Goal: Task Accomplishment & Management: Use online tool/utility

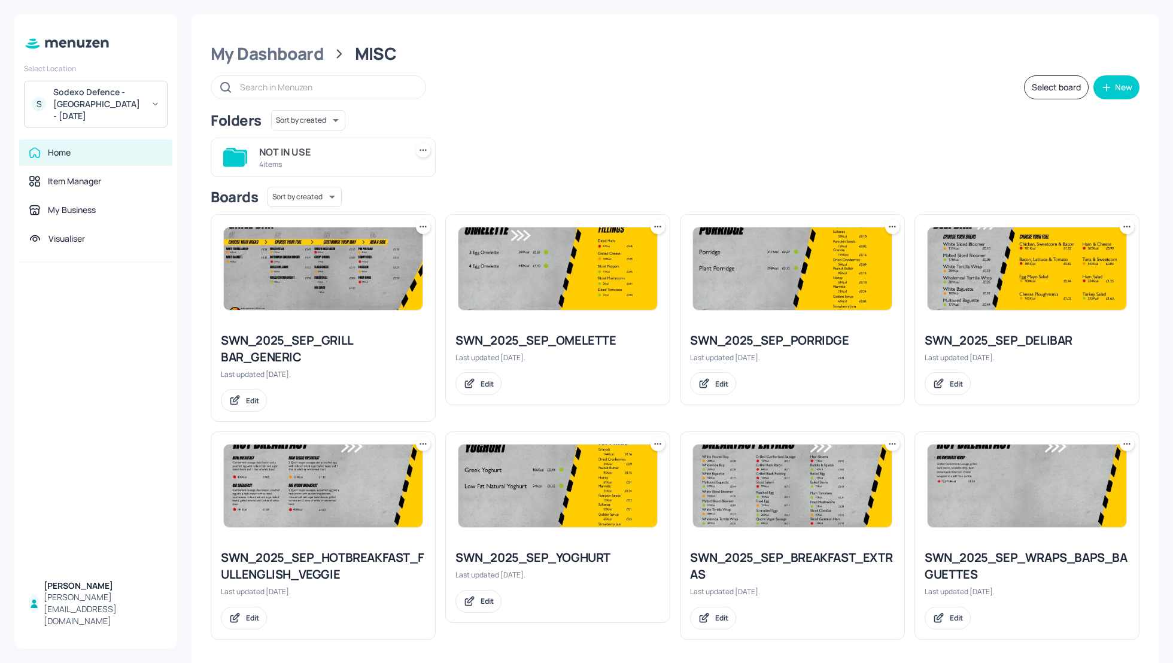
click at [744, 114] on div "Folders Sort by created id ​" at bounding box center [675, 120] width 928 height 20
click at [715, 117] on div "Folders Sort by created id ​" at bounding box center [675, 120] width 928 height 20
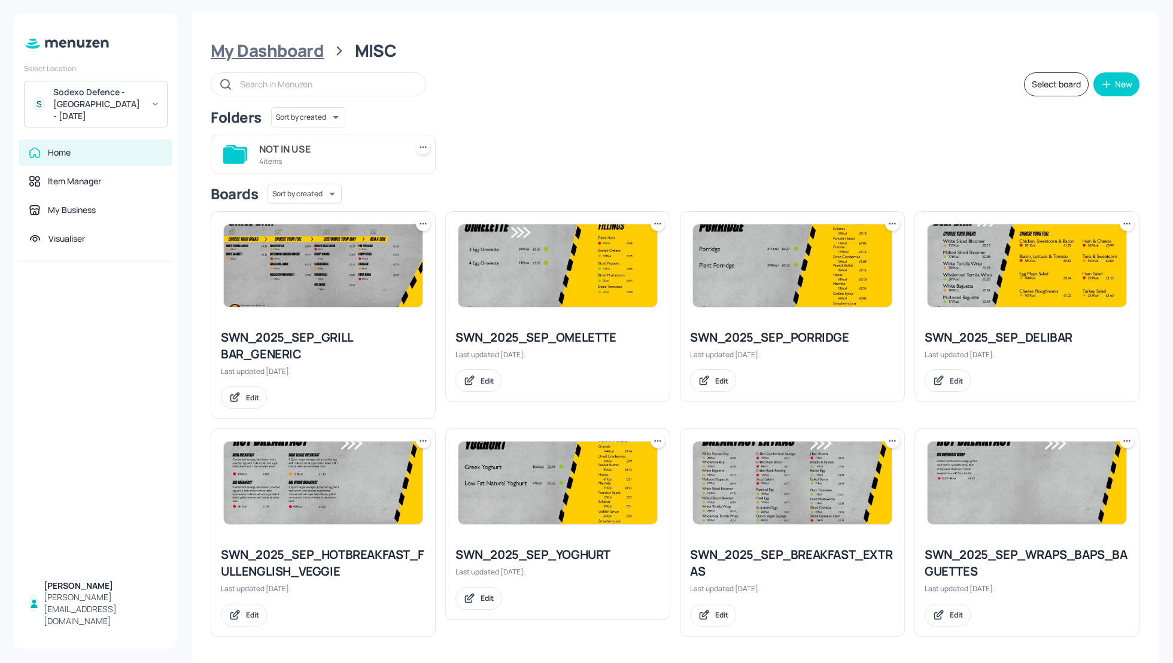
click at [255, 41] on div "My Dashboard" at bounding box center [267, 51] width 113 height 22
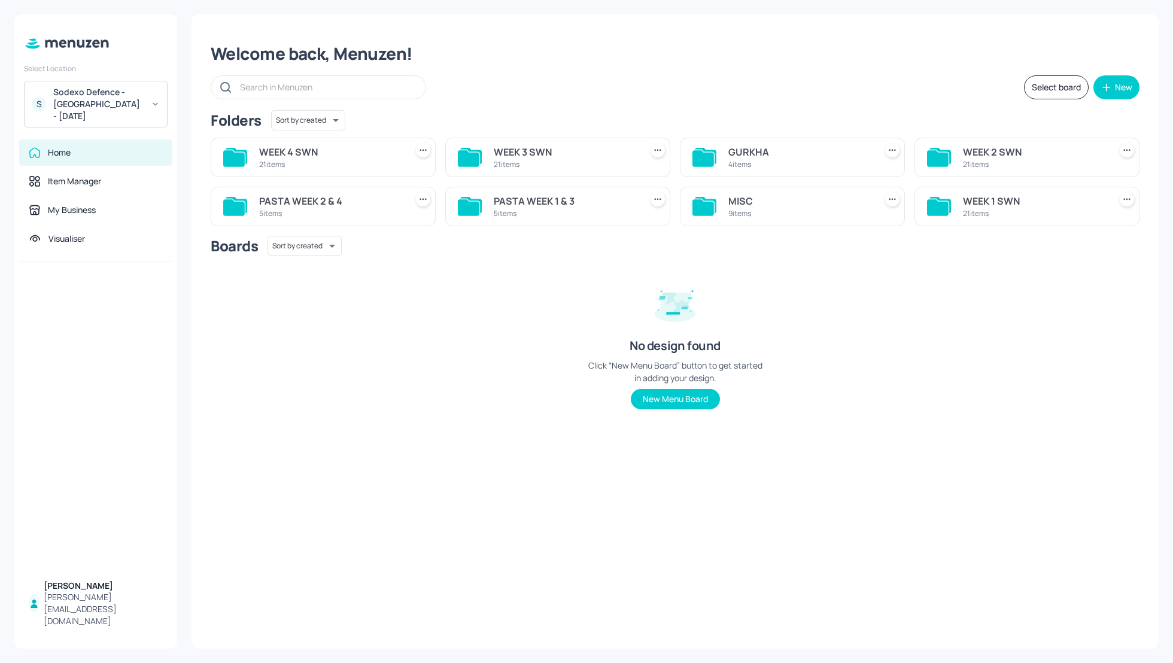
click at [315, 199] on div "PASTA WEEK 2 & 4" at bounding box center [330, 201] width 142 height 14
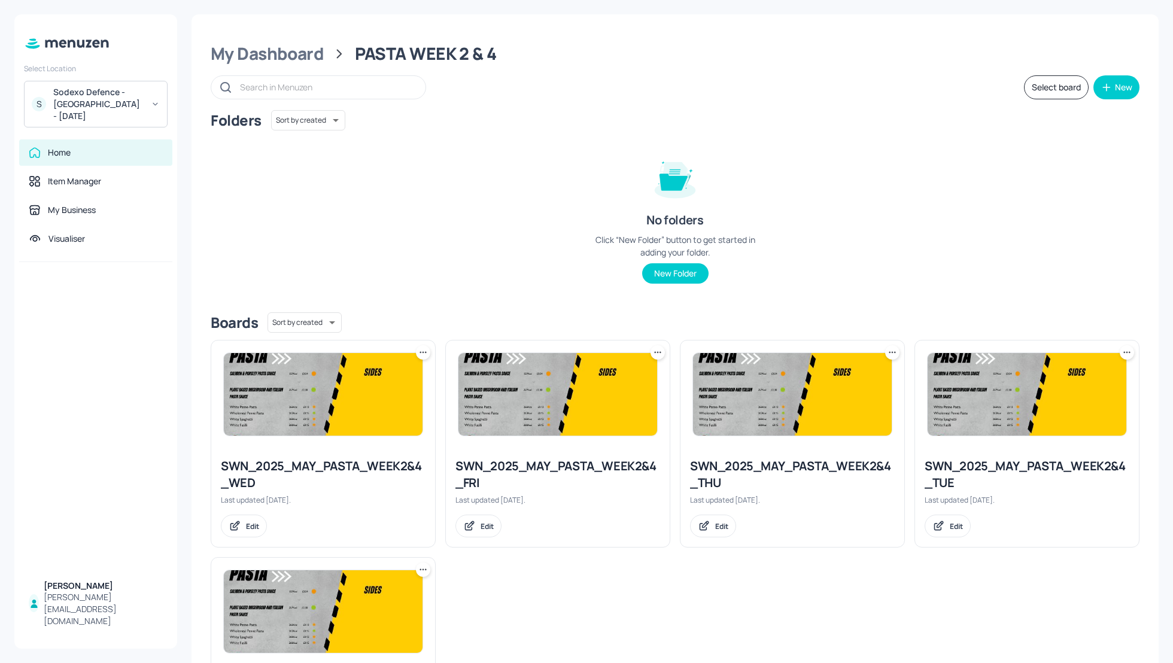
click at [958, 248] on div "Folders Sort by created id ​ No folders Click “New Folder” button to get starte…" at bounding box center [675, 206] width 928 height 193
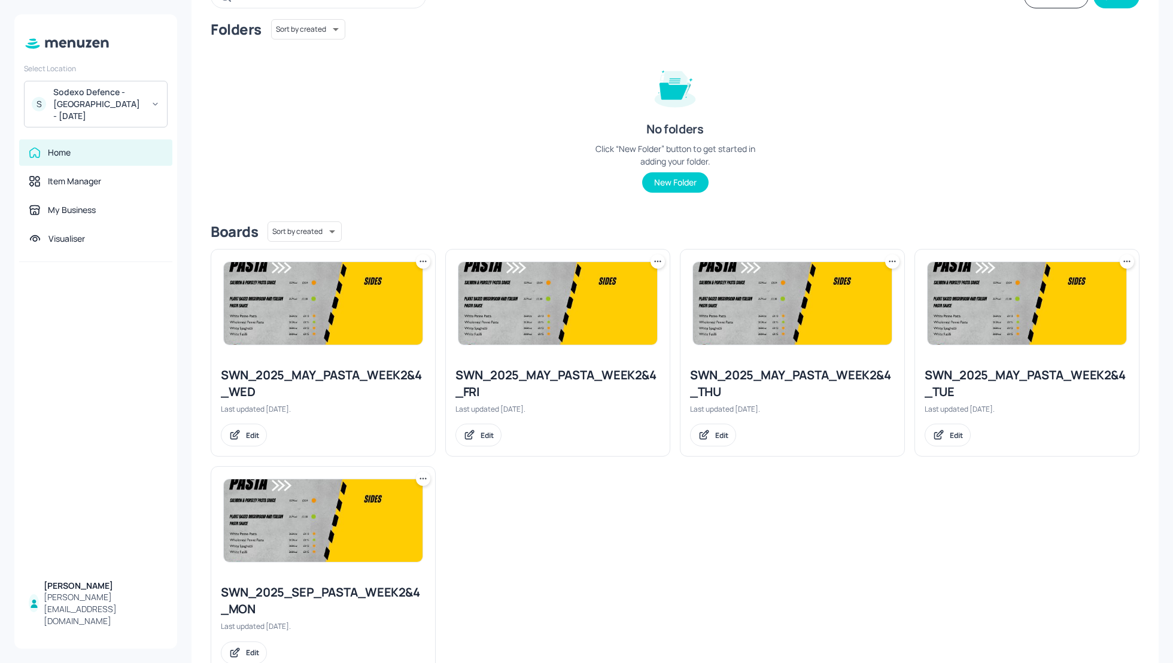
scroll to position [96, 0]
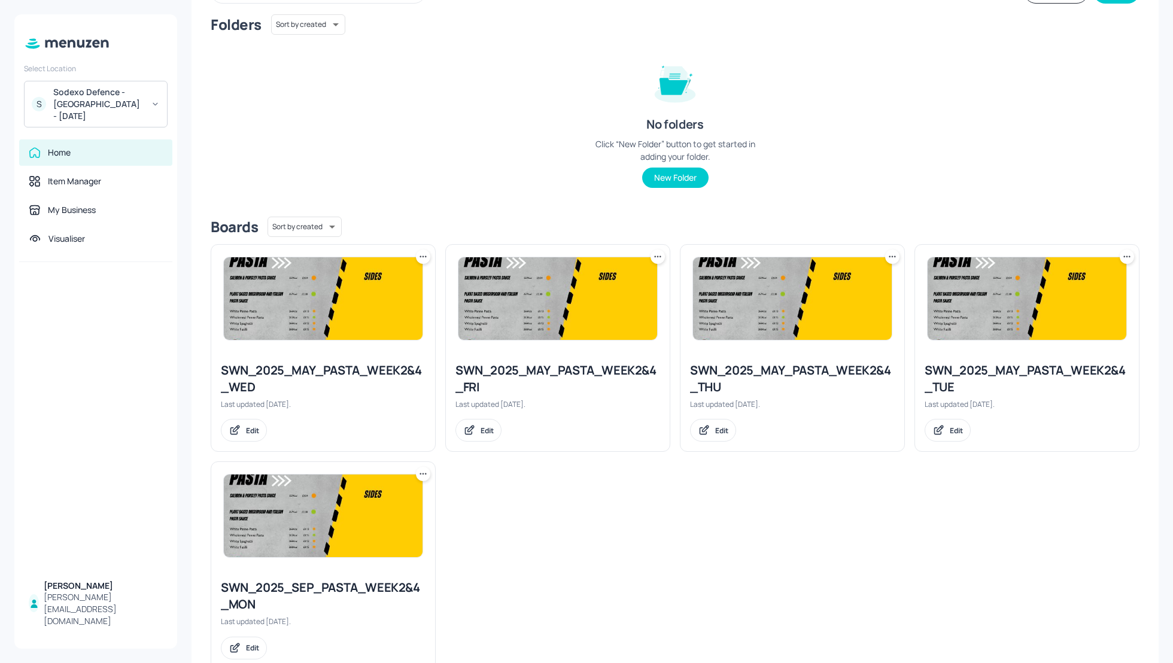
click at [535, 370] on div "SWN_2025_MAY_PASTA_WEEK2&4_FRI" at bounding box center [557, 379] width 205 height 34
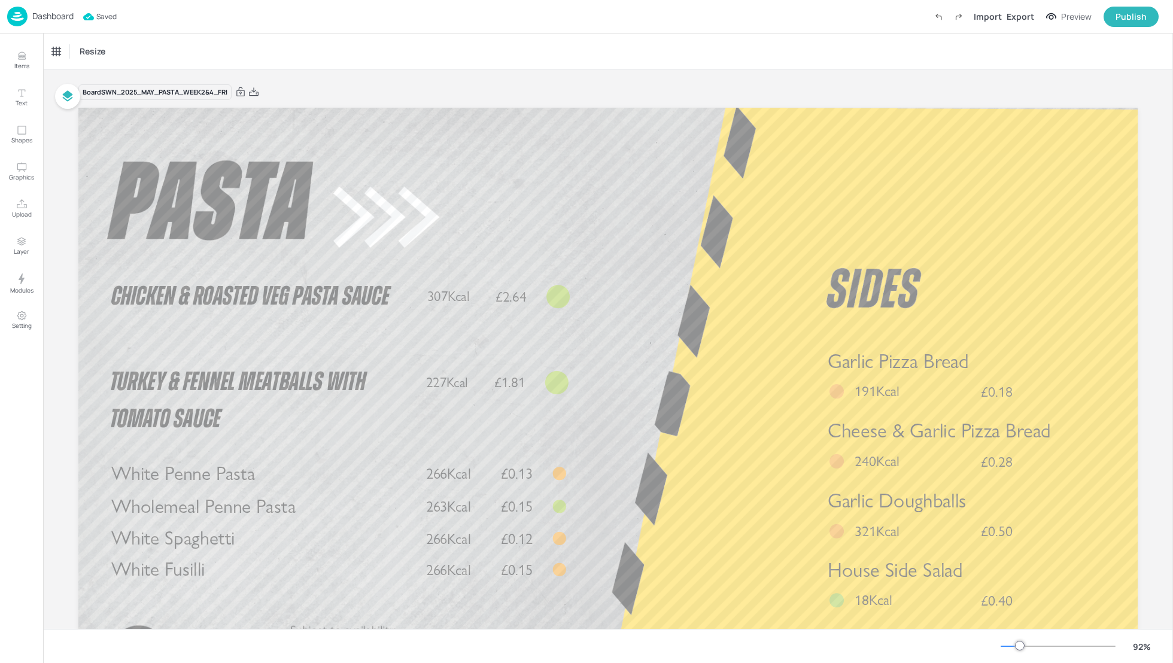
click at [56, 17] on p "Dashboard" at bounding box center [52, 16] width 41 height 8
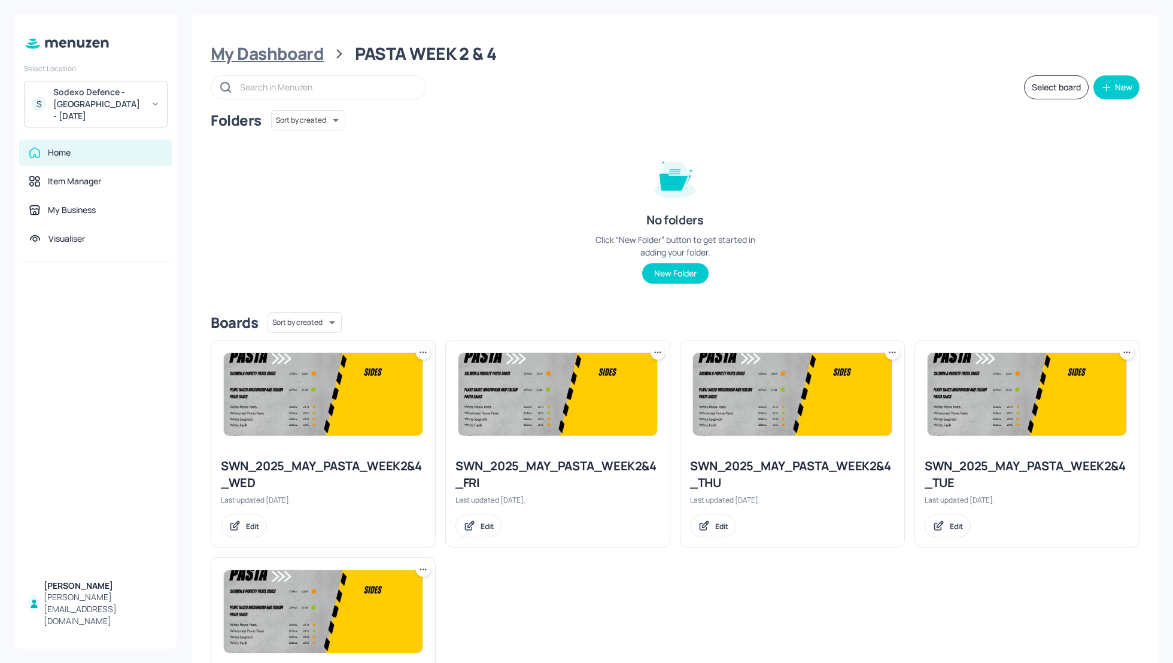
click at [273, 50] on div "My Dashboard" at bounding box center [267, 54] width 113 height 22
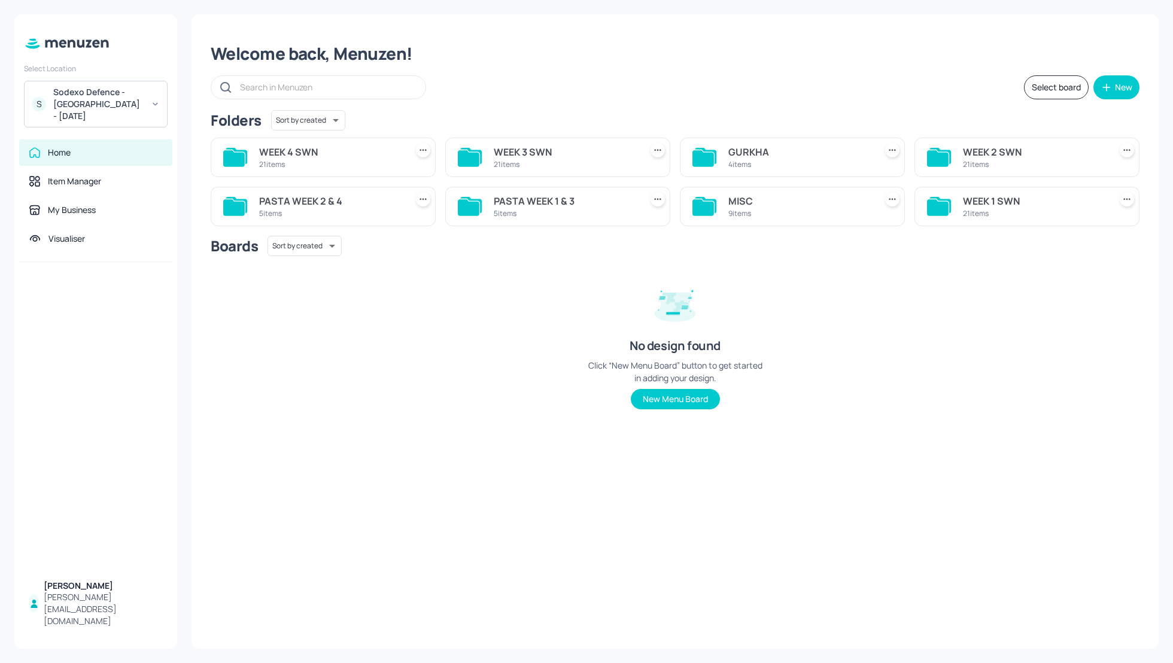
click at [303, 150] on div "WEEK 4 SWN" at bounding box center [330, 152] width 142 height 14
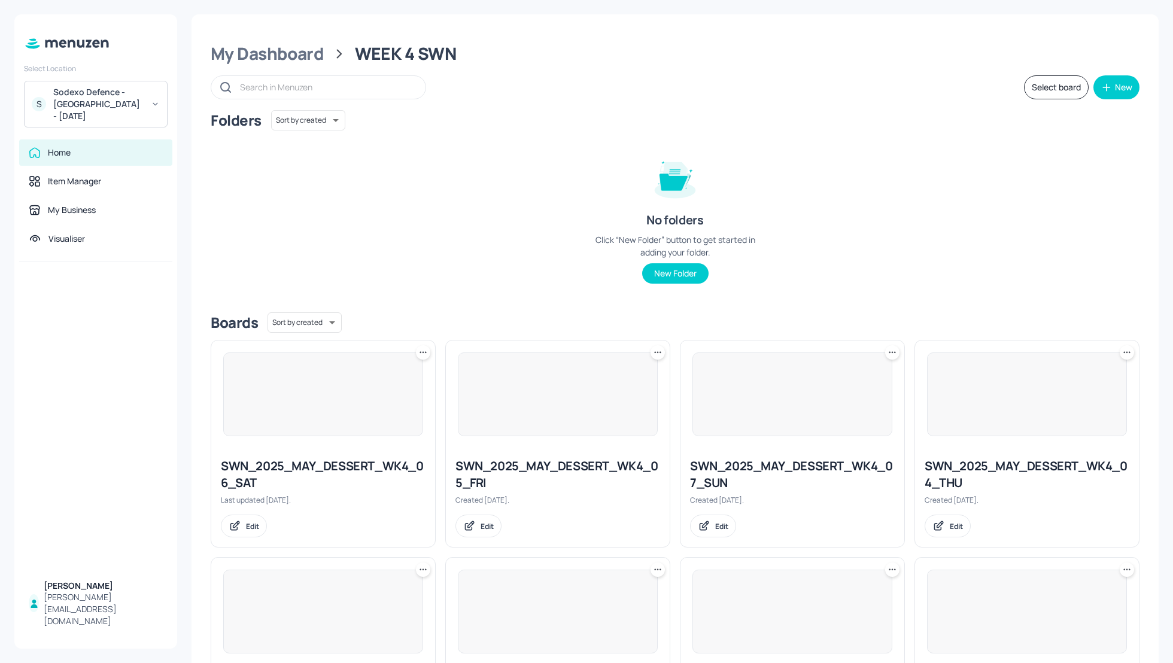
click at [859, 181] on div "Folders Sort by created id ​ No folders Click “New Folder” button to get starte…" at bounding box center [675, 206] width 928 height 193
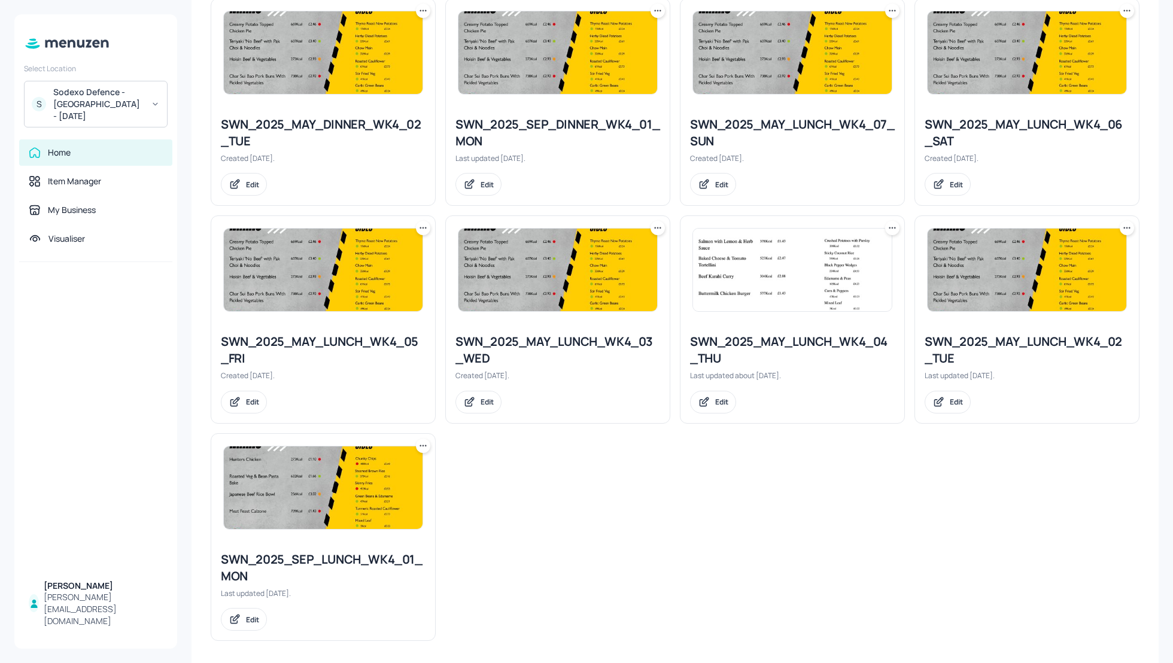
scroll to position [995, 0]
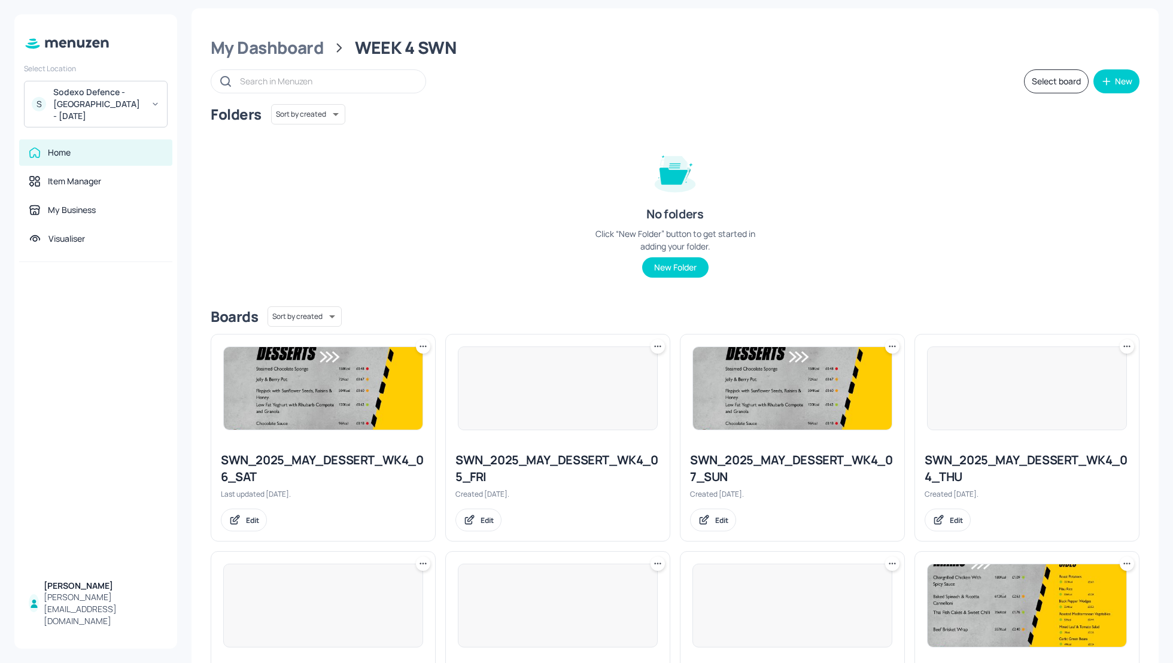
click at [879, 202] on div "Folders Sort by created id ​ No folders Click “New Folder” button to get starte…" at bounding box center [675, 200] width 928 height 193
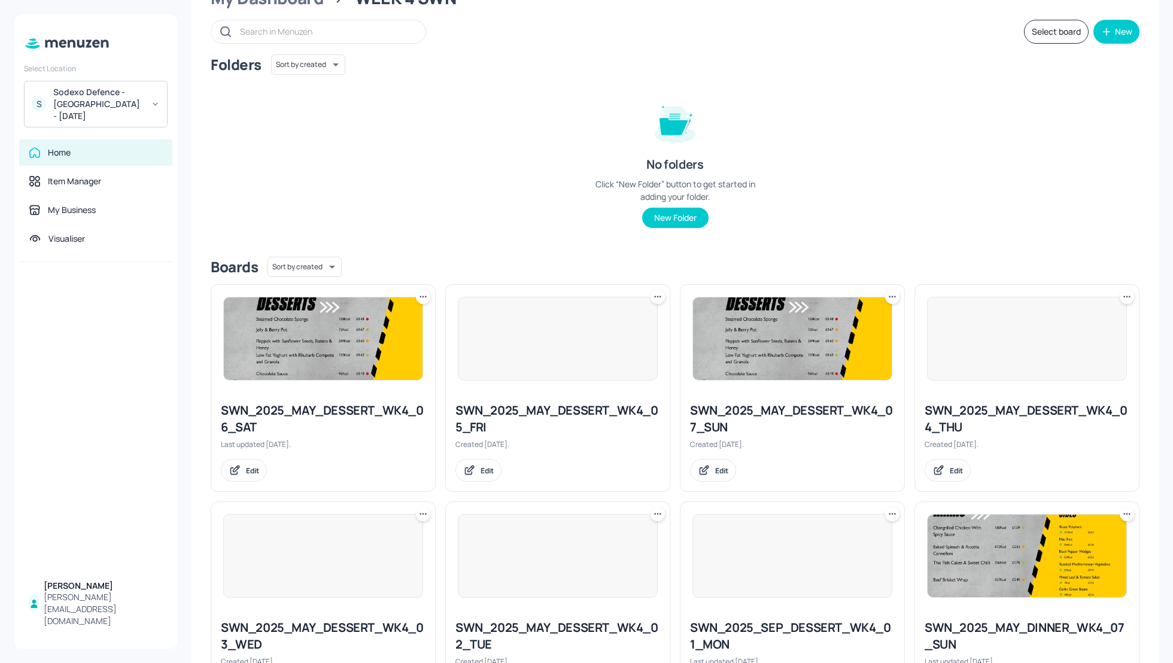
scroll to position [0, 0]
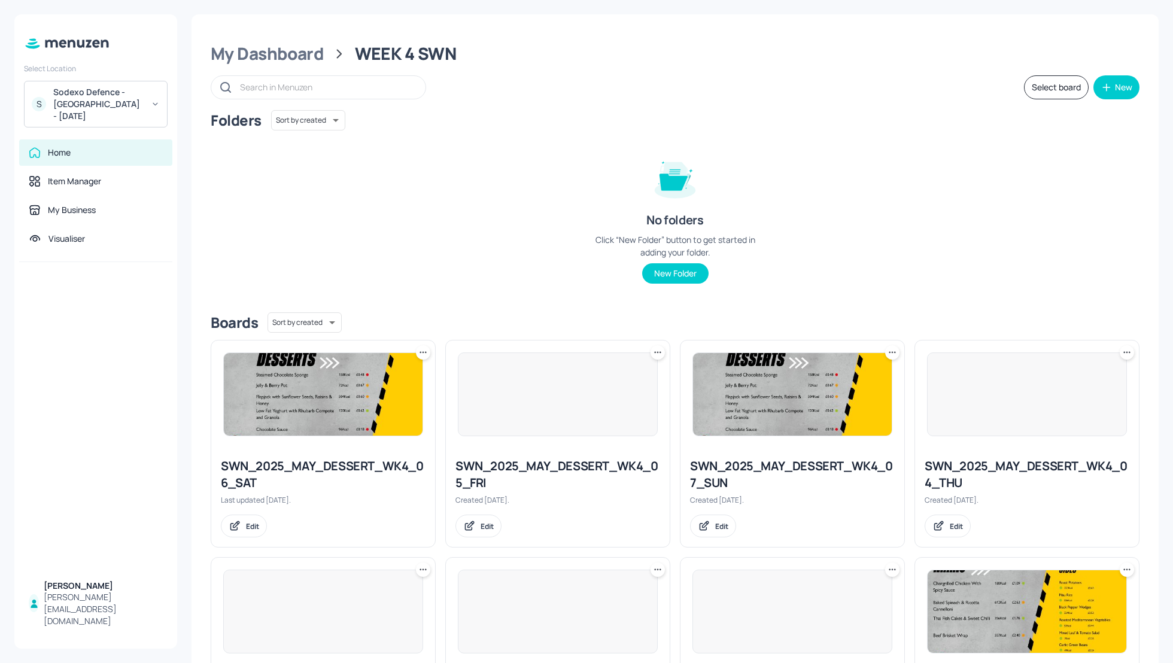
click at [93, 112] on div "Sodexo Defence - [GEOGRAPHIC_DATA] - [DATE]" at bounding box center [98, 104] width 90 height 36
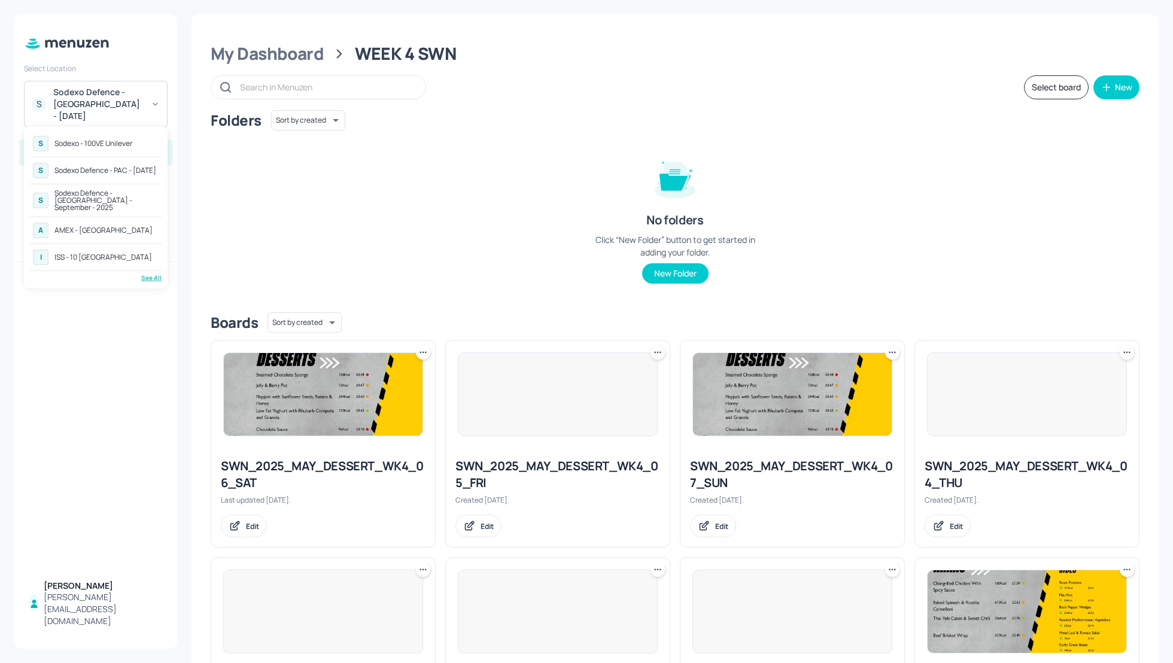
click at [102, 196] on div "Sodexo Defence - [GEOGRAPHIC_DATA] - September - 2025" at bounding box center [106, 201] width 104 height 22
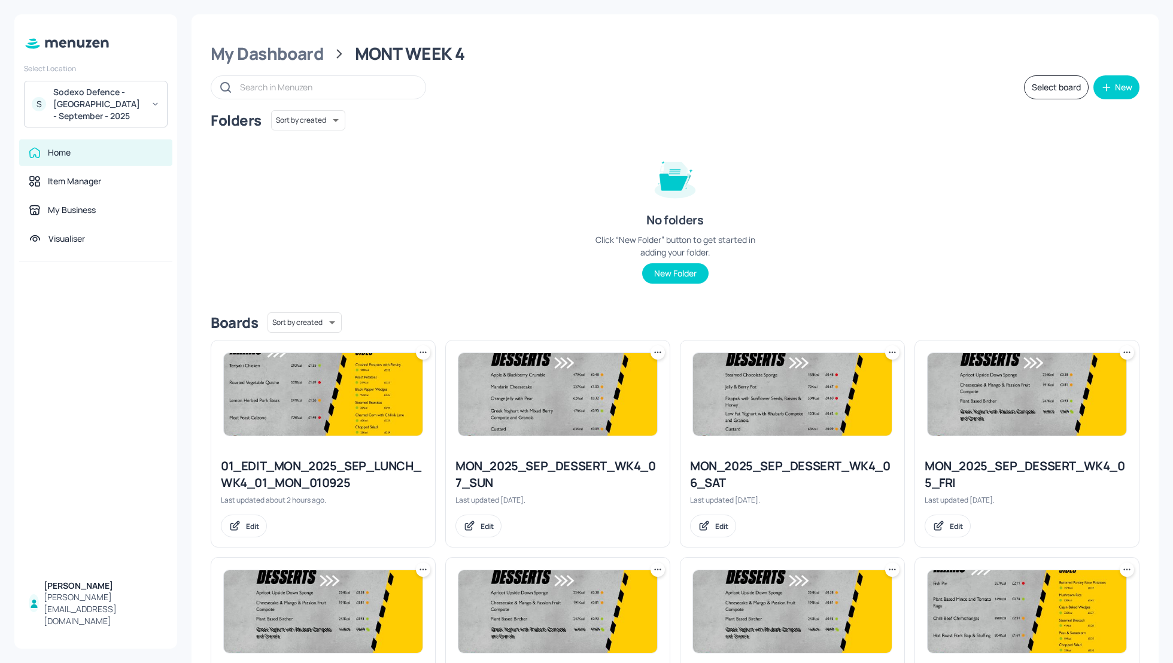
click at [1000, 242] on div "Folders Sort by created id ​ No folders Click “New Folder” button to get starte…" at bounding box center [675, 206] width 928 height 193
click at [1035, 86] on button "Select board" at bounding box center [1056, 87] width 65 height 24
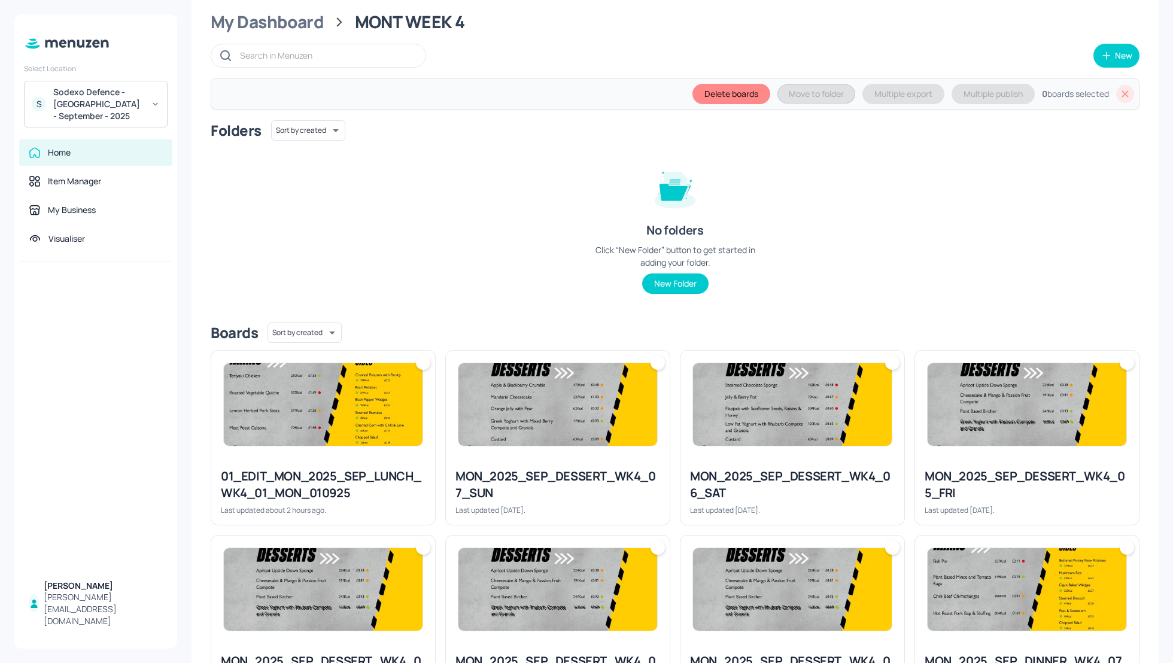
click at [535, 468] on div "MON_2025_SEP_DESSERT_WK4_07_SUN" at bounding box center [557, 485] width 205 height 34
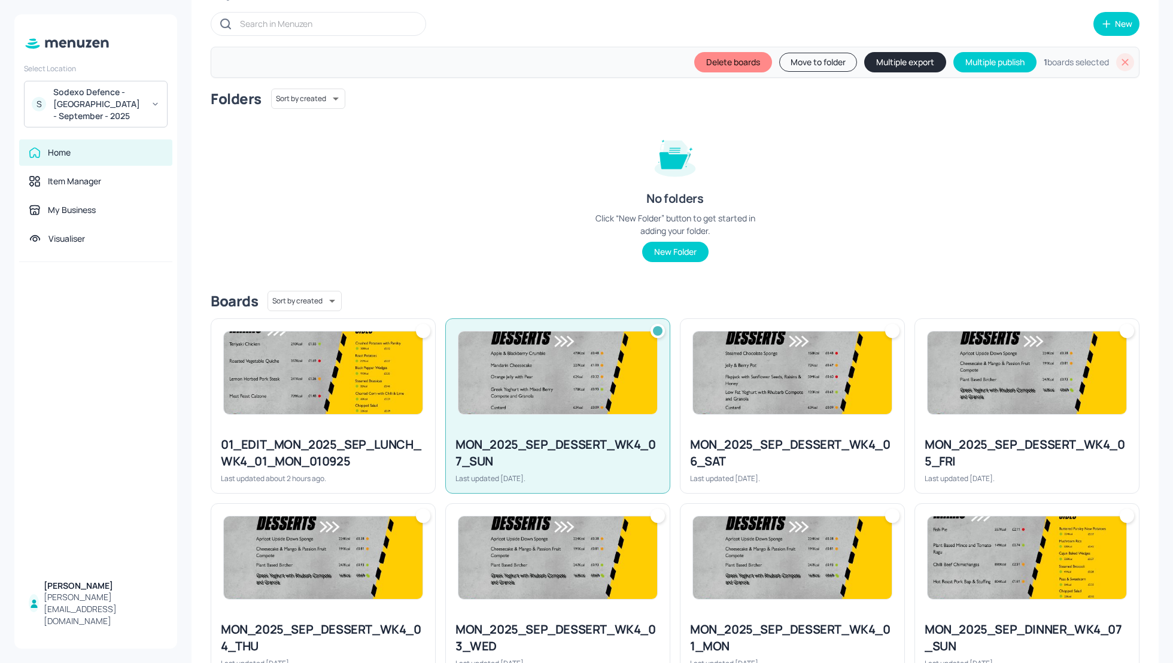
click at [774, 456] on div "MON_2025_SEP_DESSERT_WK4_06_SAT" at bounding box center [792, 453] width 205 height 34
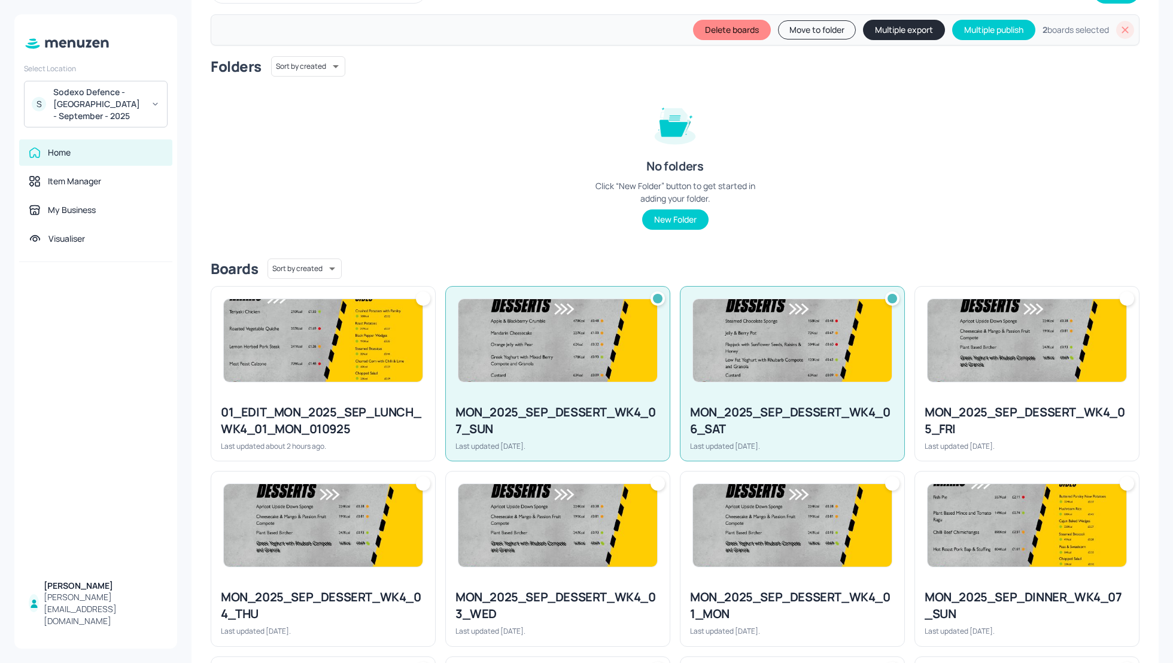
click at [952, 398] on div "MON_2025_SEP_DESSERT_WK4_05_FRI Last updated [DATE]." at bounding box center [1027, 427] width 224 height 66
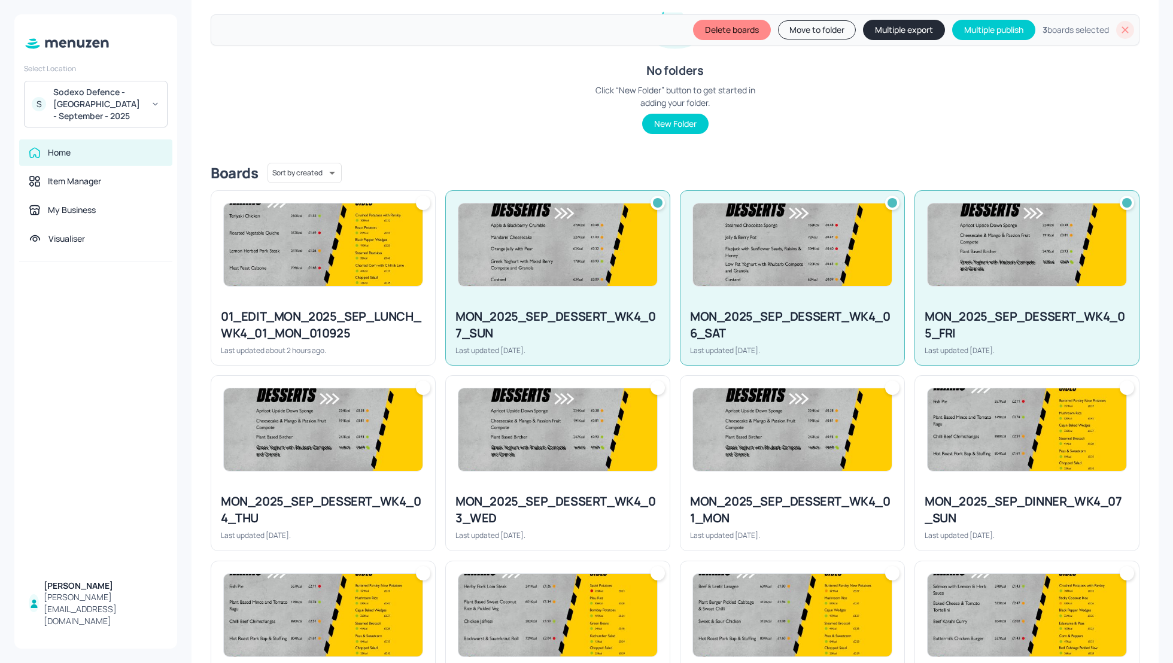
click at [360, 458] on img at bounding box center [323, 429] width 199 height 83
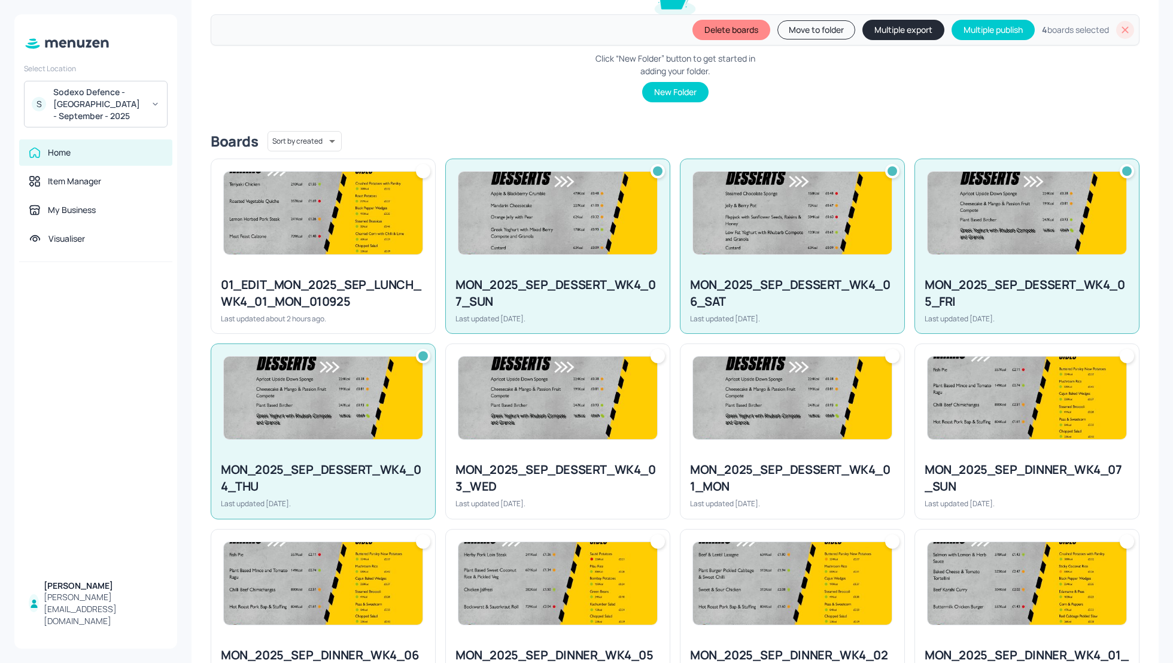
click at [659, 444] on div at bounding box center [558, 398] width 224 height 108
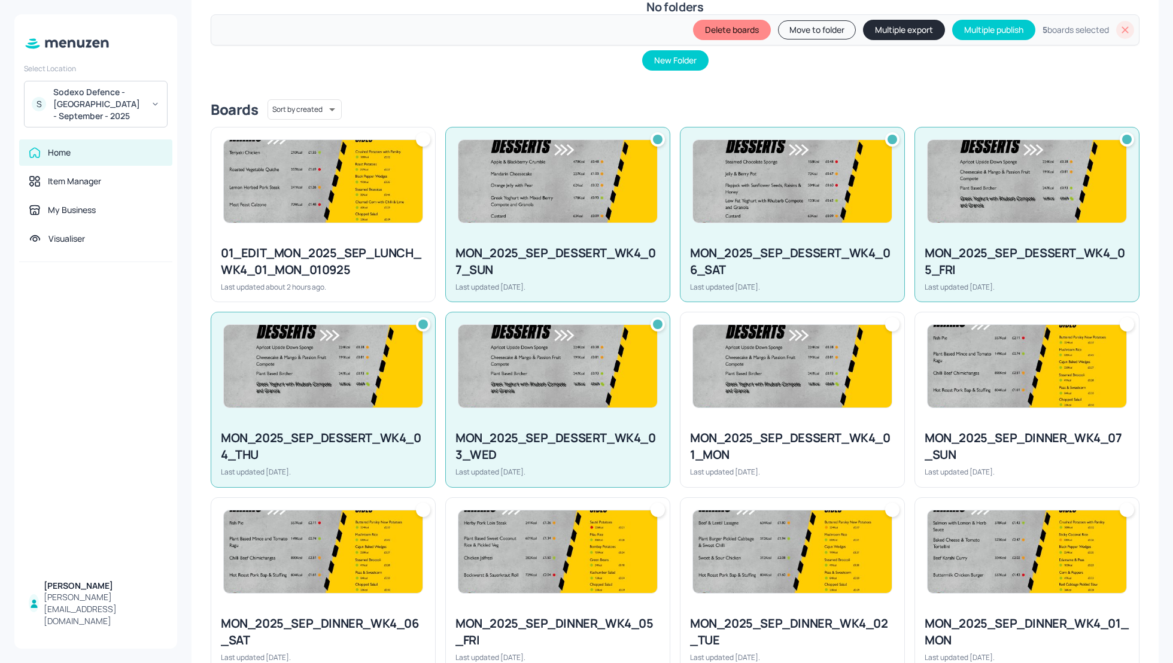
click at [830, 420] on div "MON_2025_SEP_DESSERT_WK4_01_MON Last updated [DATE]." at bounding box center [792, 453] width 224 height 66
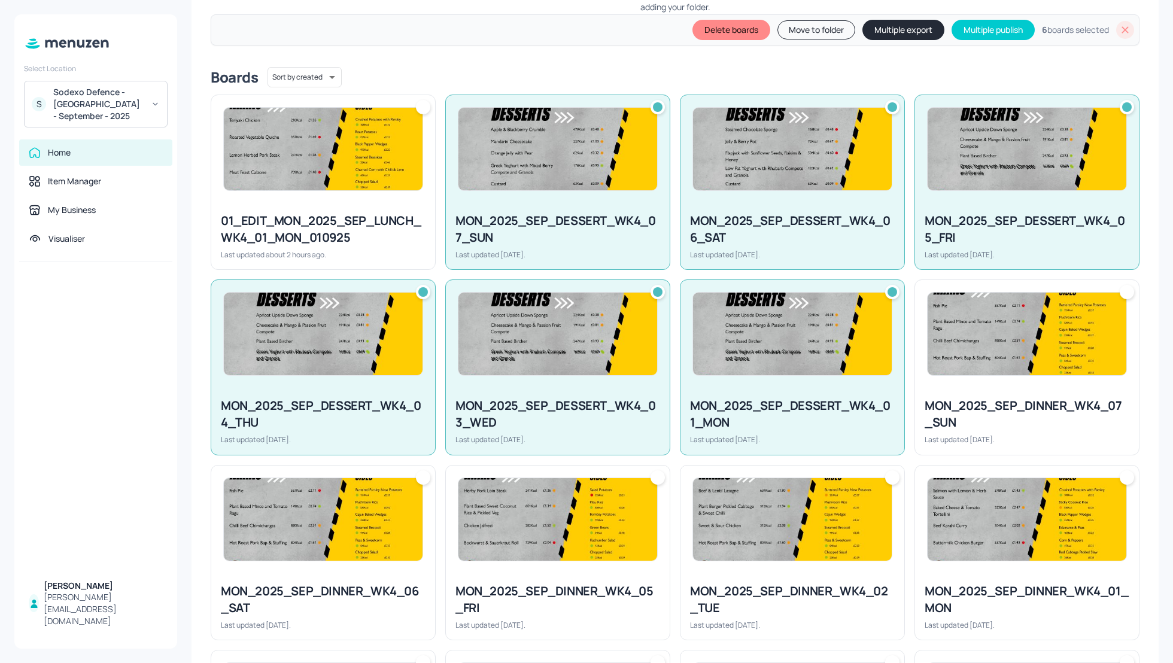
click at [832, 418] on div "MON_2025_SEP_DESSERT_WK4_01_MON" at bounding box center [792, 414] width 205 height 34
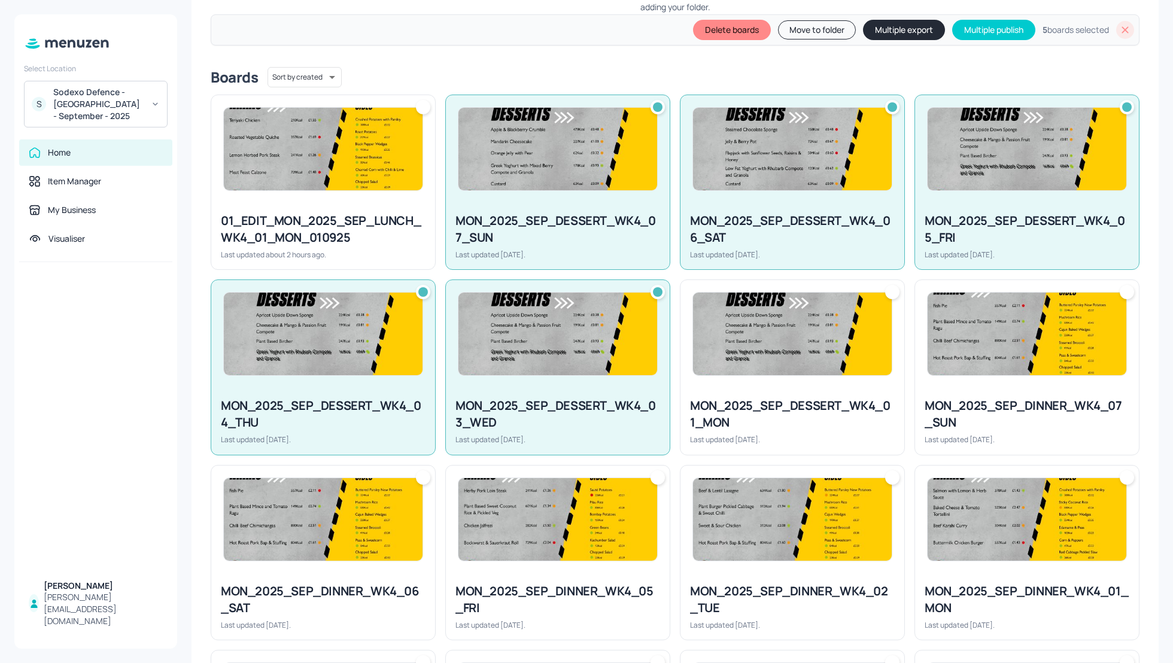
click at [986, 400] on div "MON_2025_SEP_DINNER_WK4_07_SUN" at bounding box center [1026, 414] width 205 height 34
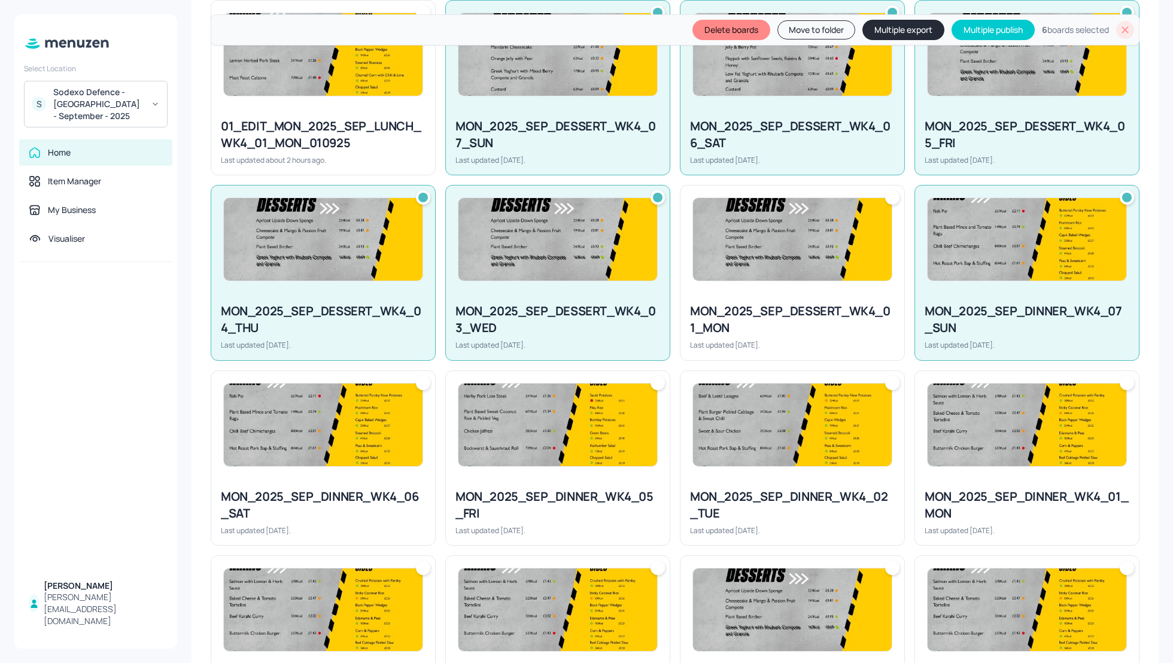
scroll to position [383, 0]
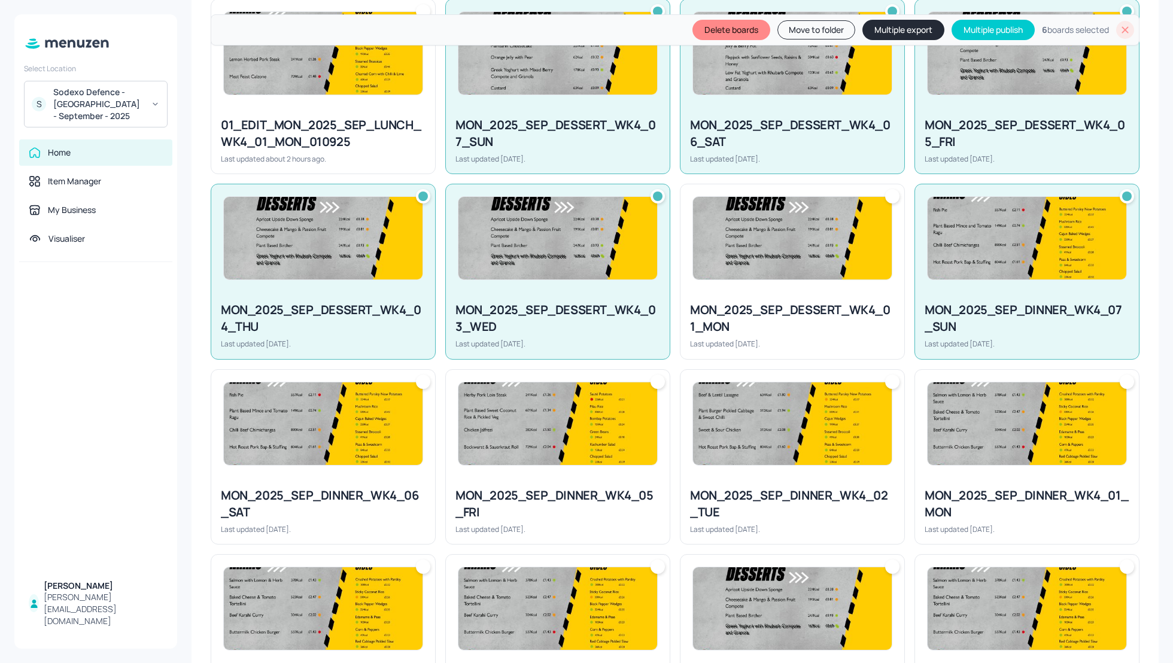
click at [320, 450] on img at bounding box center [323, 423] width 199 height 83
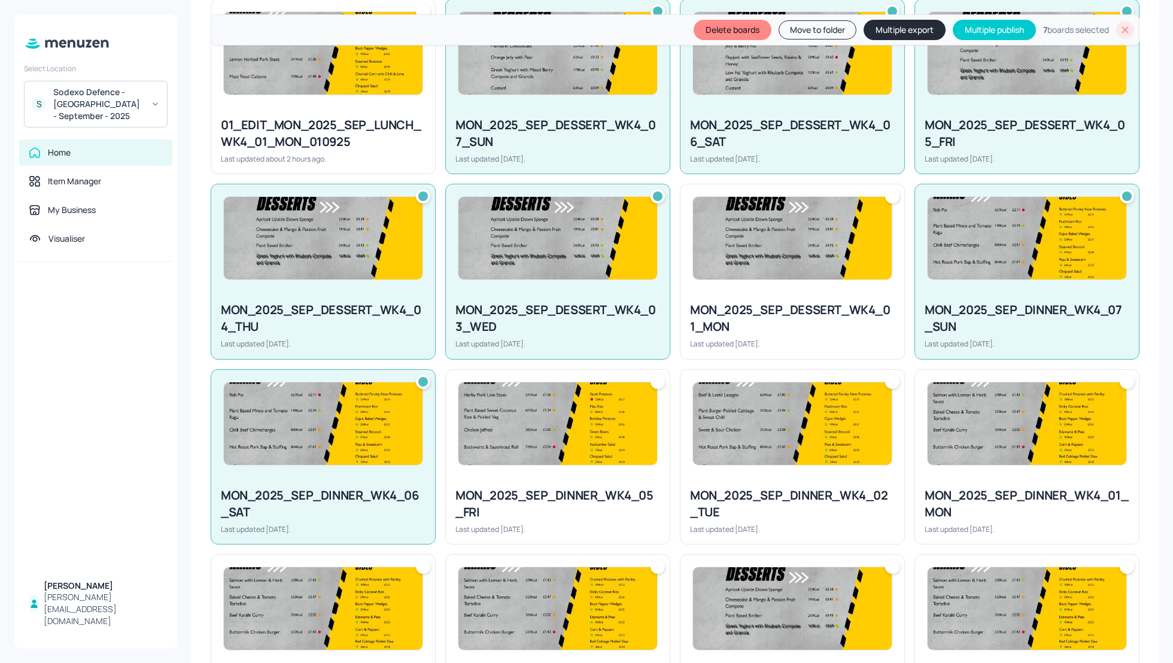
click at [562, 462] on img at bounding box center [557, 423] width 199 height 83
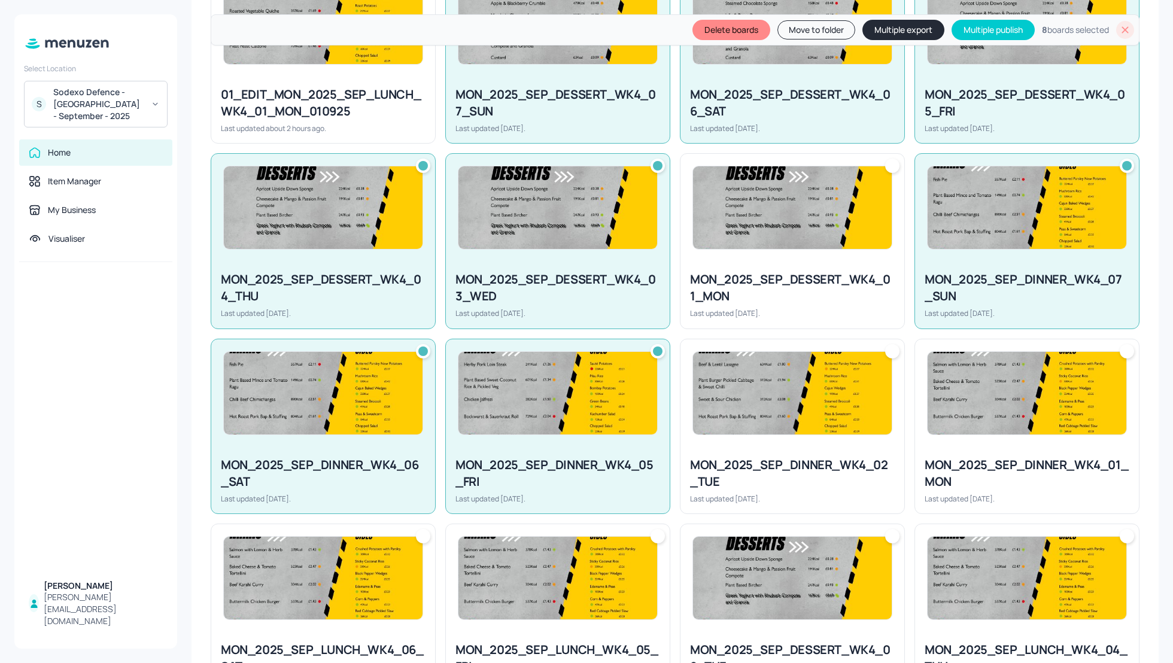
scroll to position [415, 0]
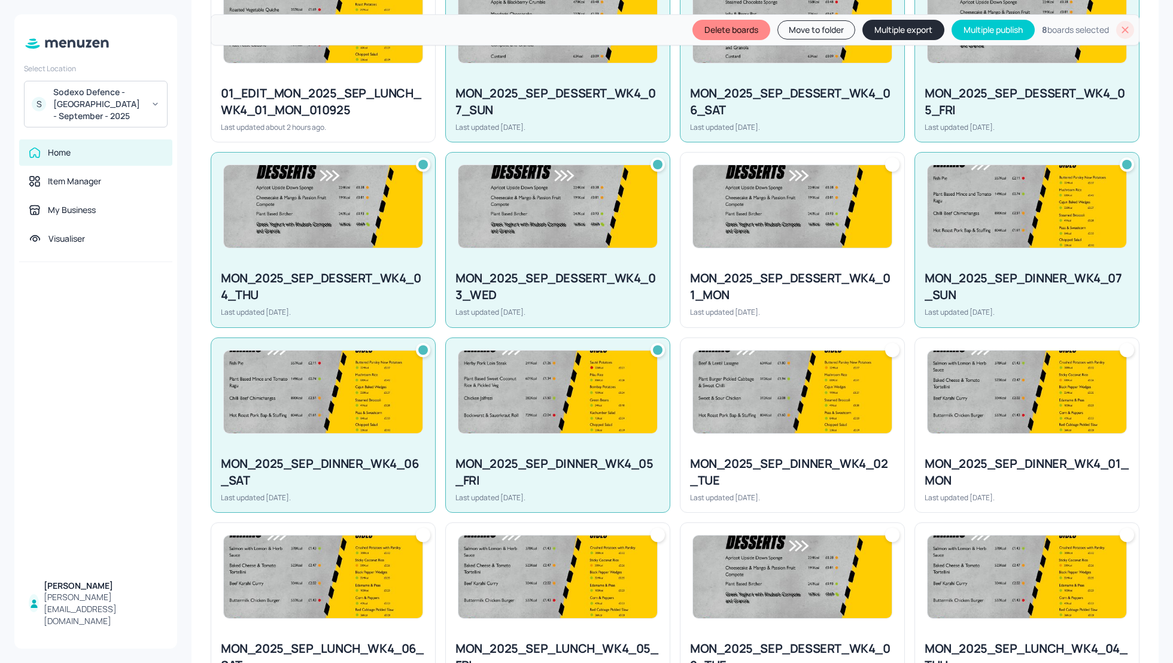
click at [786, 458] on div "MON_2025_SEP_DINNER_WK4_02_TUE" at bounding box center [792, 472] width 205 height 34
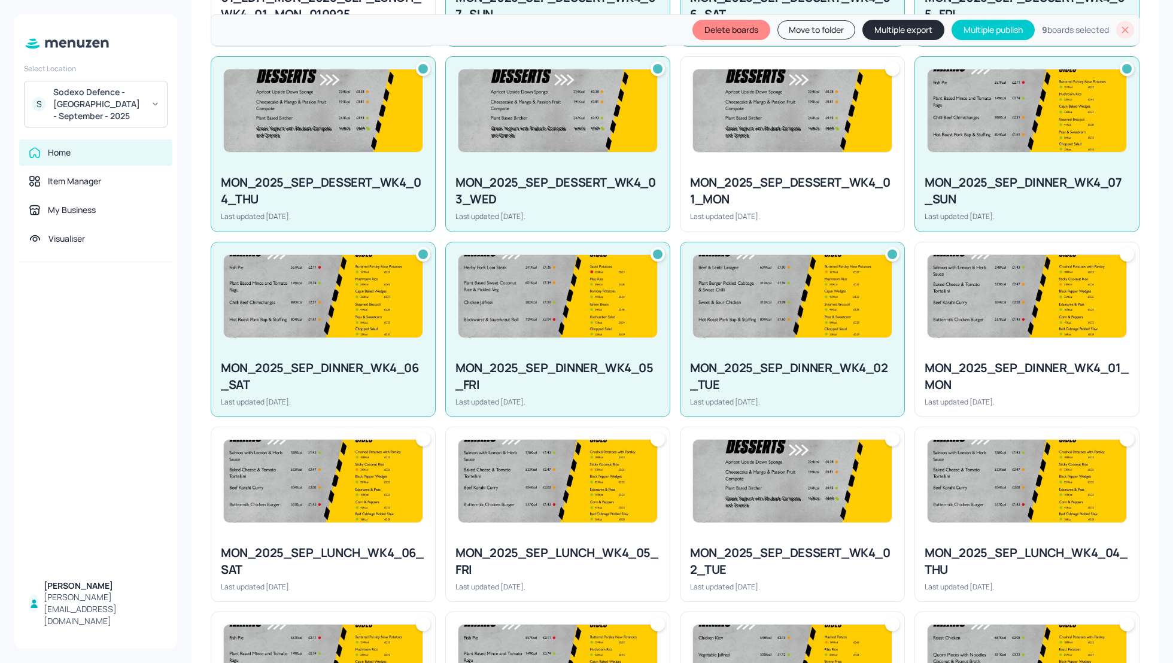
click at [380, 516] on img at bounding box center [323, 481] width 199 height 83
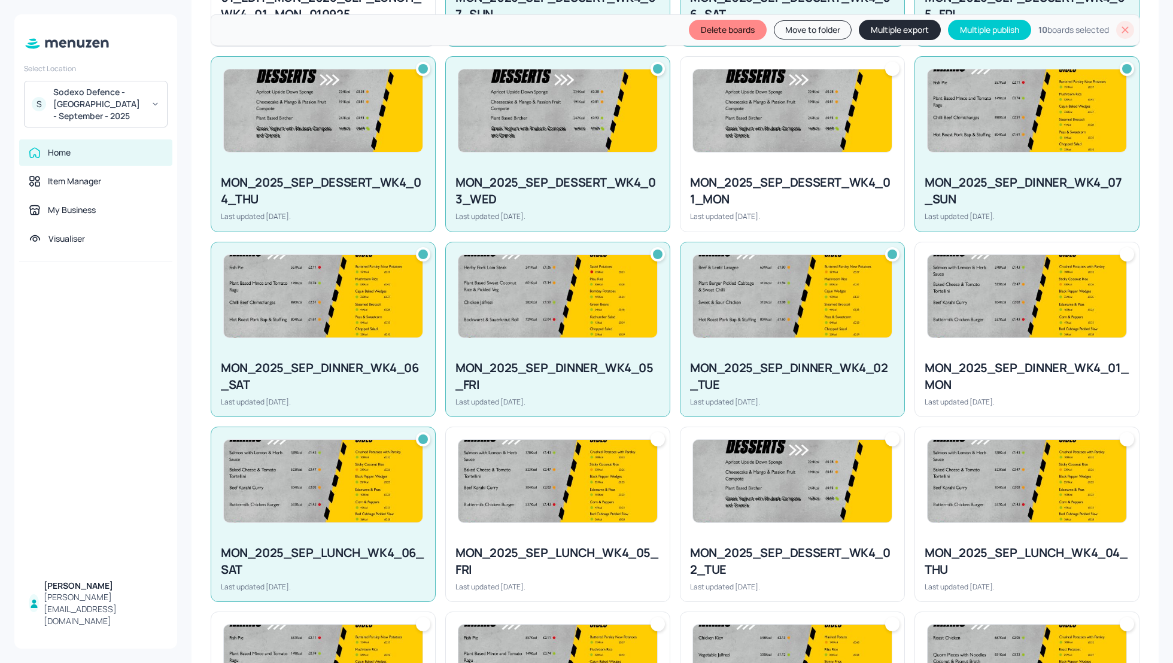
click at [545, 512] on img at bounding box center [557, 481] width 199 height 83
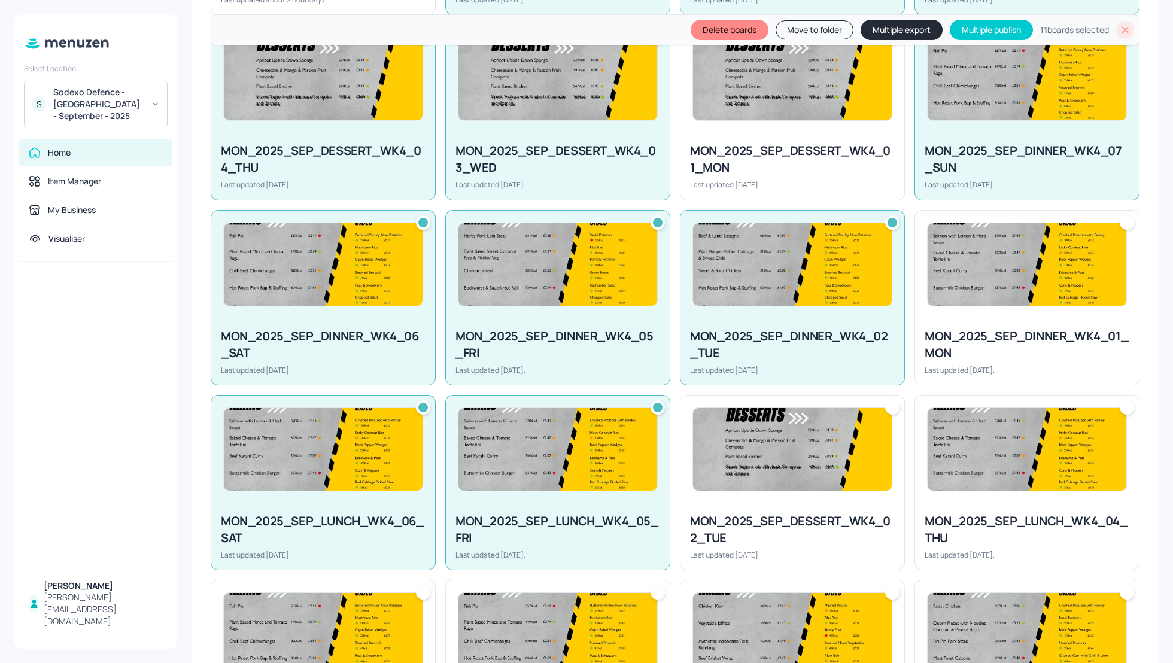
click at [798, 514] on div "MON_2025_SEP_DESSERT_WK4_02_TUE" at bounding box center [792, 530] width 205 height 34
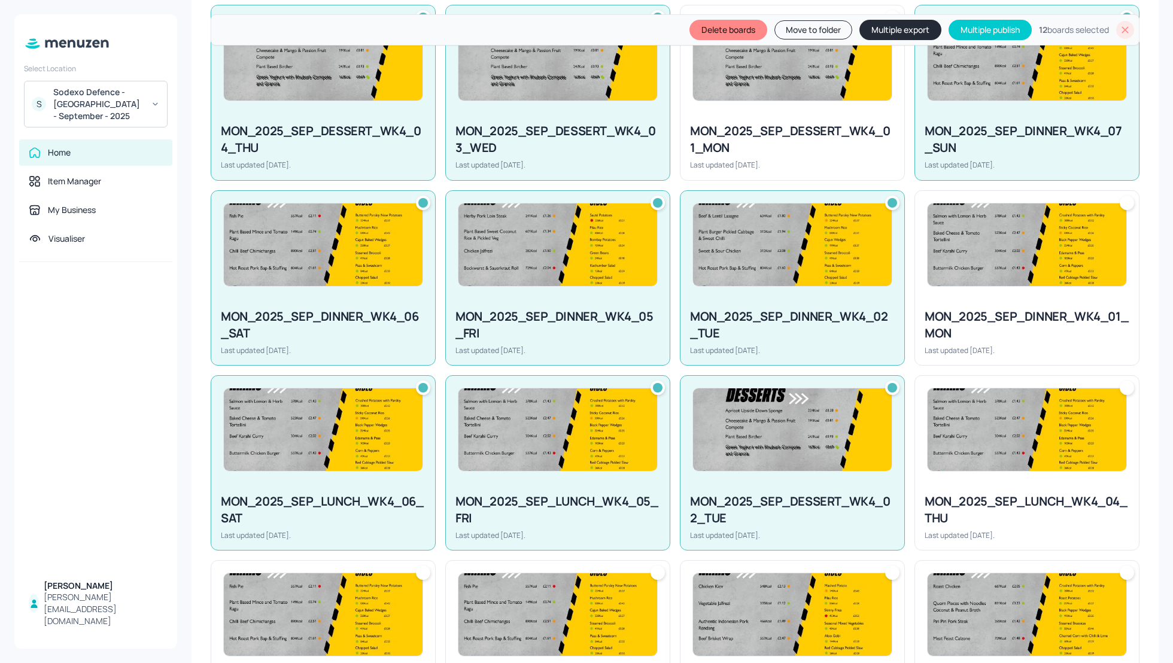
scroll to position [574, 0]
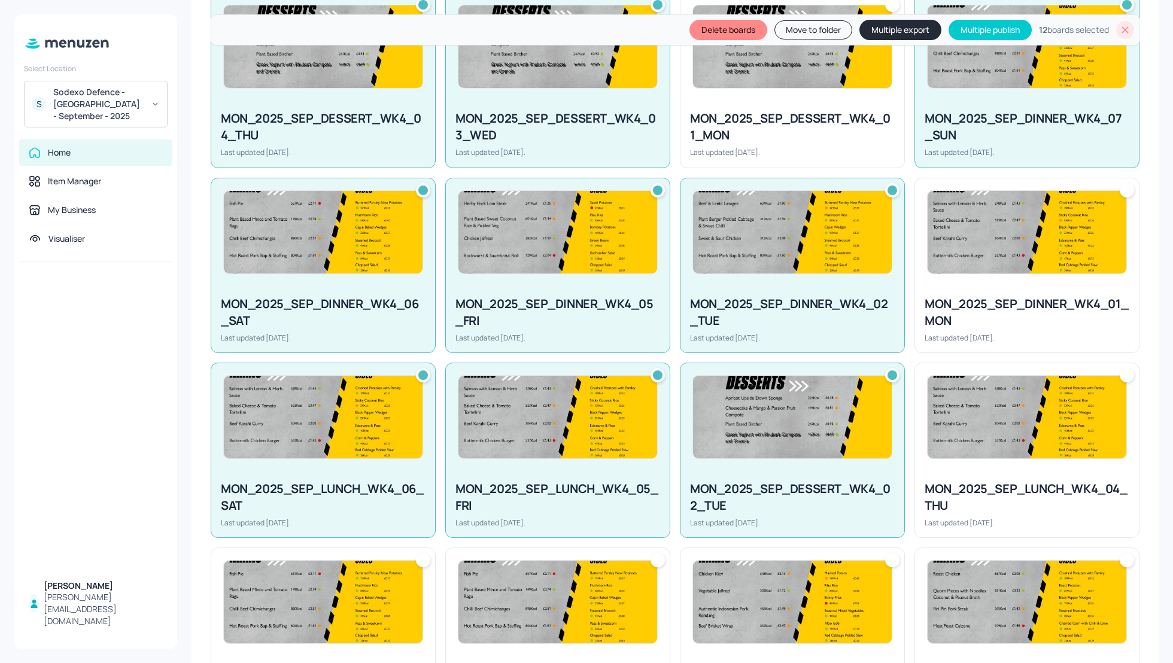
click at [979, 480] on div "MON_2025_SEP_LUNCH_WK4_04_THU" at bounding box center [1026, 497] width 205 height 34
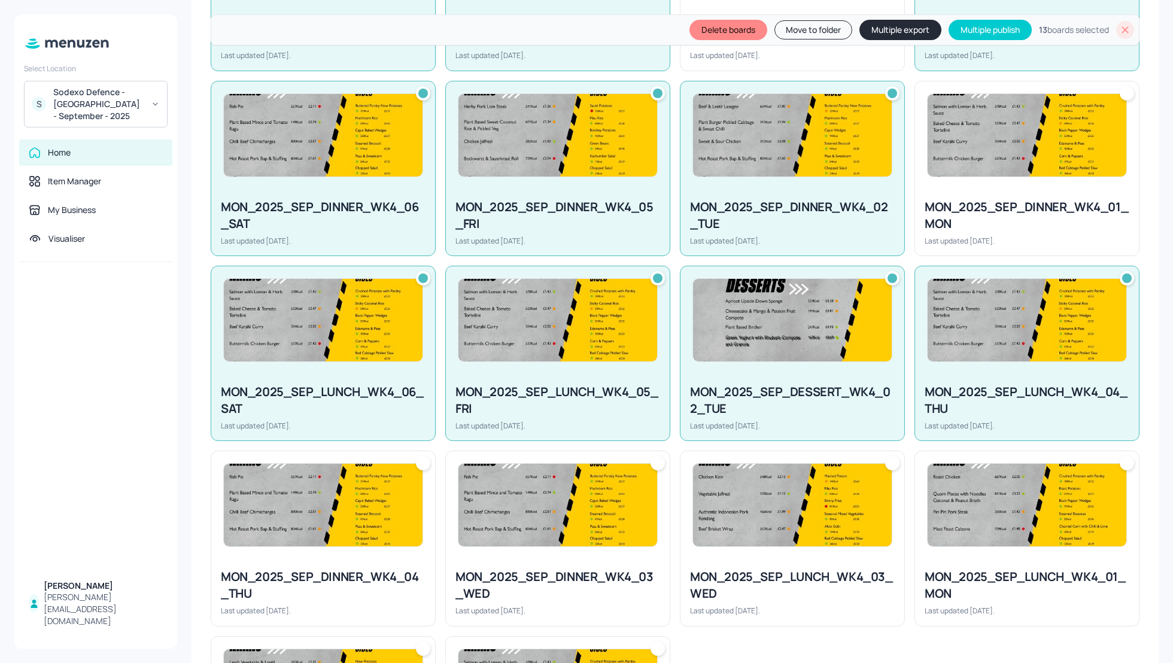
scroll to position [702, 0]
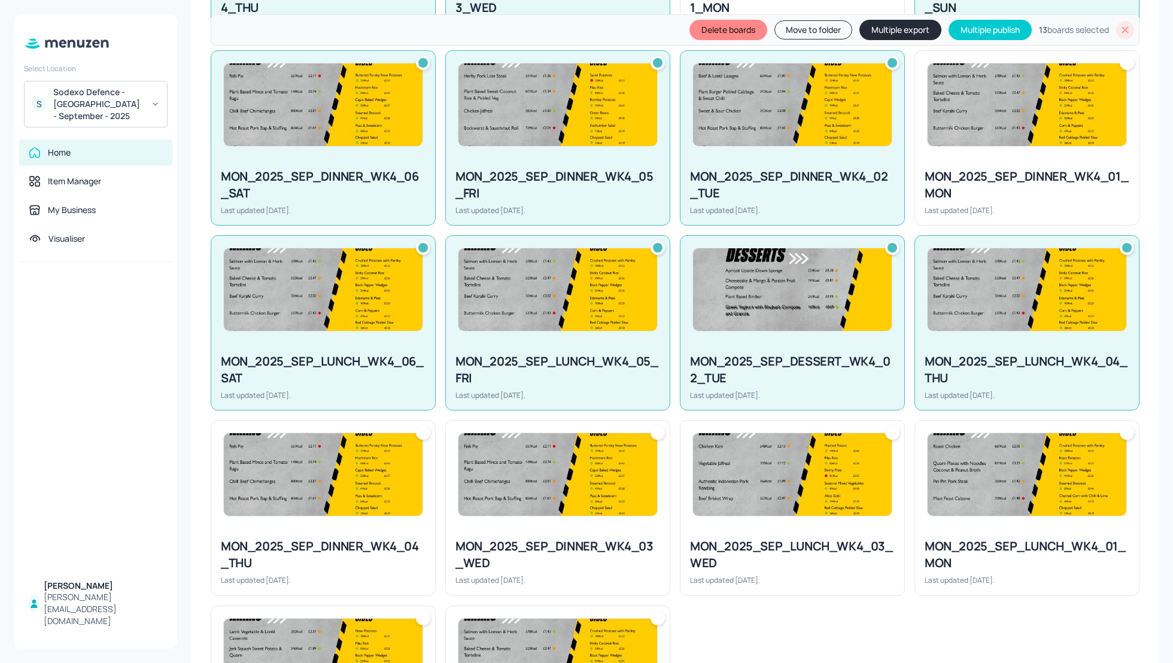
click at [309, 541] on div "MON_2025_SEP_DINNER_WK4_04_THU" at bounding box center [323, 555] width 205 height 34
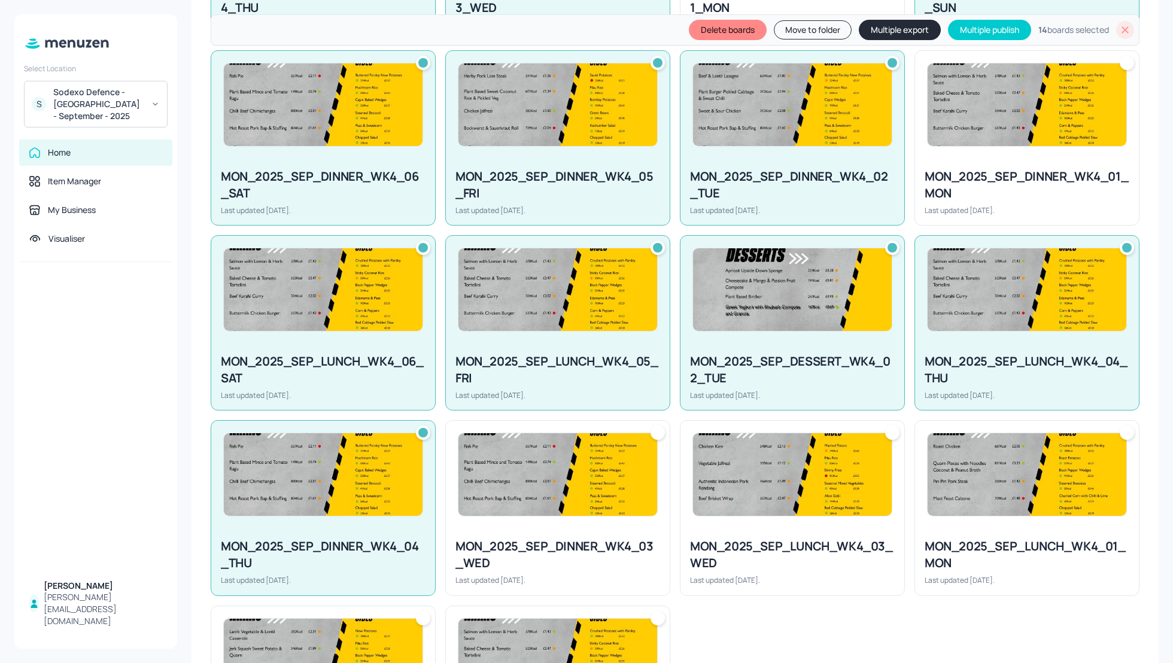
click at [546, 529] on div "MON_2025_SEP_DINNER_WK4_03_WED Last updated [DATE]." at bounding box center [558, 561] width 224 height 66
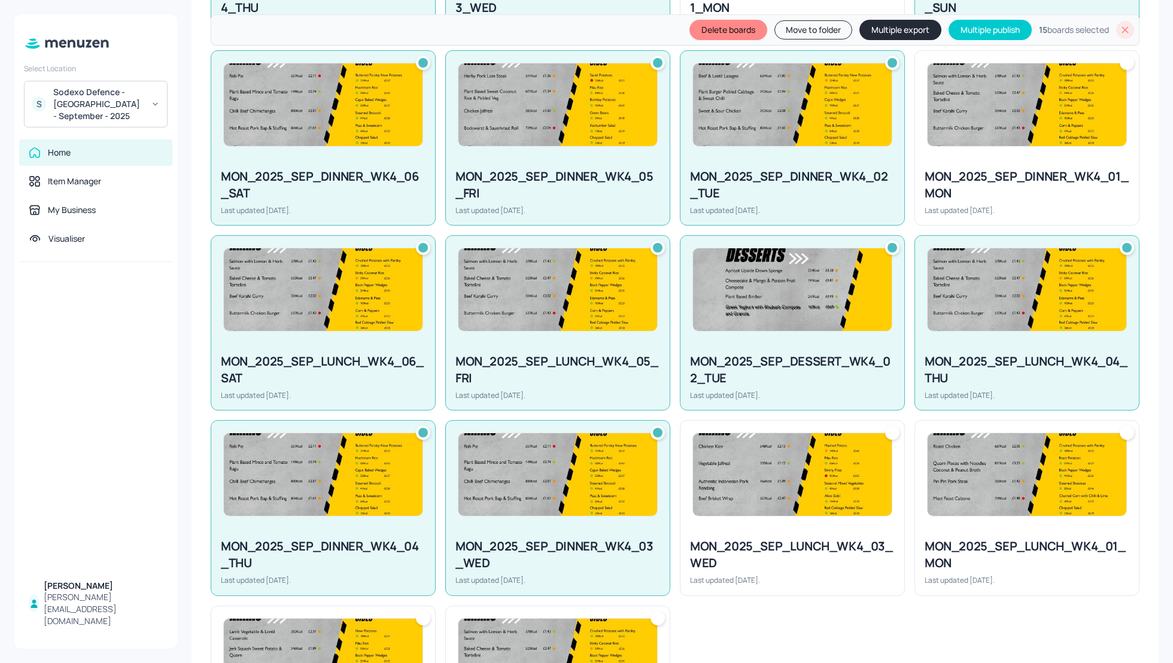
click at [840, 522] on div at bounding box center [792, 475] width 224 height 108
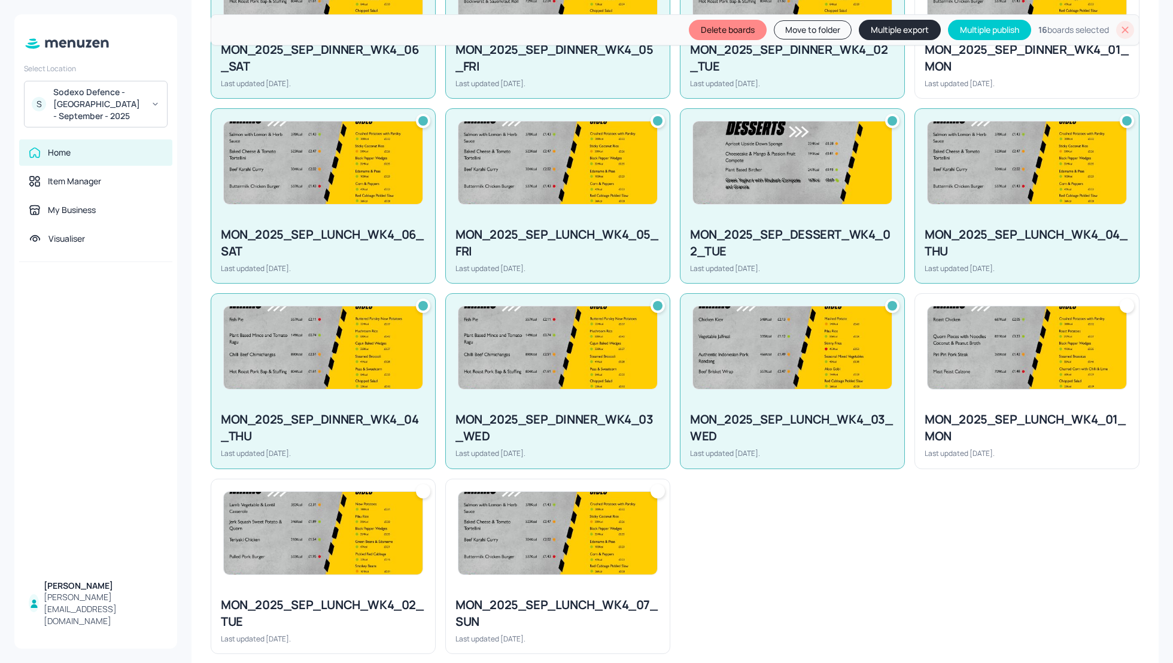
scroll to position [829, 0]
click at [479, 569] on img at bounding box center [557, 532] width 199 height 83
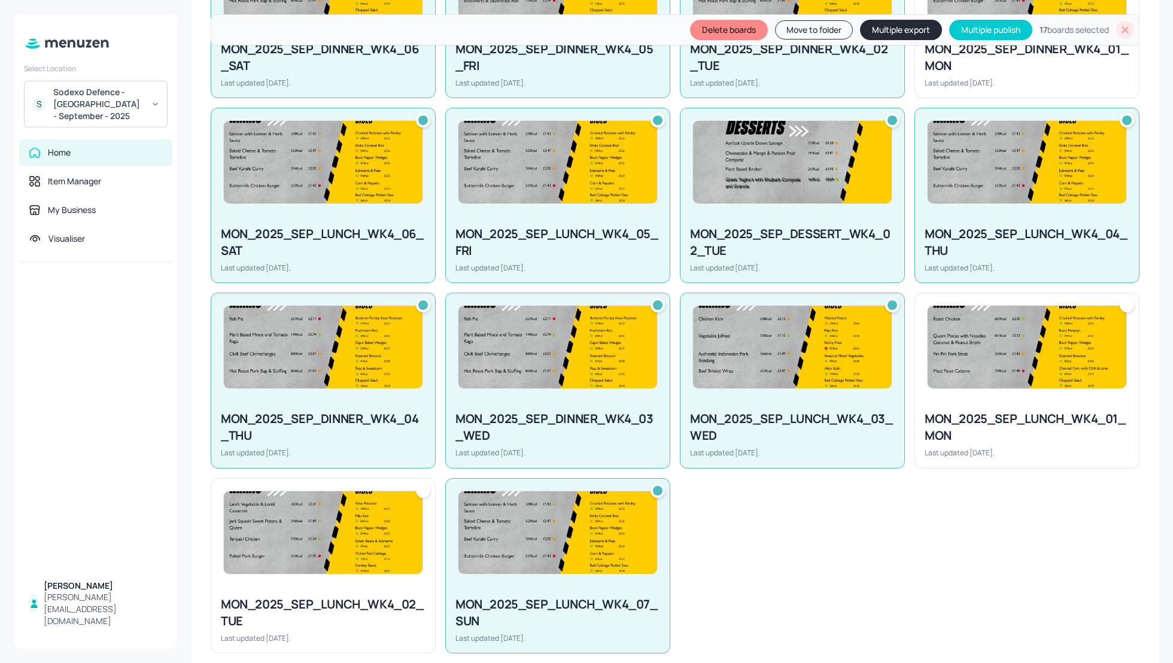
click at [298, 586] on div "MON_2025_SEP_LUNCH_WK4_02_TUE Last updated [DATE]." at bounding box center [323, 619] width 224 height 66
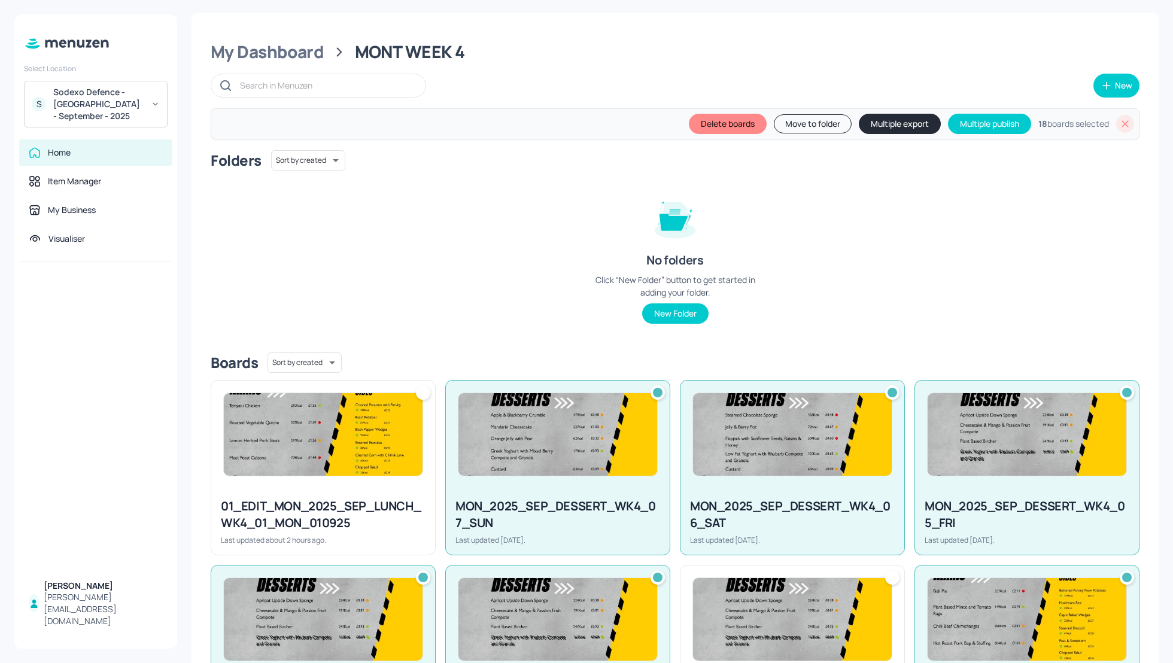
scroll to position [0, 0]
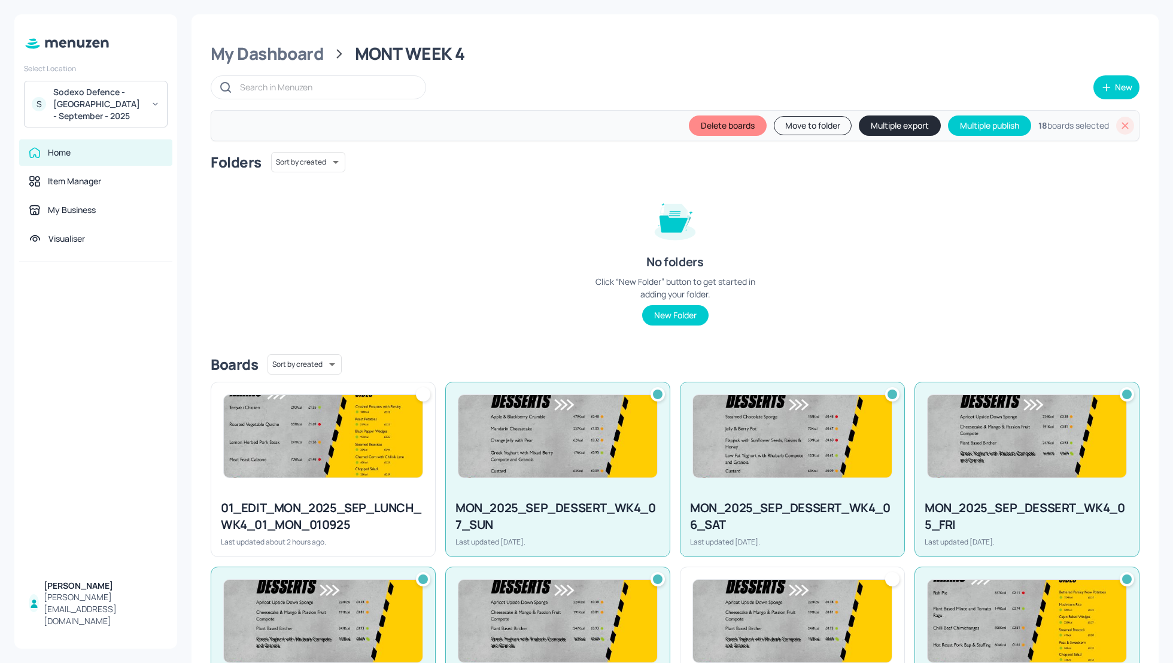
click at [893, 128] on button "Multiple export" at bounding box center [899, 125] width 82 height 20
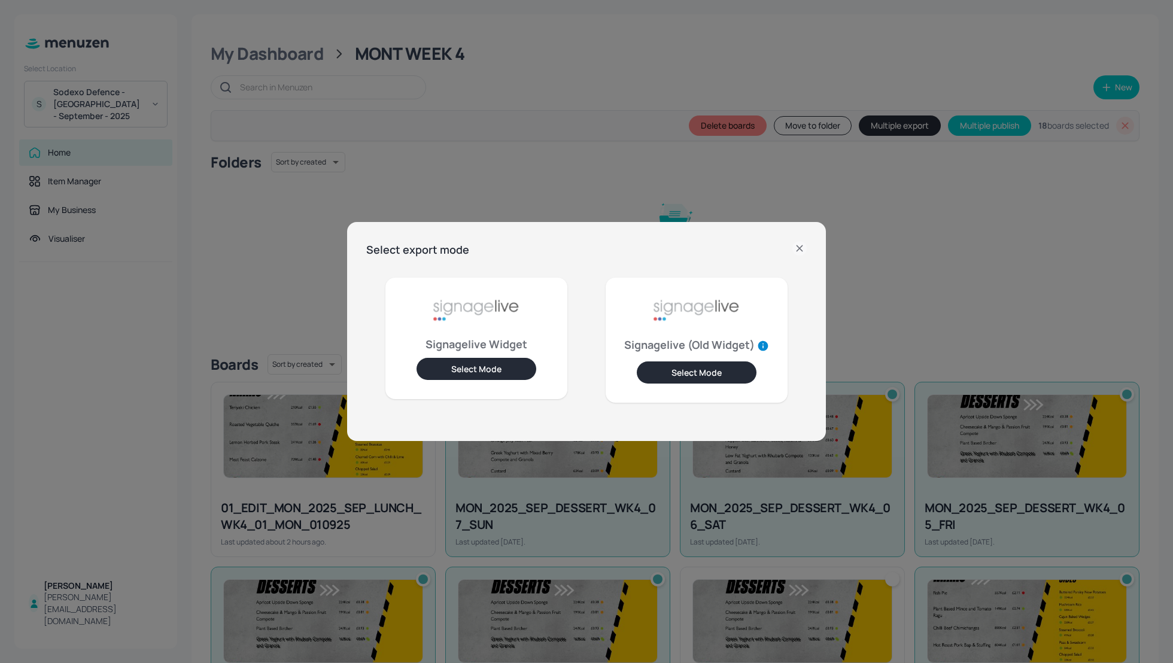
click at [485, 364] on button "Select Mode" at bounding box center [476, 369] width 120 height 22
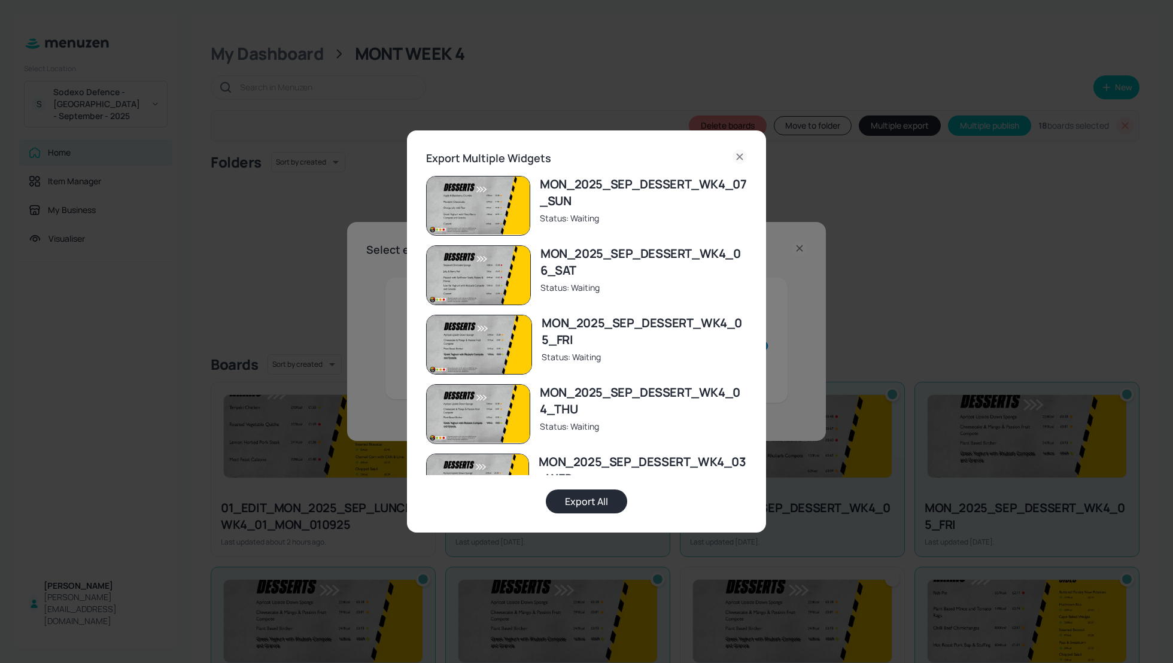
click at [593, 504] on button "Export All" at bounding box center [586, 501] width 81 height 24
click at [744, 156] on icon at bounding box center [739, 157] width 14 height 14
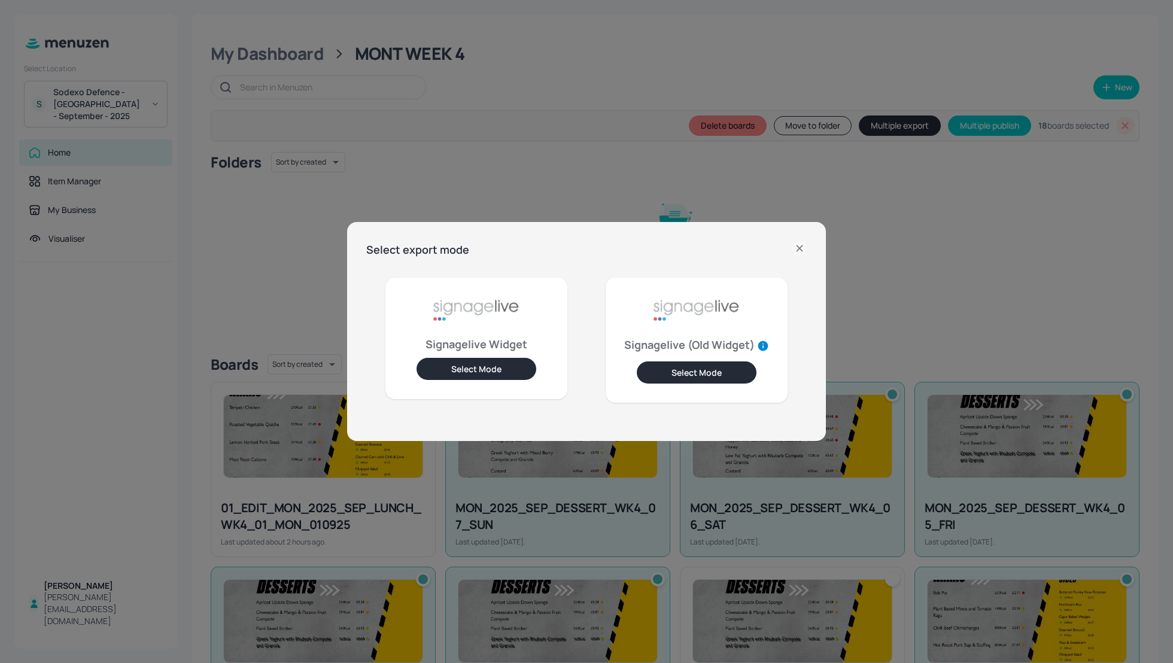
click at [797, 249] on icon at bounding box center [799, 248] width 14 height 14
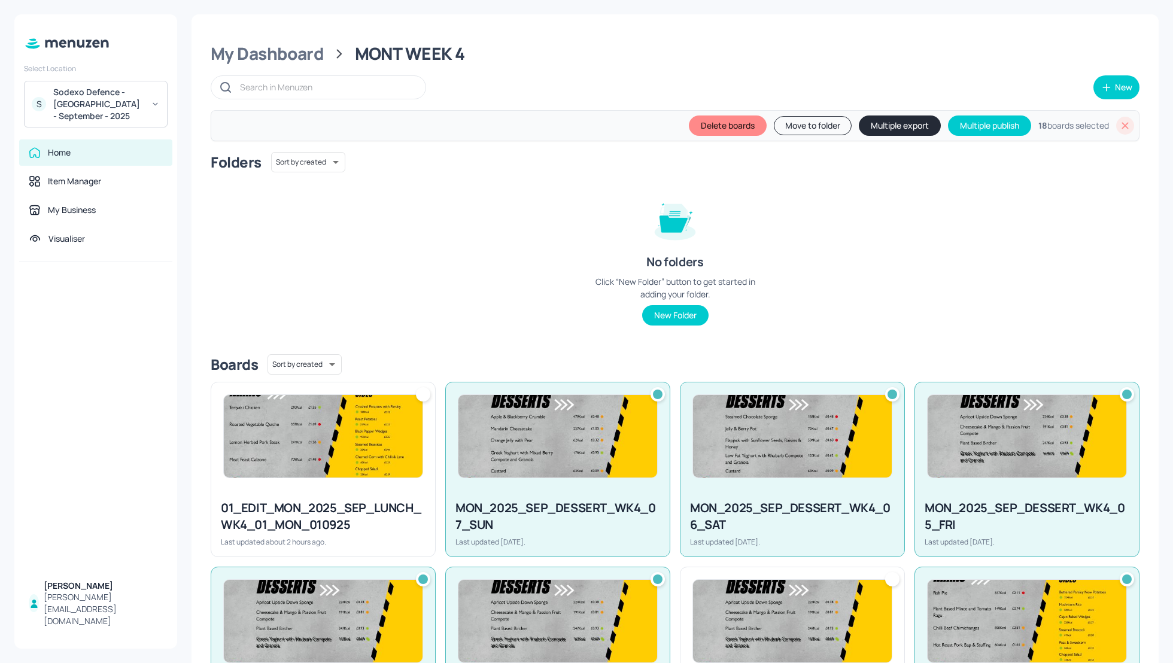
click at [1122, 123] on icon at bounding box center [1125, 125] width 7 height 7
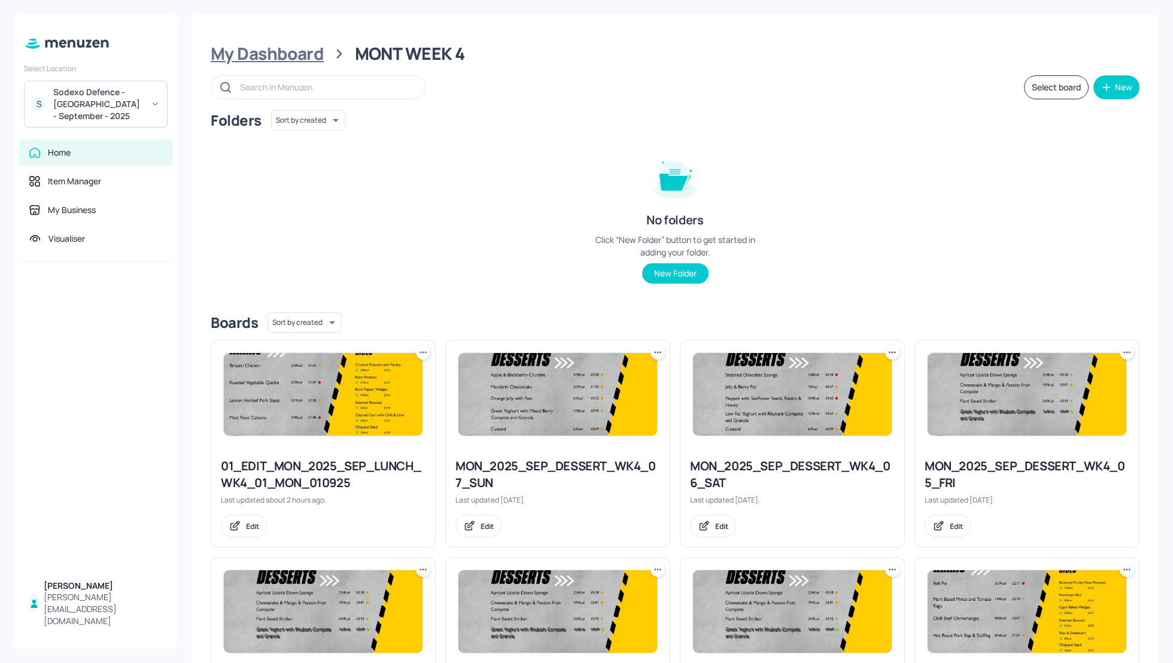
click at [246, 51] on div "My Dashboard" at bounding box center [267, 54] width 113 height 22
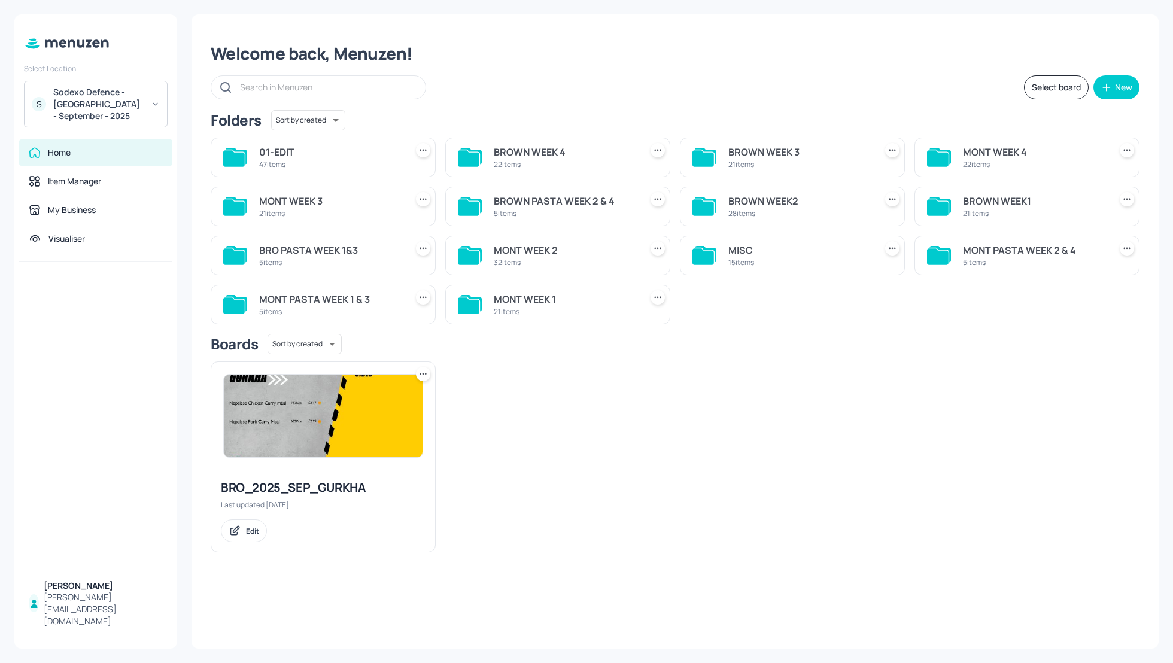
click at [1022, 244] on div "MONT PASTA WEEK 2 & 4" at bounding box center [1034, 250] width 142 height 14
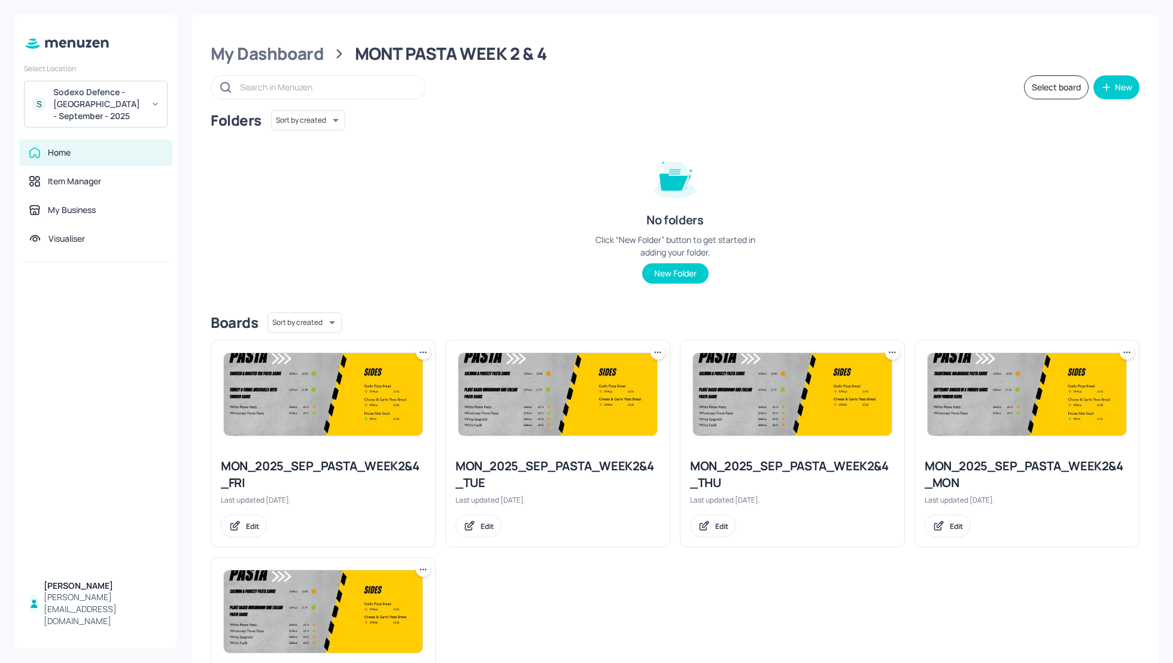
click at [1033, 90] on button "Select board" at bounding box center [1056, 87] width 65 height 24
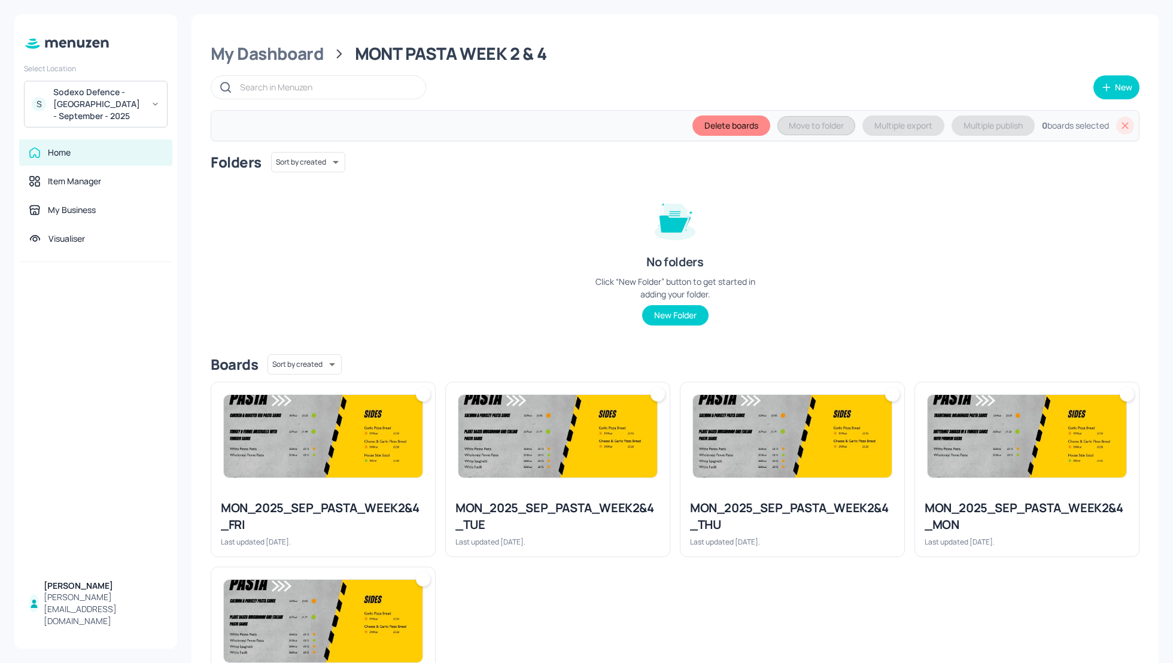
click at [884, 243] on div "Folders Sort by created id ​ No folders Click “New Folder” button to get starte…" at bounding box center [675, 248] width 928 height 193
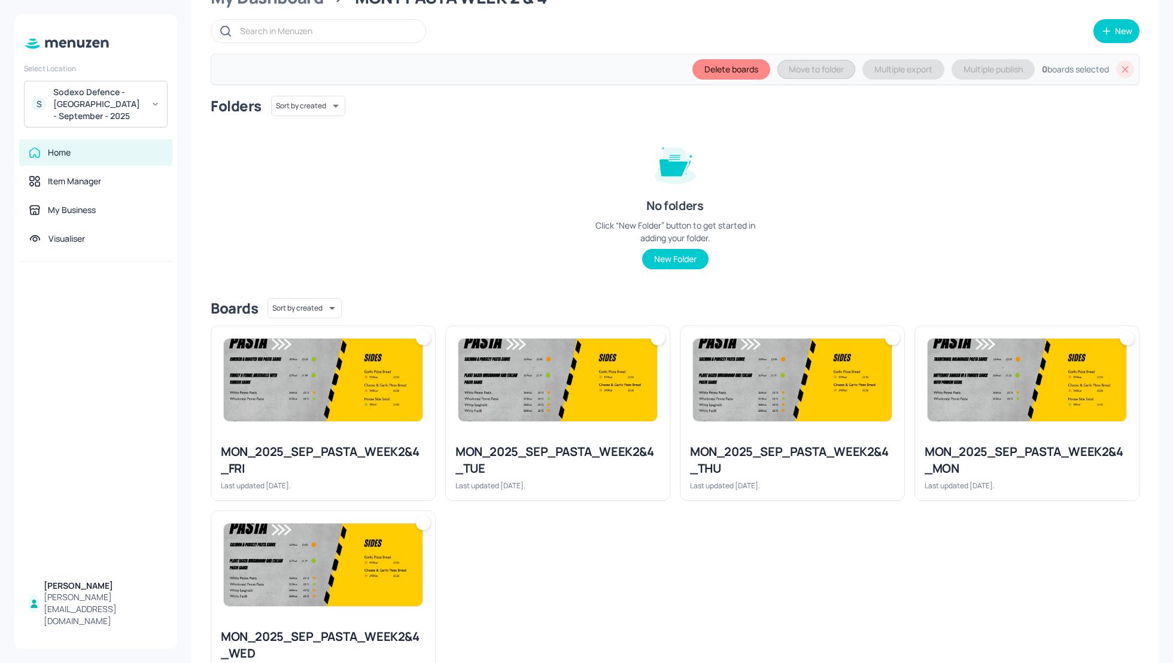
scroll to position [63, 0]
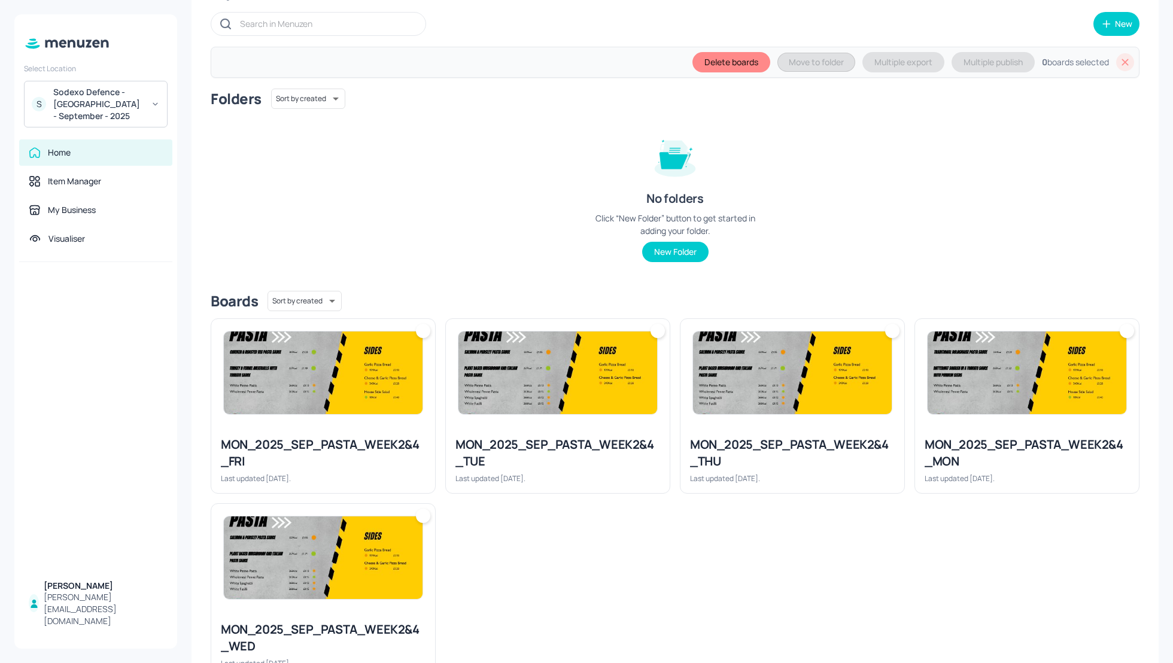
click at [553, 445] on div "MON_2025_SEP_PASTA_WEEK2&4_TUE" at bounding box center [557, 453] width 205 height 34
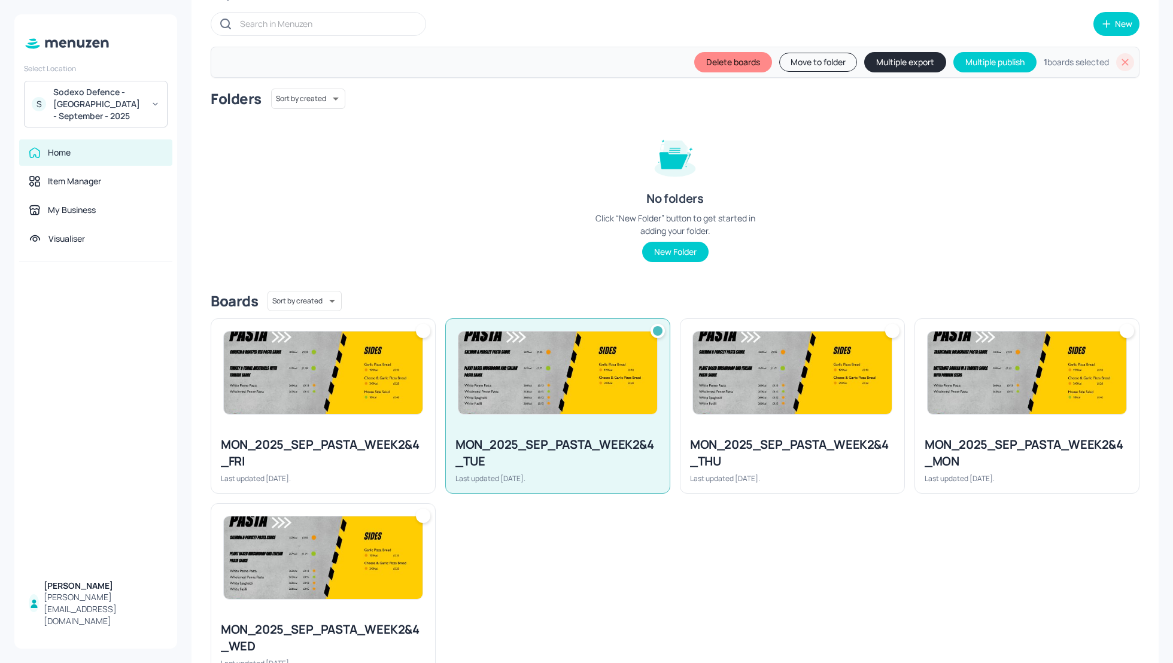
click at [325, 589] on img at bounding box center [323, 557] width 199 height 83
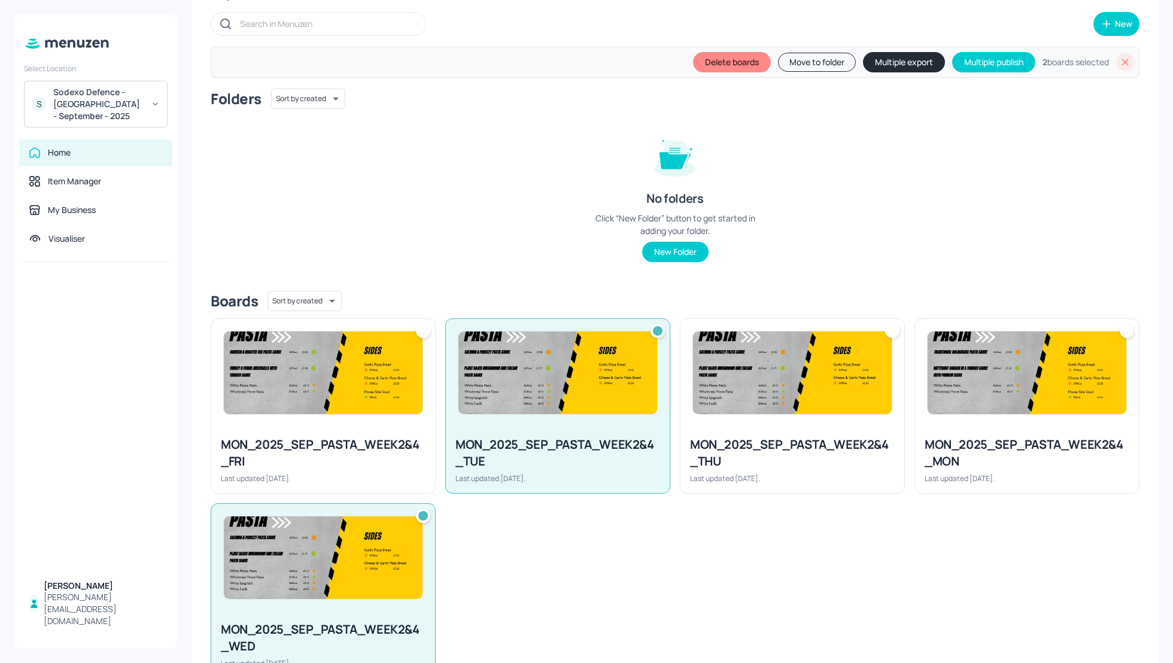
click at [768, 433] on div "MON_2025_SEP_PASTA_WEEK2&4_THU Last updated [DATE]." at bounding box center [792, 460] width 224 height 66
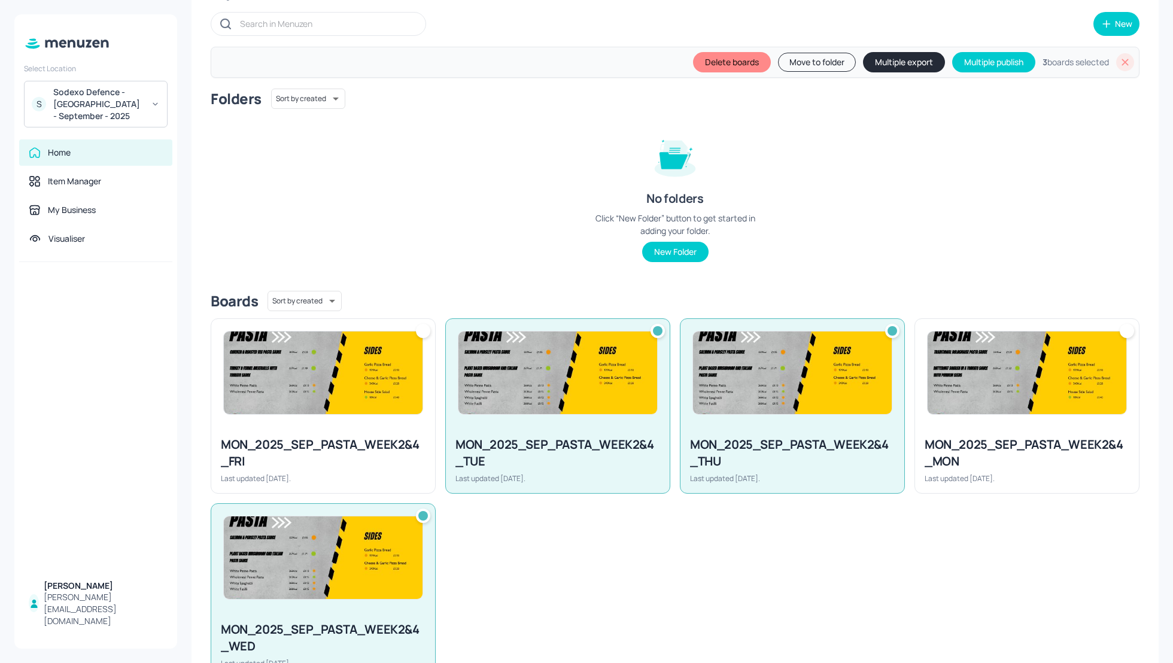
click at [340, 441] on div "MON_2025_SEP_PASTA_WEEK2&4_FRI" at bounding box center [323, 453] width 205 height 34
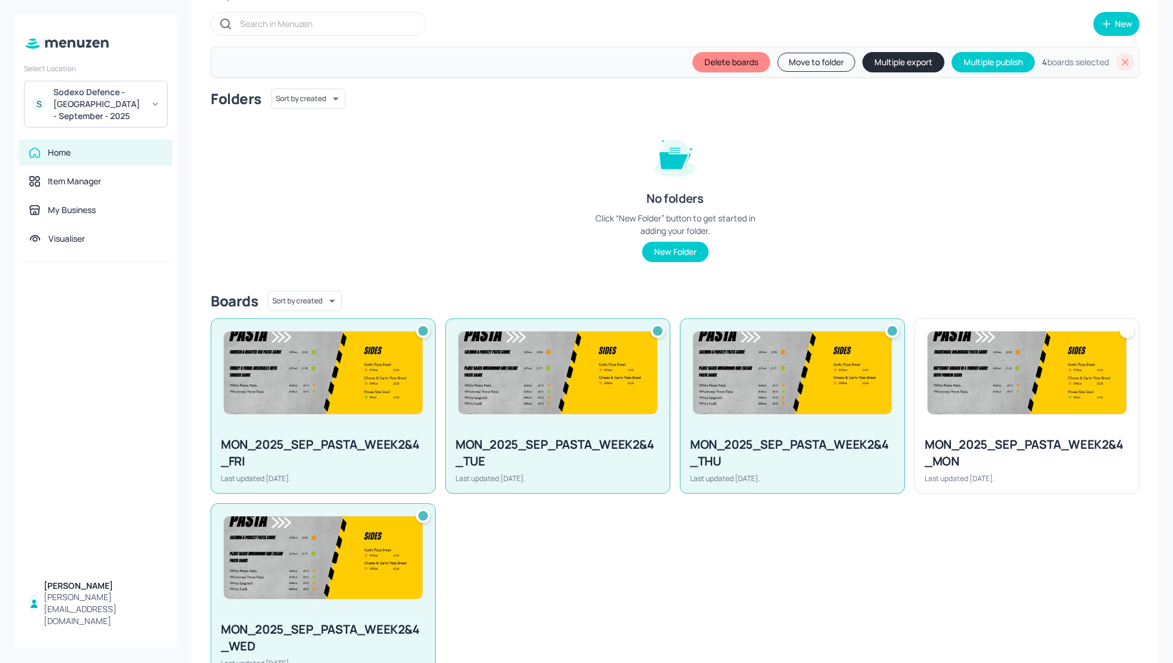
click at [882, 62] on button "Multiple export" at bounding box center [903, 62] width 82 height 20
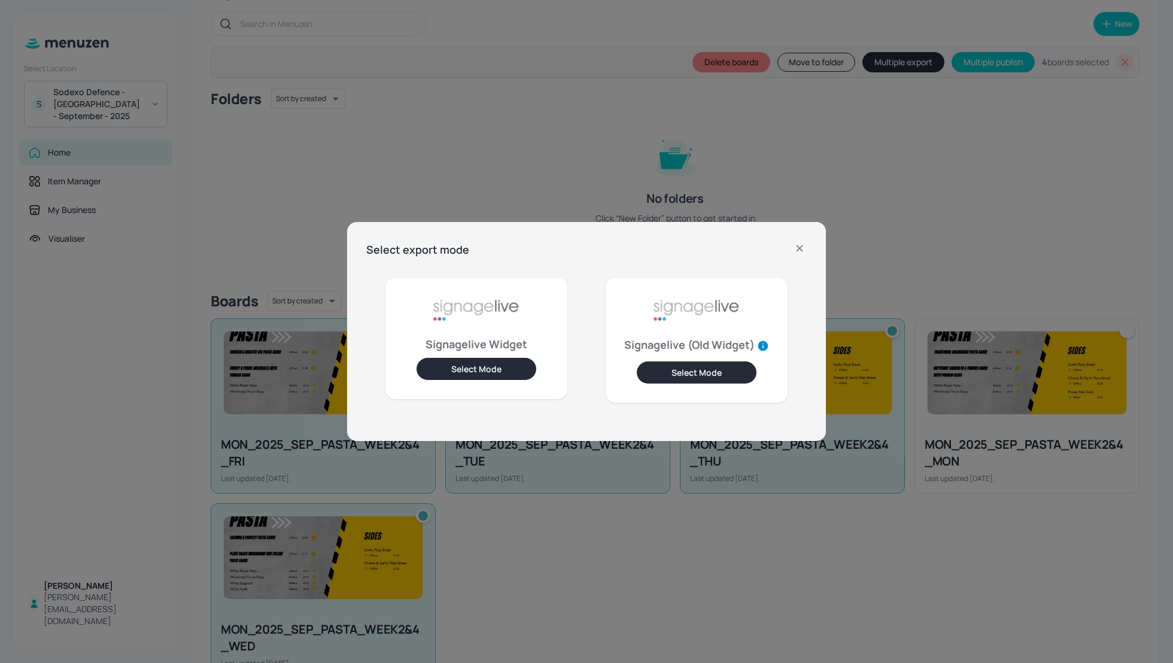
click at [488, 373] on button "Select Mode" at bounding box center [476, 369] width 120 height 22
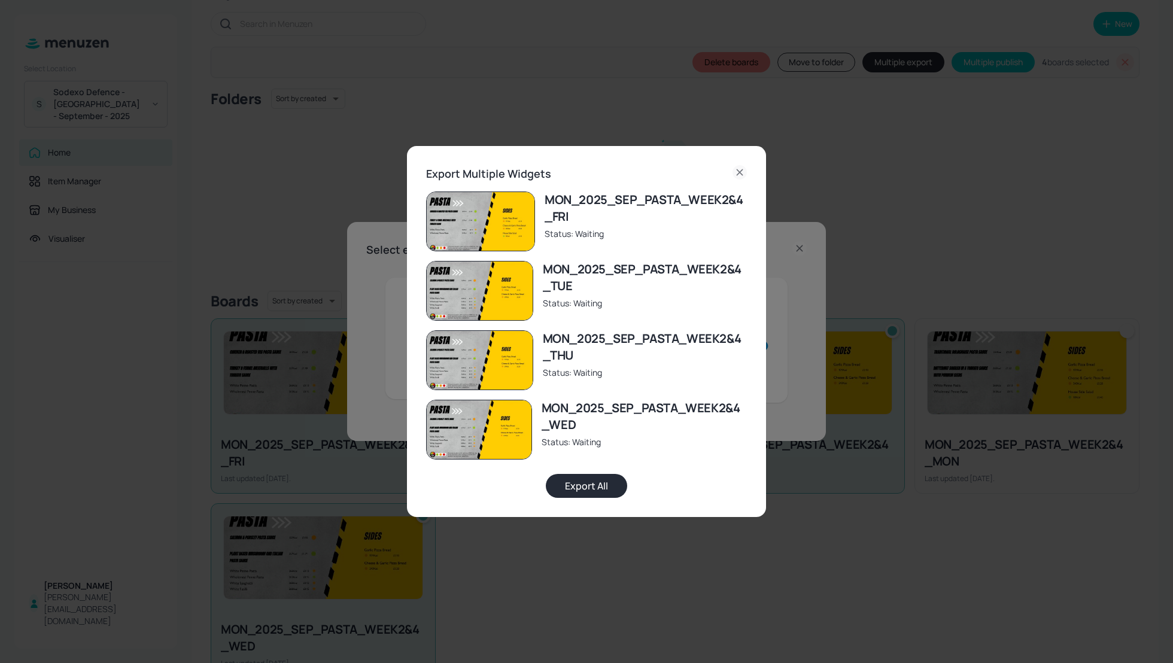
click at [595, 483] on button "Export All" at bounding box center [586, 486] width 81 height 24
click at [738, 170] on icon at bounding box center [739, 172] width 14 height 14
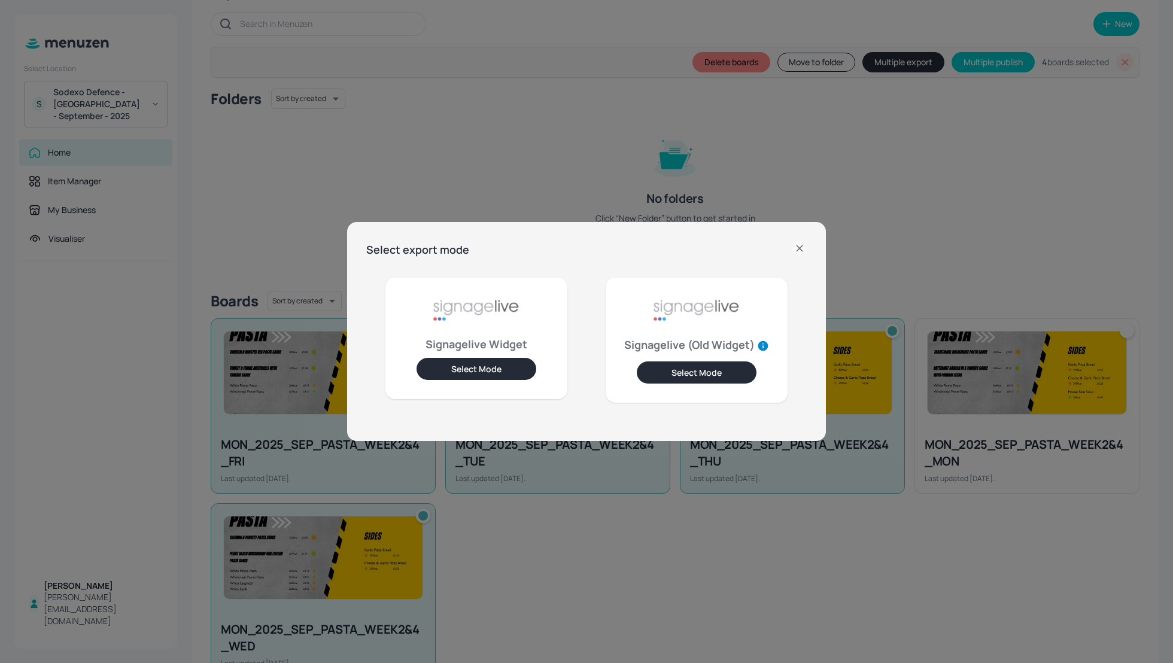
click at [800, 247] on icon at bounding box center [798, 247] width 5 height 5
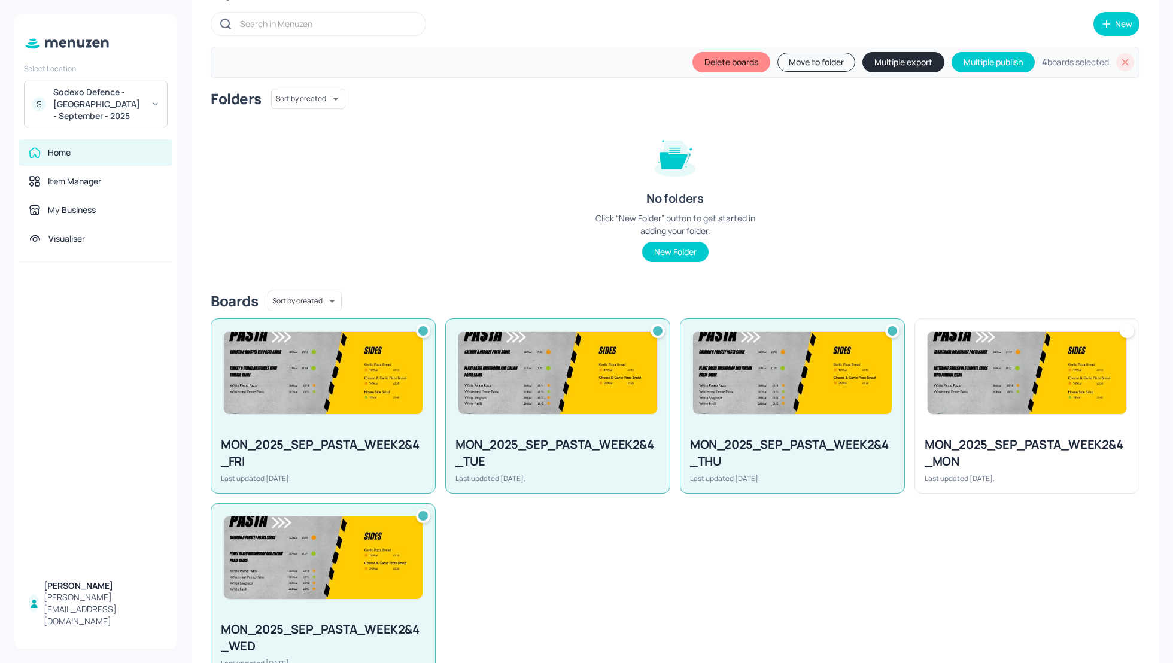
click at [1119, 58] on icon at bounding box center [1125, 62] width 12 height 12
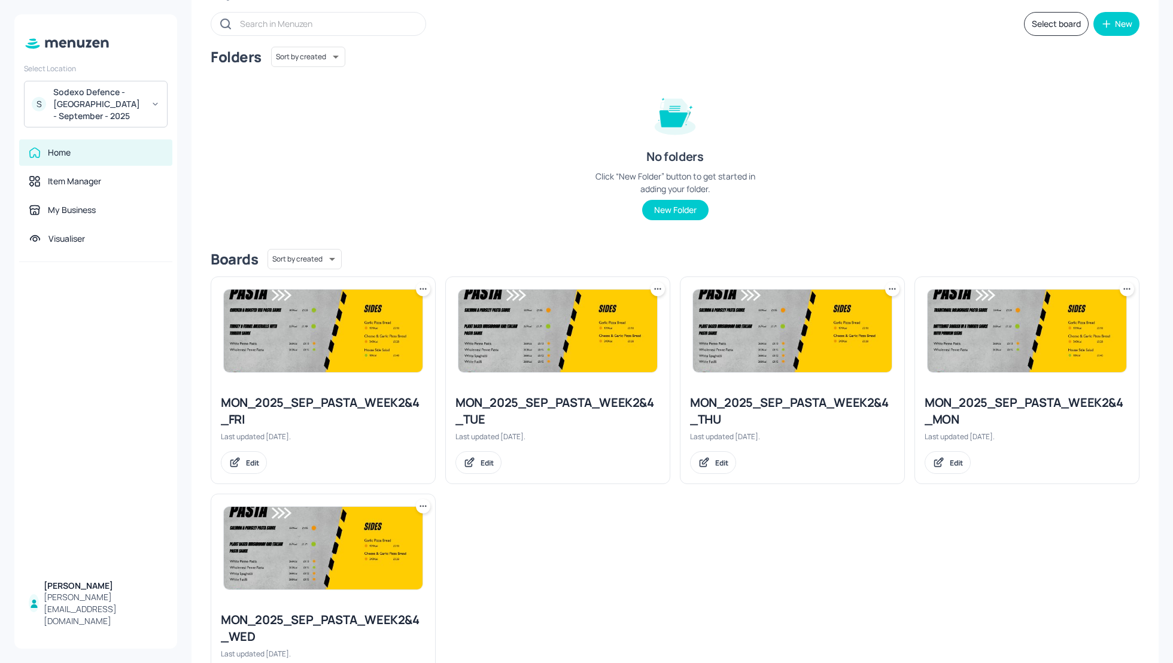
click at [89, 150] on div "Home" at bounding box center [96, 153] width 134 height 12
click at [402, 131] on div "Folders Sort by created id ​ No folders Click “New Folder” button to get starte…" at bounding box center [675, 143] width 928 height 193
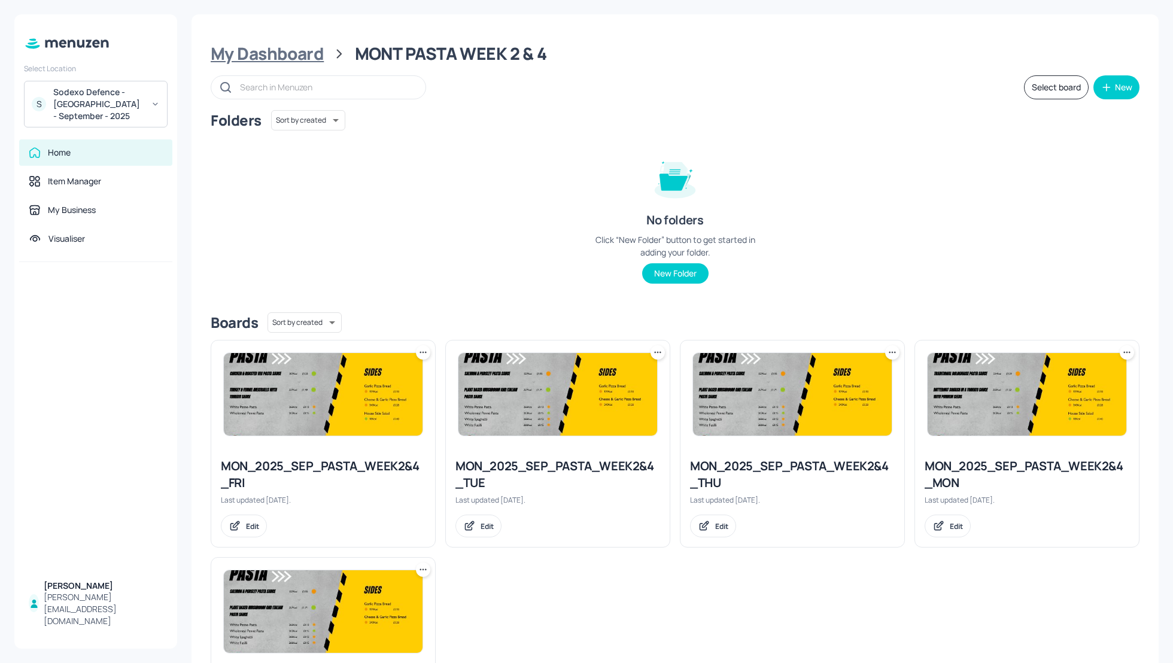
click at [276, 51] on div "My Dashboard" at bounding box center [267, 54] width 113 height 22
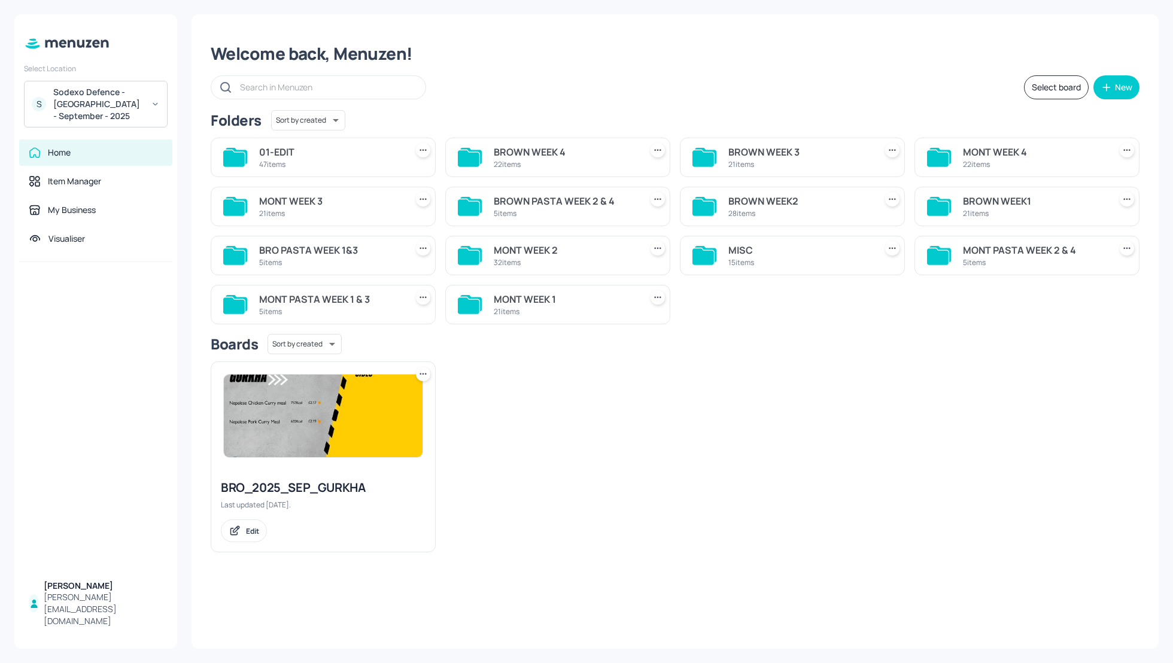
click at [873, 95] on div "Select board New" at bounding box center [675, 87] width 928 height 24
click at [872, 90] on div "Select board New" at bounding box center [675, 87] width 928 height 24
click at [667, 101] on div "Welcome back, Menuzen! Select board New Folders Sort by created id ​ 01-EDIT 47…" at bounding box center [674, 331] width 967 height 634
click at [681, 286] on div "01-EDIT 47 items BROWN WEEK 4 22 items BROWN WEEK 3 21 items MONT WEEK 4 22 ite…" at bounding box center [670, 226] width 938 height 196
click at [535, 151] on div "BROWN WEEK 4" at bounding box center [565, 152] width 142 height 14
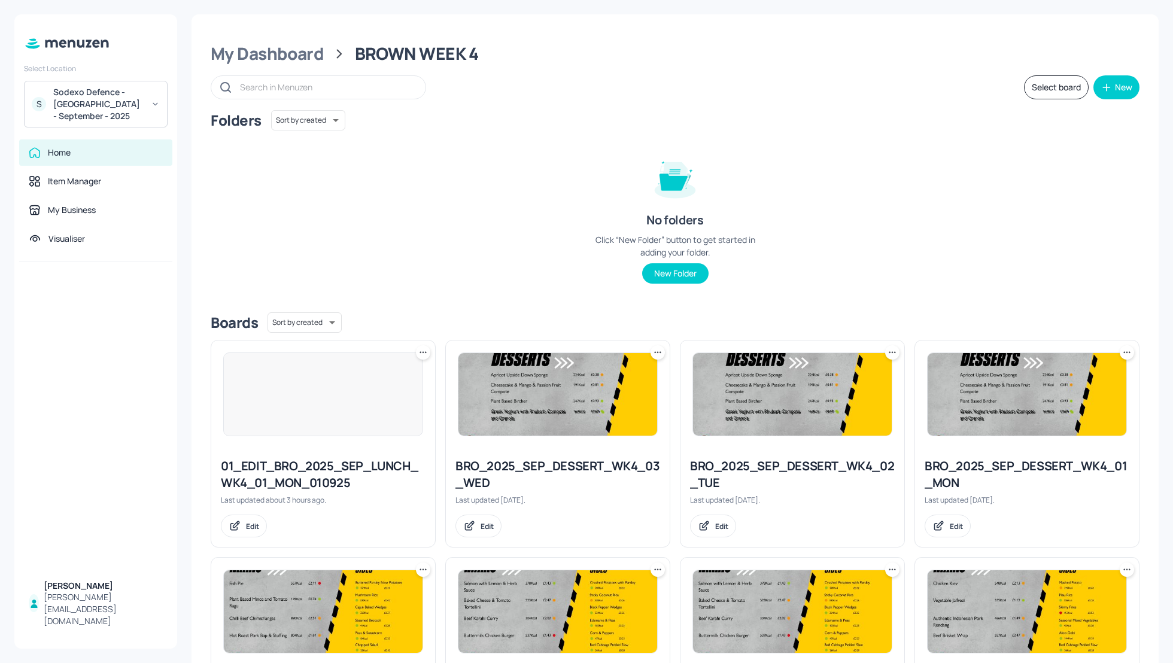
click at [992, 218] on div "Folders Sort by created id ​ No folders Click “New Folder” button to get starte…" at bounding box center [675, 206] width 928 height 193
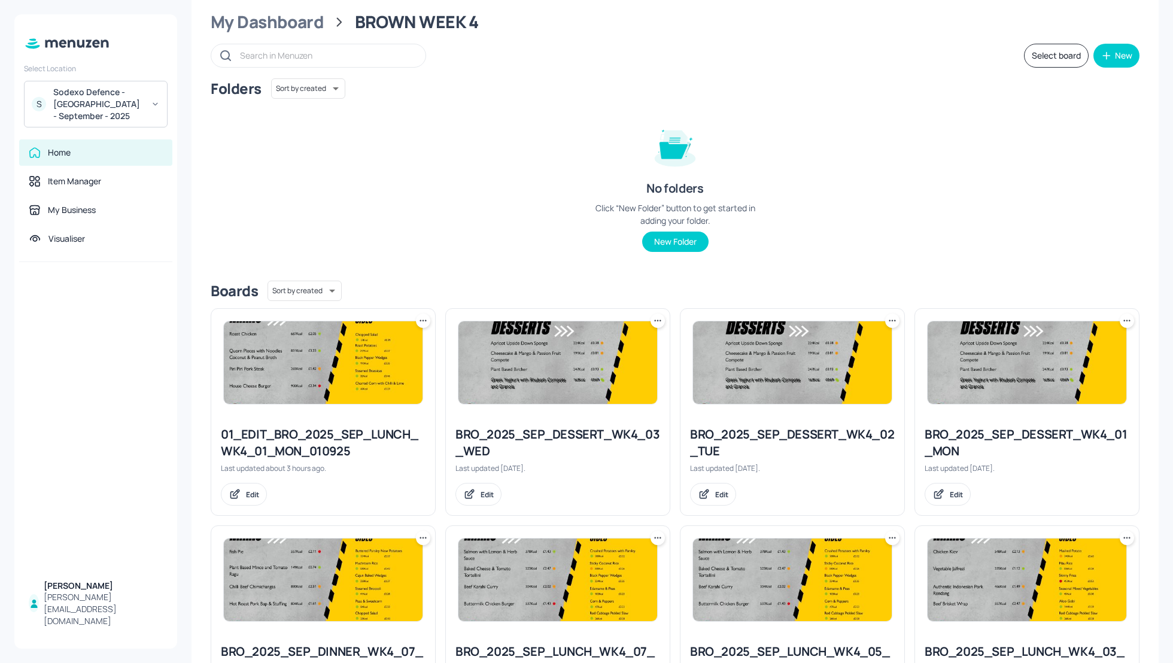
click at [1050, 56] on button "Select board" at bounding box center [1056, 56] width 65 height 24
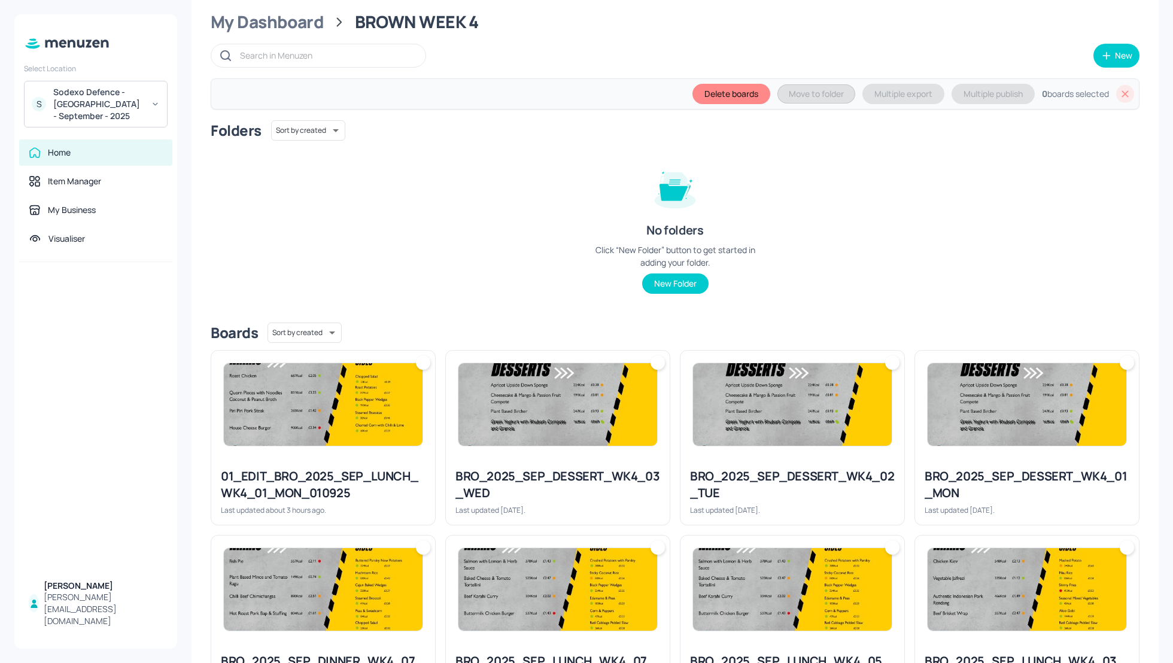
click at [549, 458] on div "BRO_2025_SEP_DESSERT_WK4_03_WED Last updated [DATE]." at bounding box center [558, 491] width 224 height 66
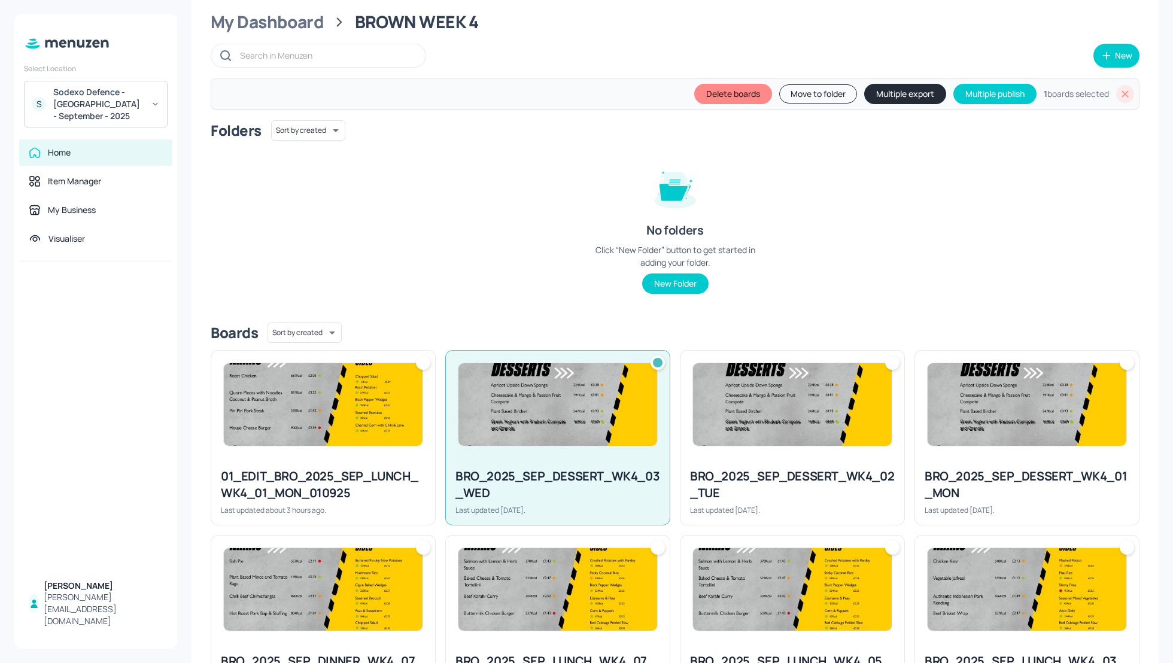
click at [829, 452] on div at bounding box center [792, 405] width 224 height 108
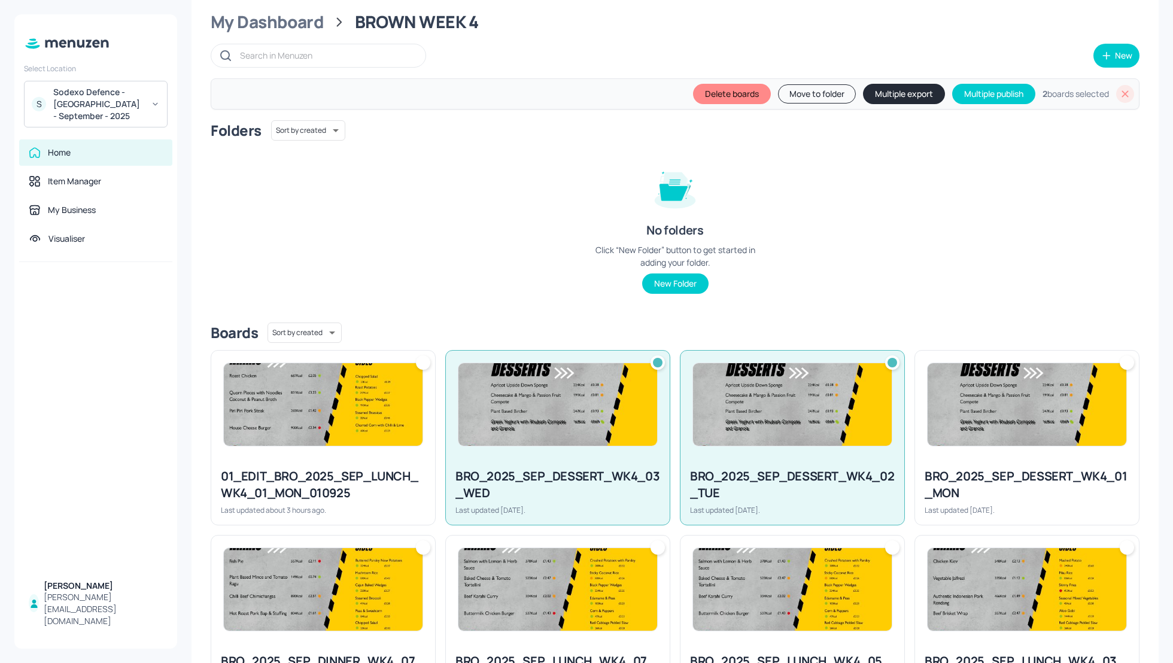
scroll to position [63, 0]
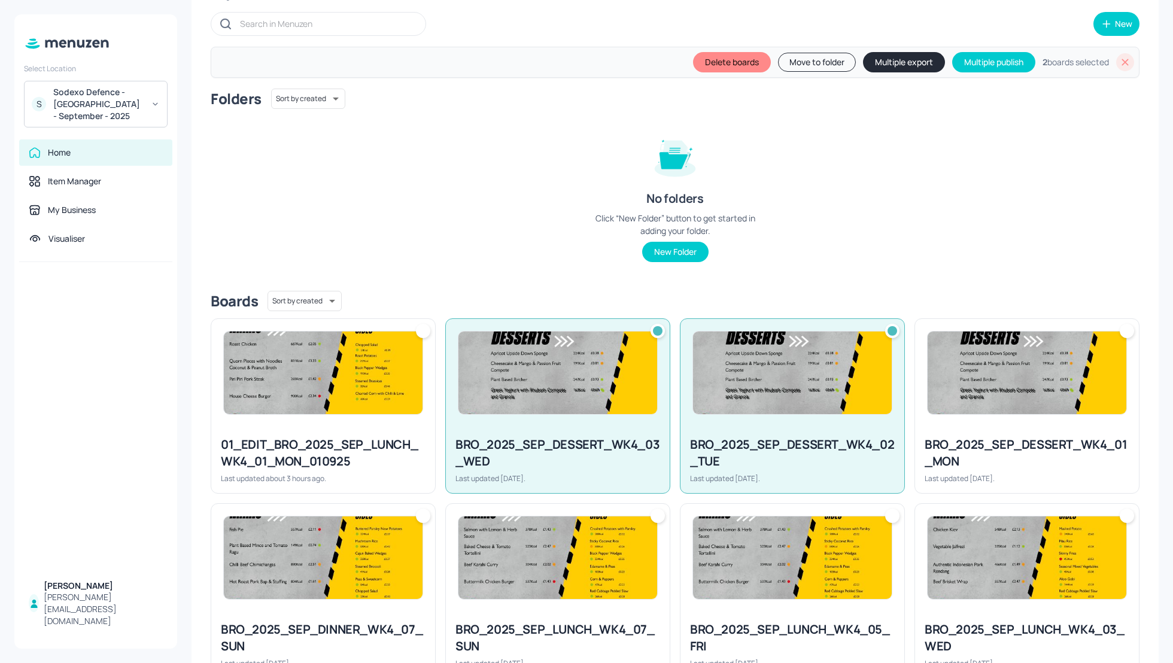
click at [1025, 422] on div at bounding box center [1027, 373] width 224 height 108
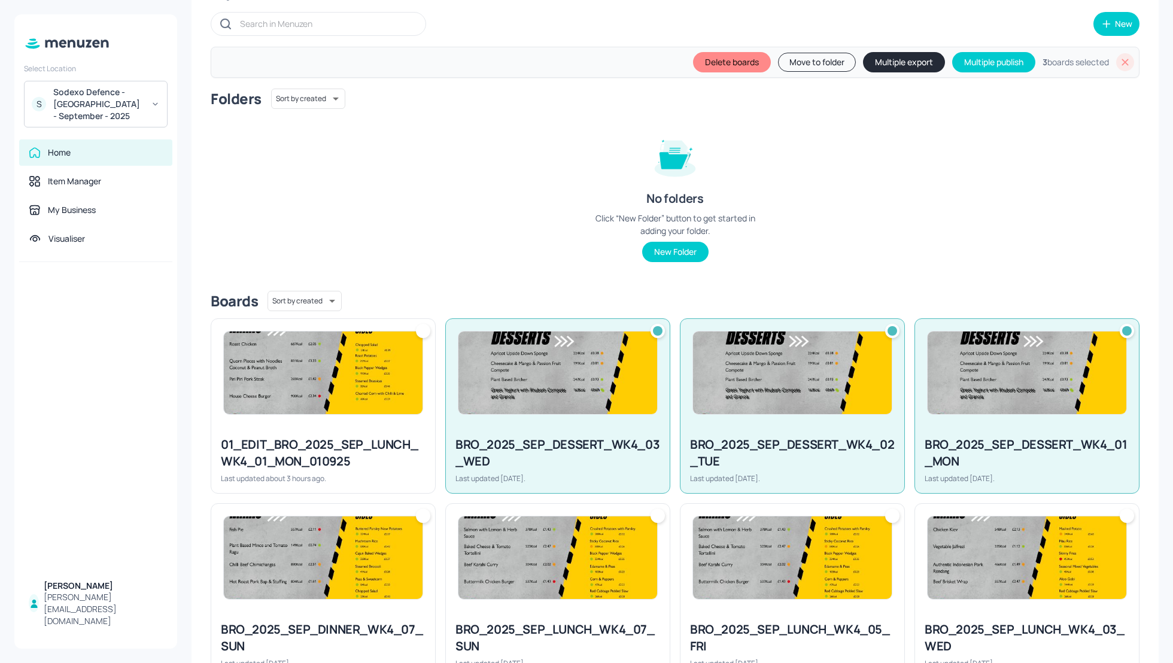
click at [1025, 422] on div at bounding box center [1027, 373] width 224 height 108
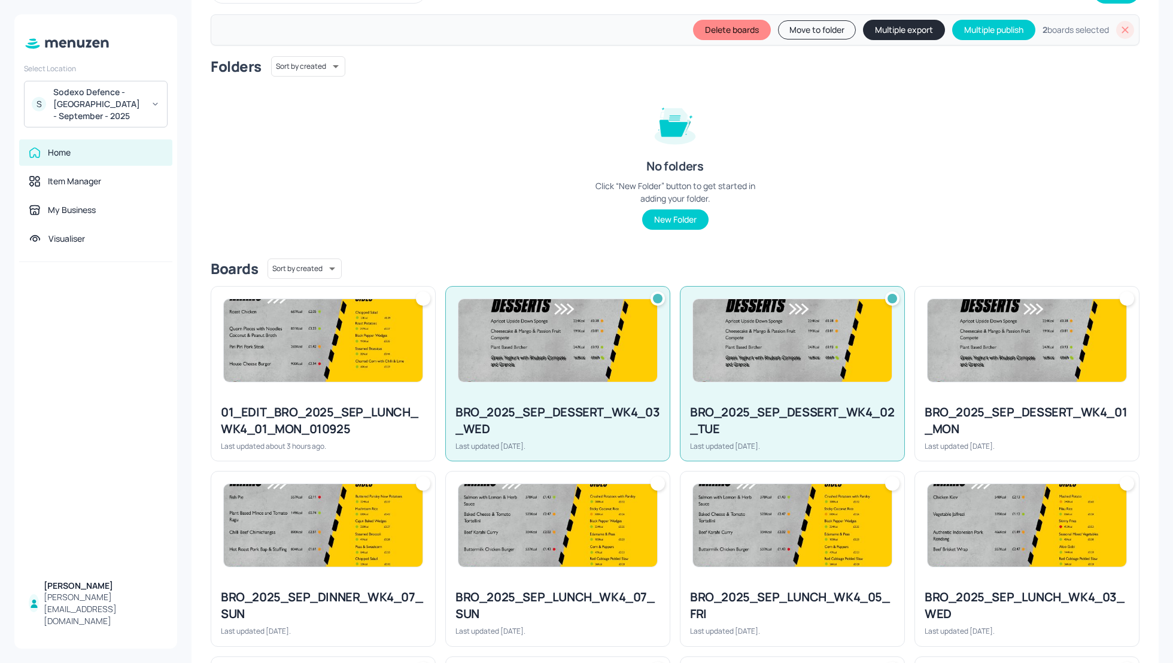
scroll to position [127, 0]
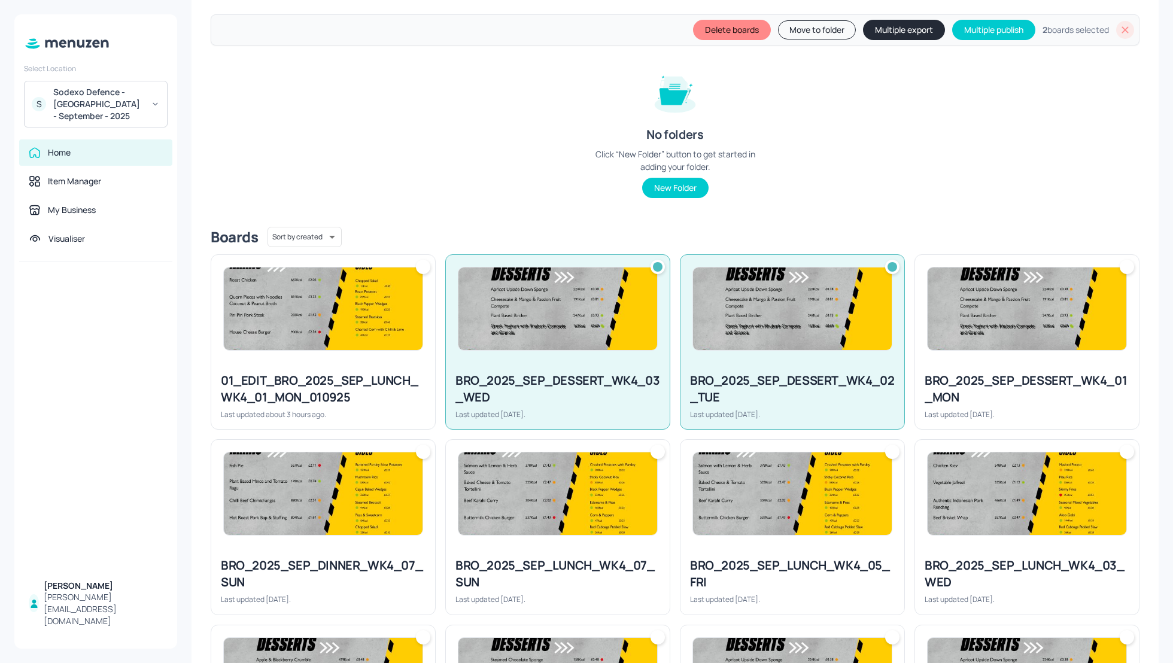
click at [329, 532] on img at bounding box center [323, 493] width 199 height 83
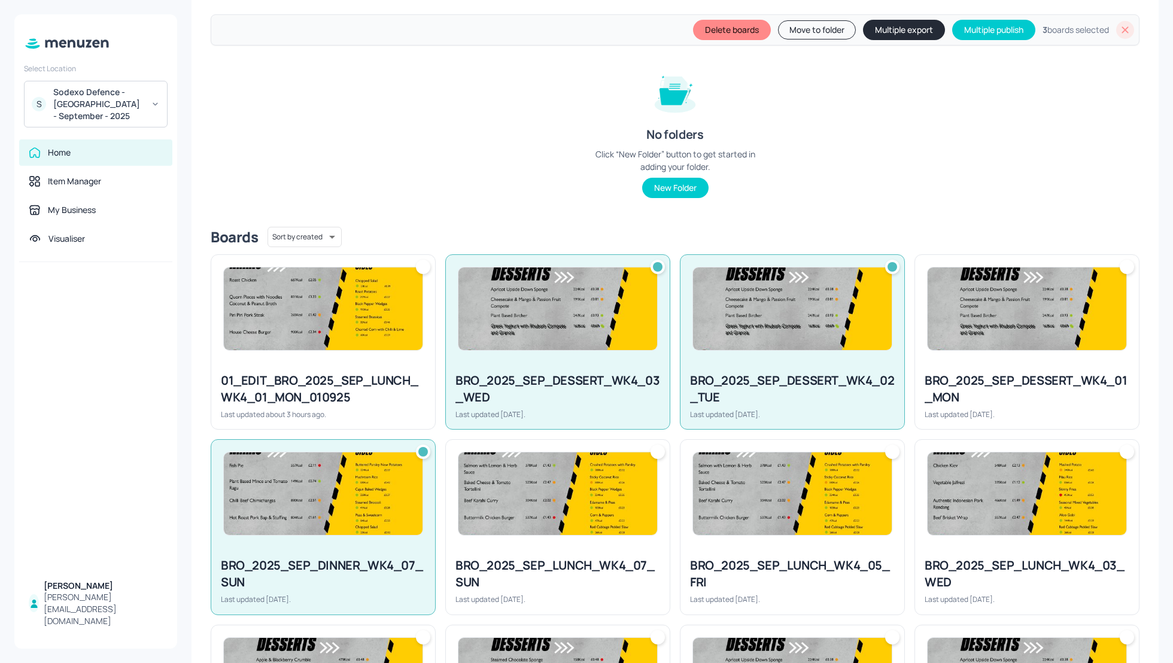
click at [582, 557] on div "BRO_2025_SEP_LUNCH_WK4_07_SUN" at bounding box center [557, 574] width 205 height 34
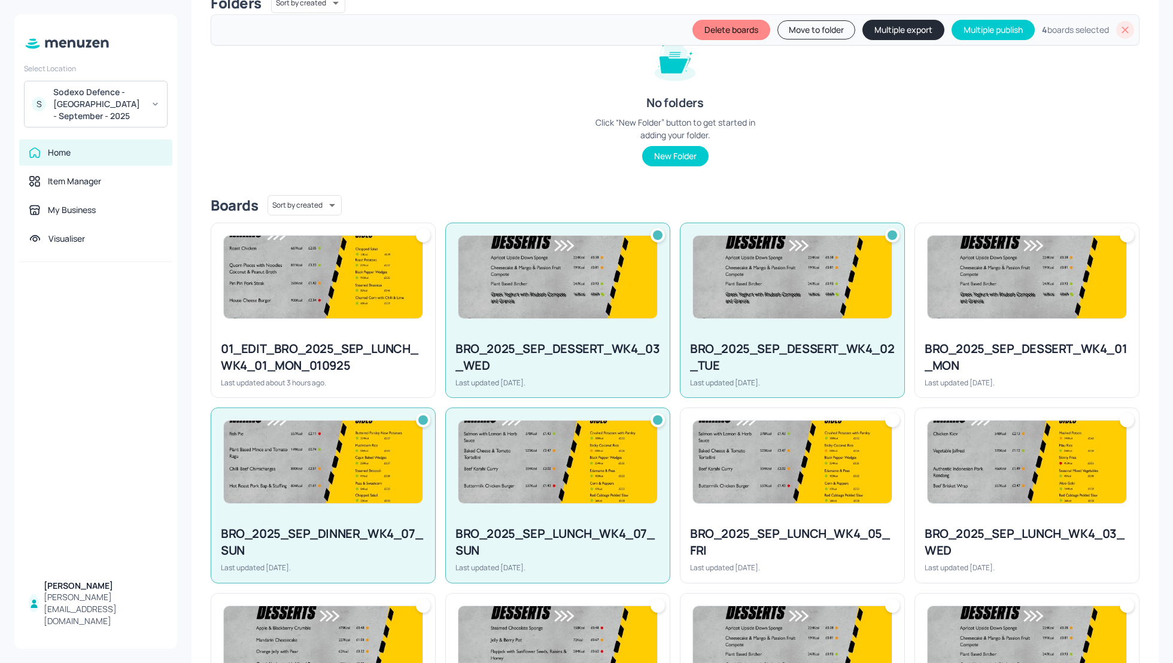
click at [797, 530] on div "BRO_2025_SEP_LUNCH_WK4_05_FRI" at bounding box center [792, 542] width 205 height 34
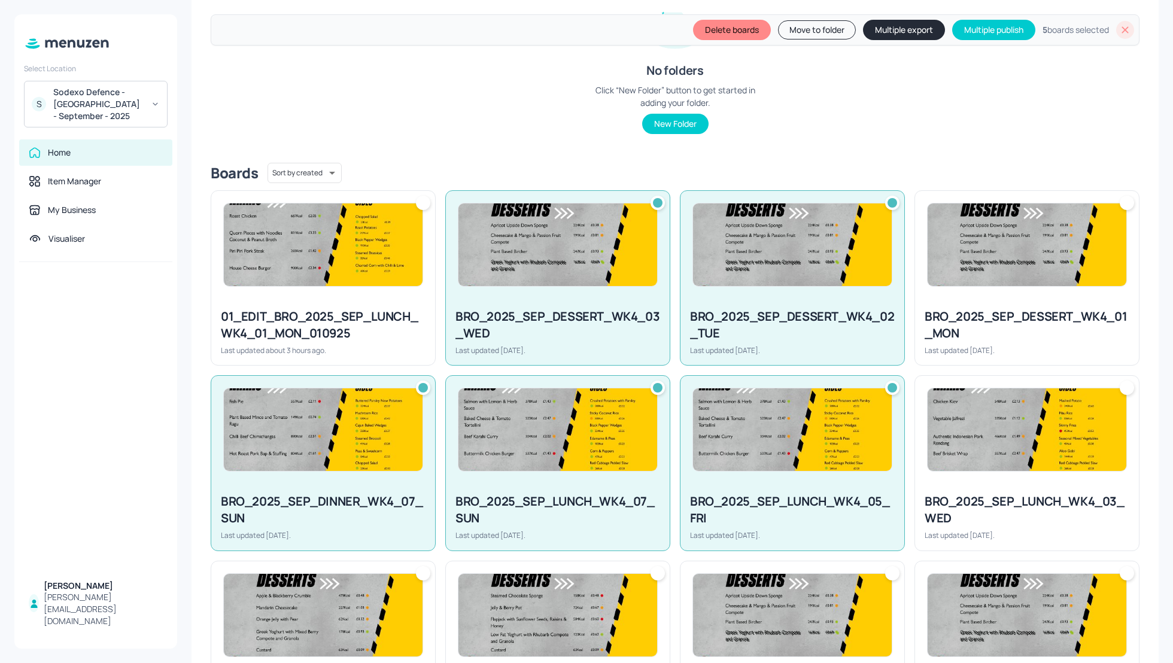
click at [969, 499] on div "BRO_2025_SEP_LUNCH_WK4_03_WED" at bounding box center [1026, 510] width 205 height 34
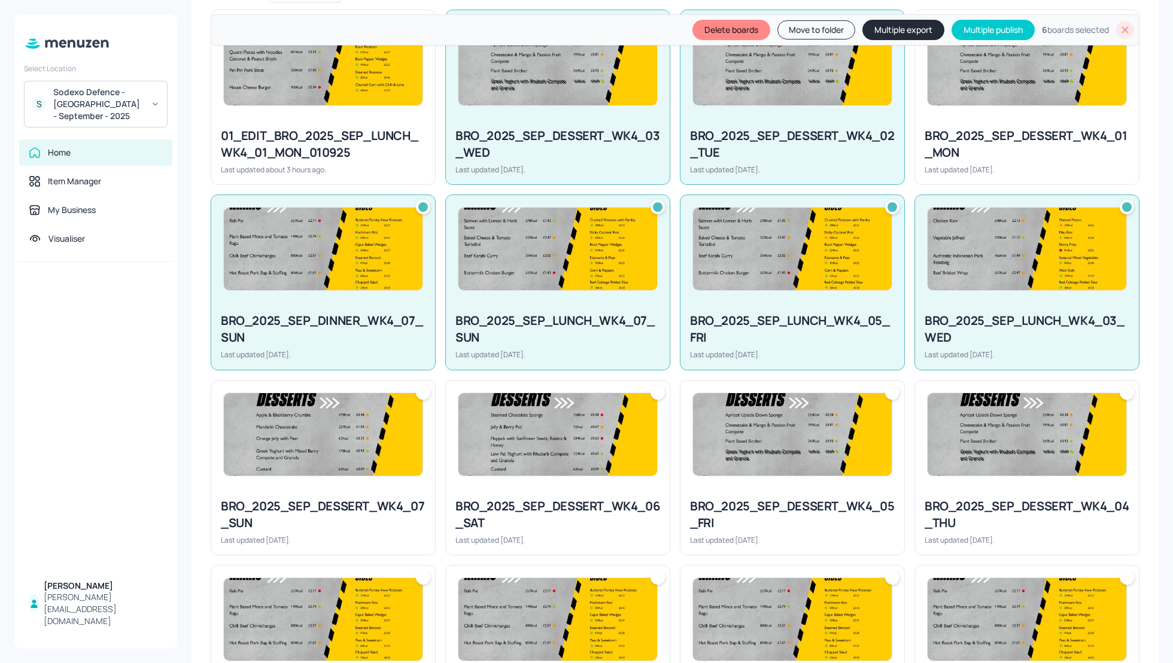
scroll to position [383, 0]
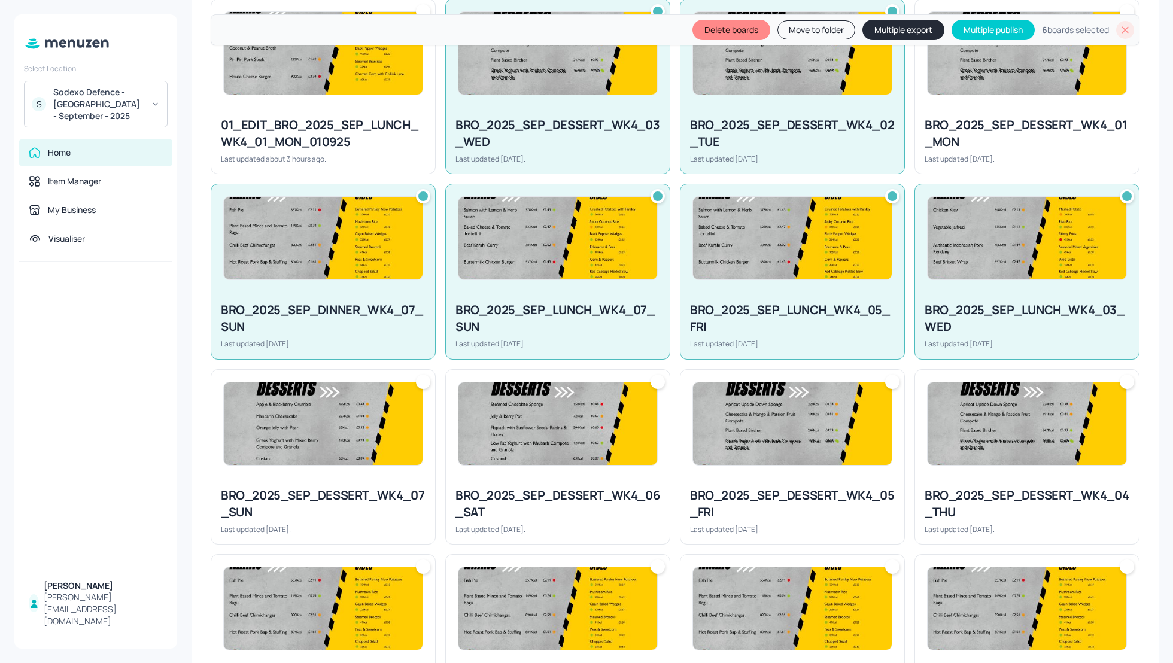
click at [958, 519] on div "BRO_2025_SEP_DESSERT_WK4_04_THU Last updated [DATE]." at bounding box center [1027, 510] width 224 height 66
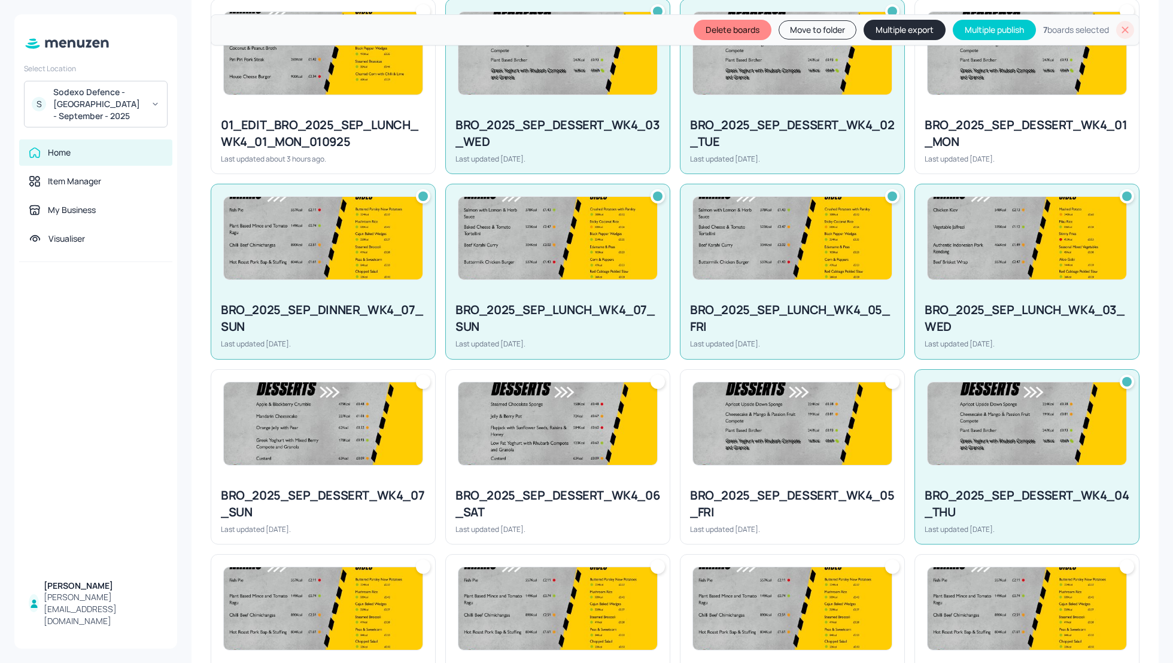
click at [748, 518] on div "BRO_2025_SEP_DESSERT_WK4_05_FRI" at bounding box center [792, 504] width 205 height 34
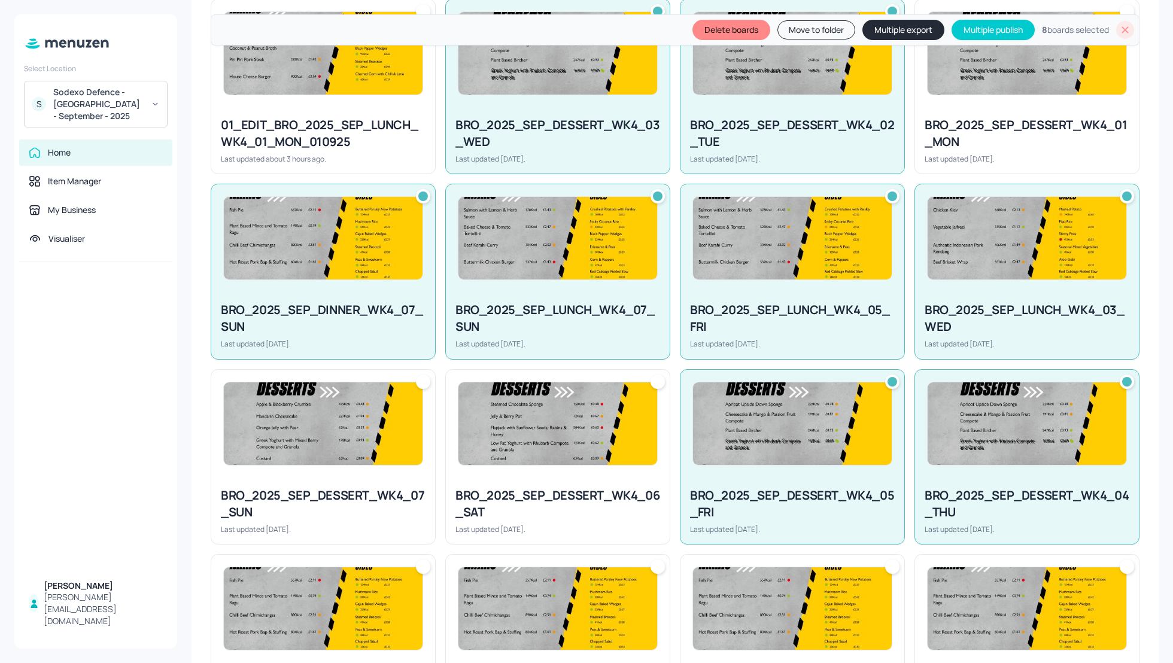
click at [456, 503] on div "BRO_2025_SEP_DESSERT_WK4_06_SAT" at bounding box center [557, 504] width 205 height 34
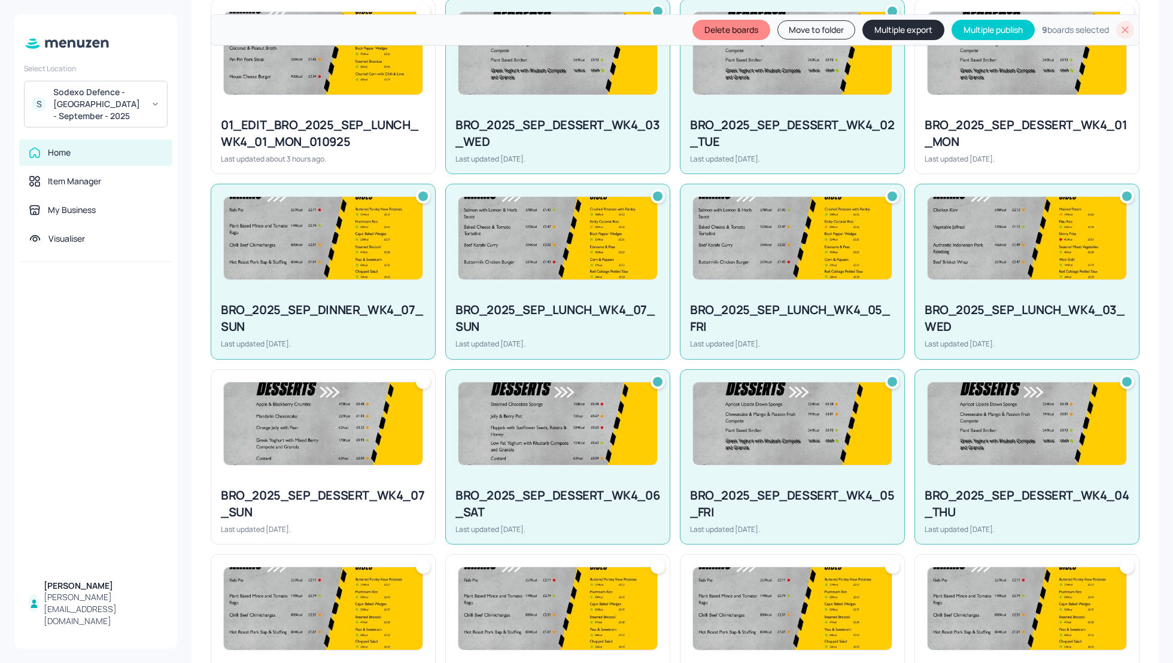
click at [259, 477] on div "BRO_2025_SEP_DESSERT_WK4_07_SUN Last updated [DATE]." at bounding box center [323, 510] width 224 height 66
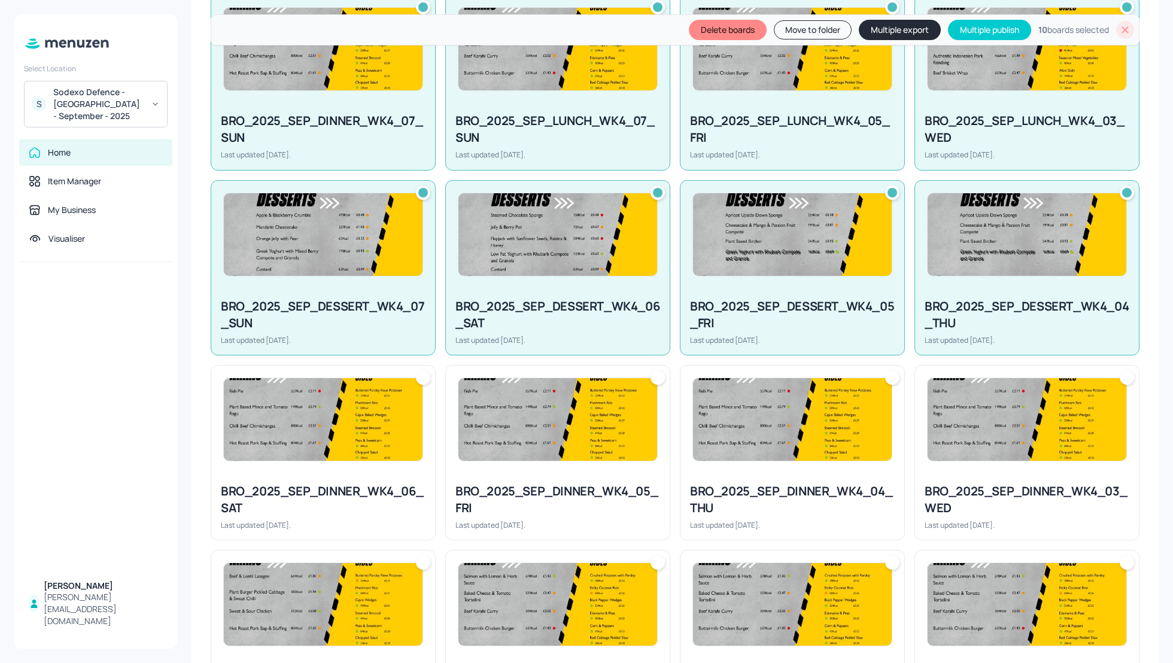
scroll to position [574, 0]
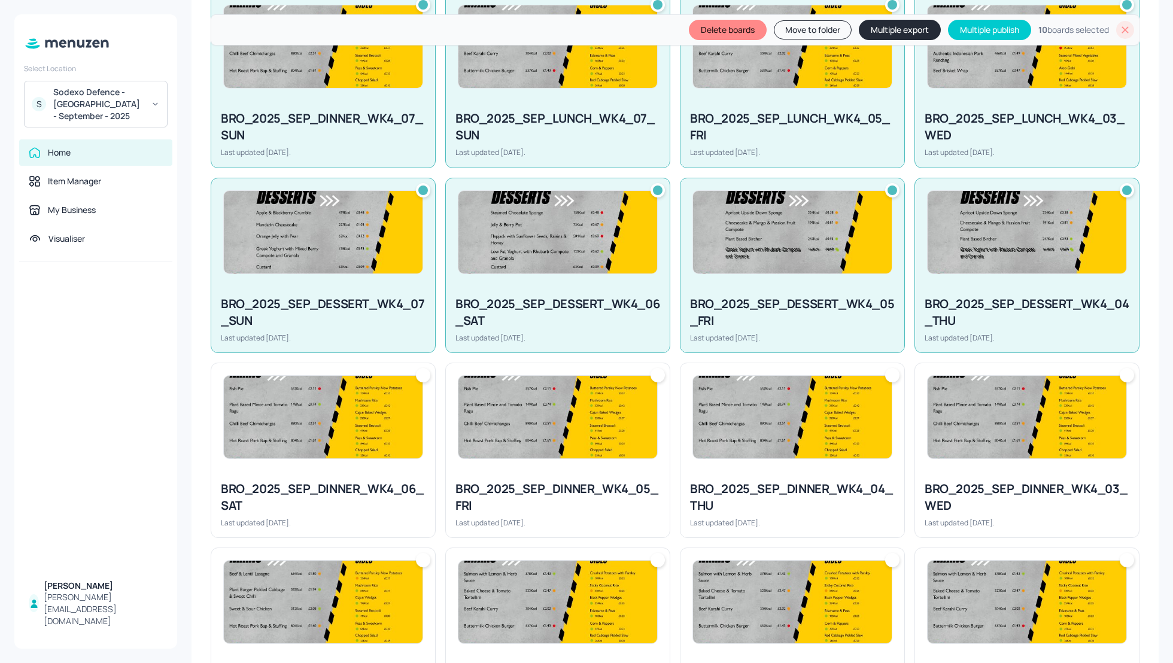
click at [310, 488] on div "BRO_2025_SEP_DINNER_WK4_06_SAT" at bounding box center [323, 497] width 205 height 34
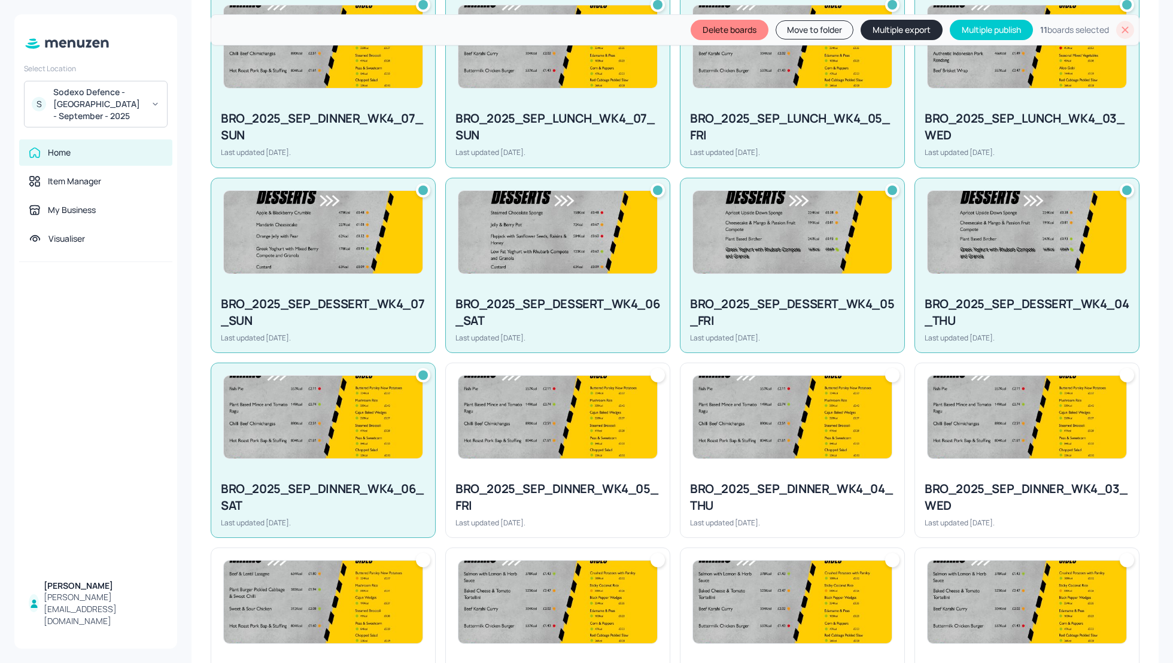
click at [563, 496] on div "BRO_2025_SEP_DINNER_WK4_05_FRI" at bounding box center [557, 497] width 205 height 34
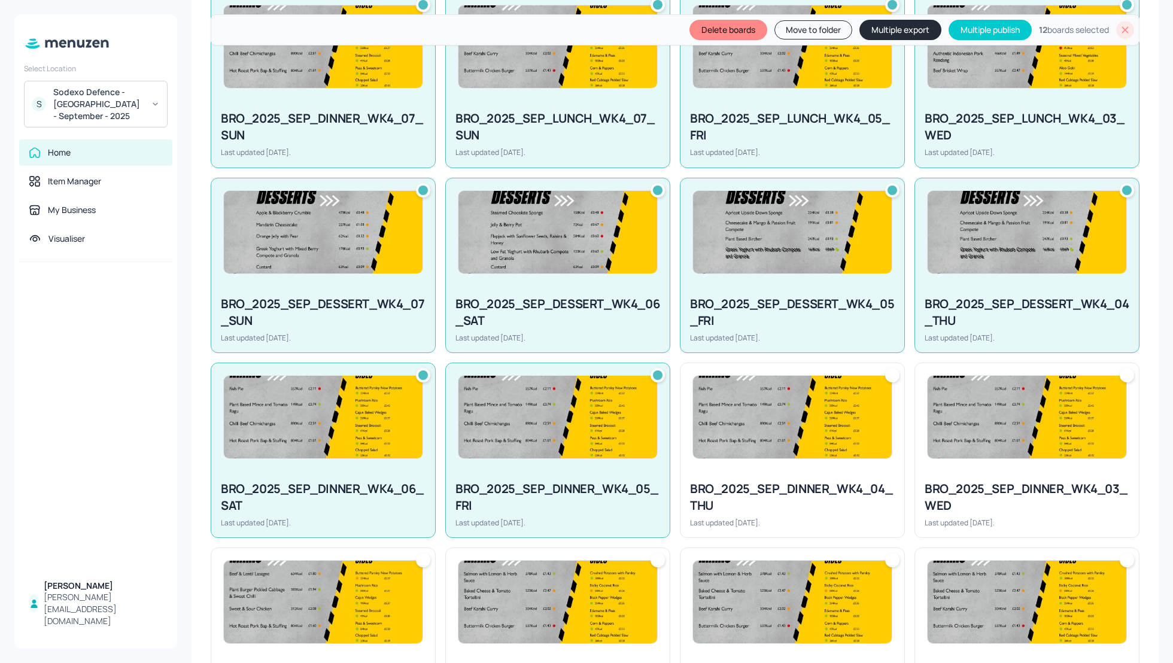
click at [945, 488] on div "BRO_2025_SEP_DINNER_WK4_03_WED" at bounding box center [1026, 497] width 205 height 34
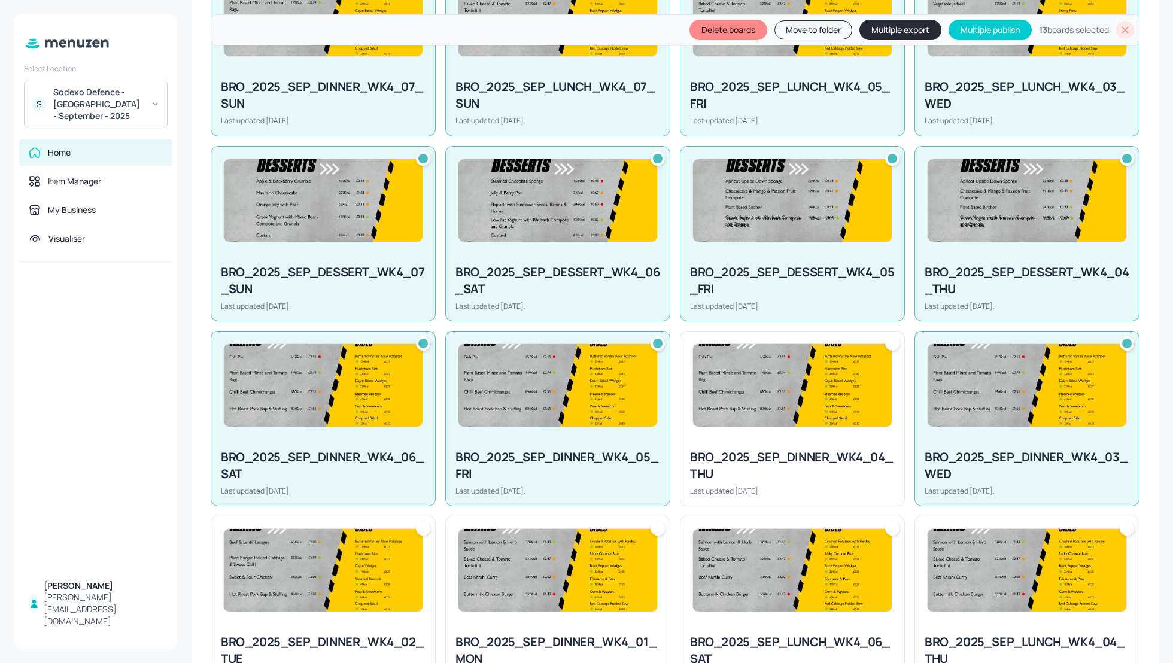
click at [858, 467] on div "BRO_2025_SEP_DINNER_WK4_04_THU" at bounding box center [792, 466] width 205 height 34
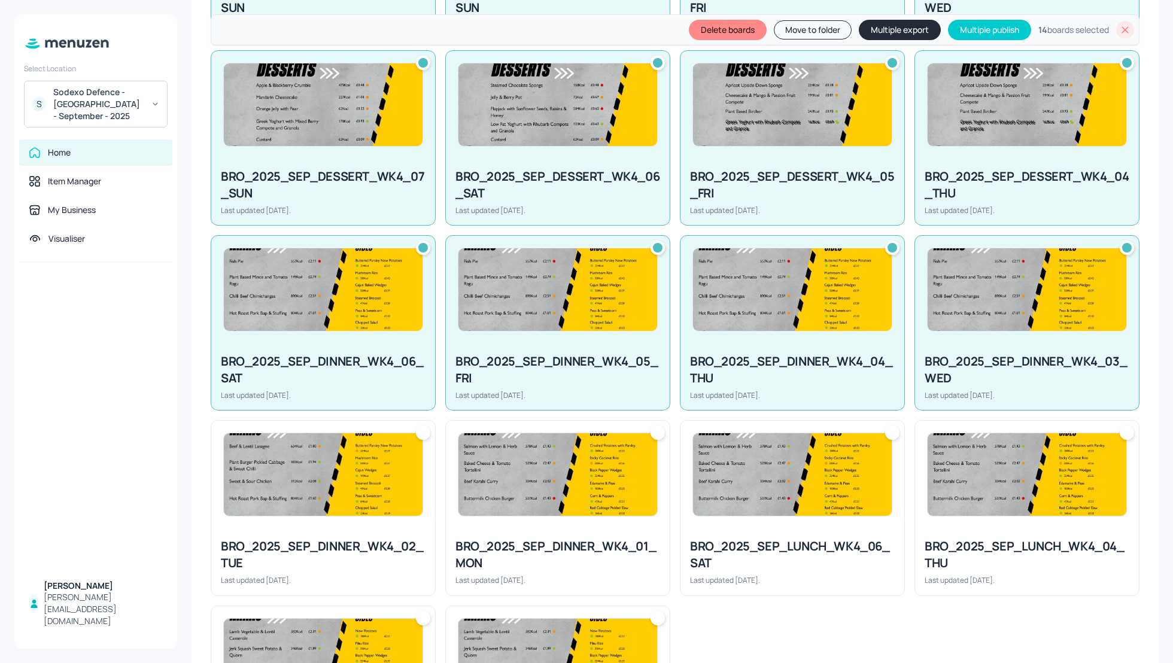
click at [1003, 506] on img at bounding box center [1026, 474] width 199 height 83
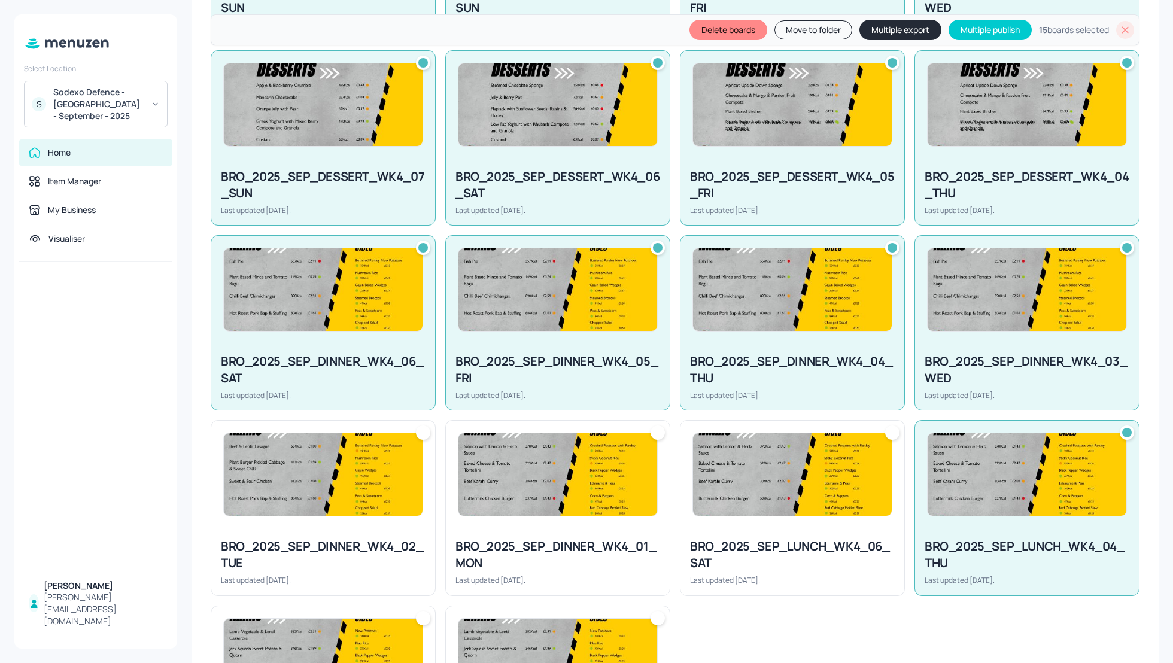
click at [760, 519] on div at bounding box center [792, 475] width 224 height 108
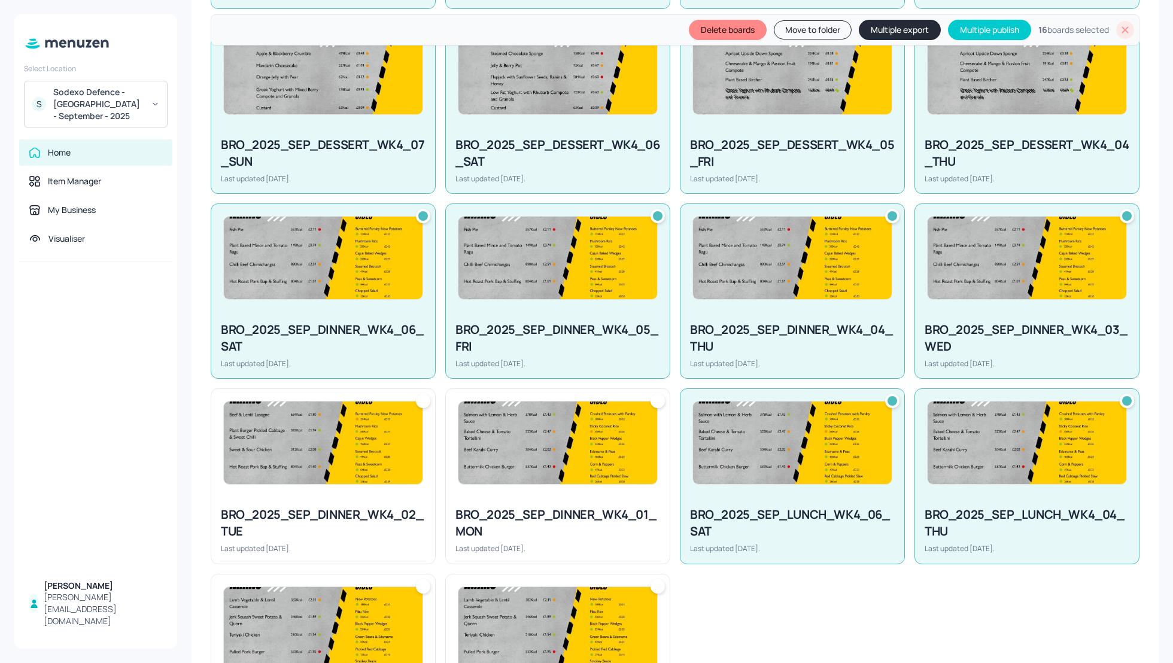
click at [397, 489] on div at bounding box center [323, 443] width 224 height 108
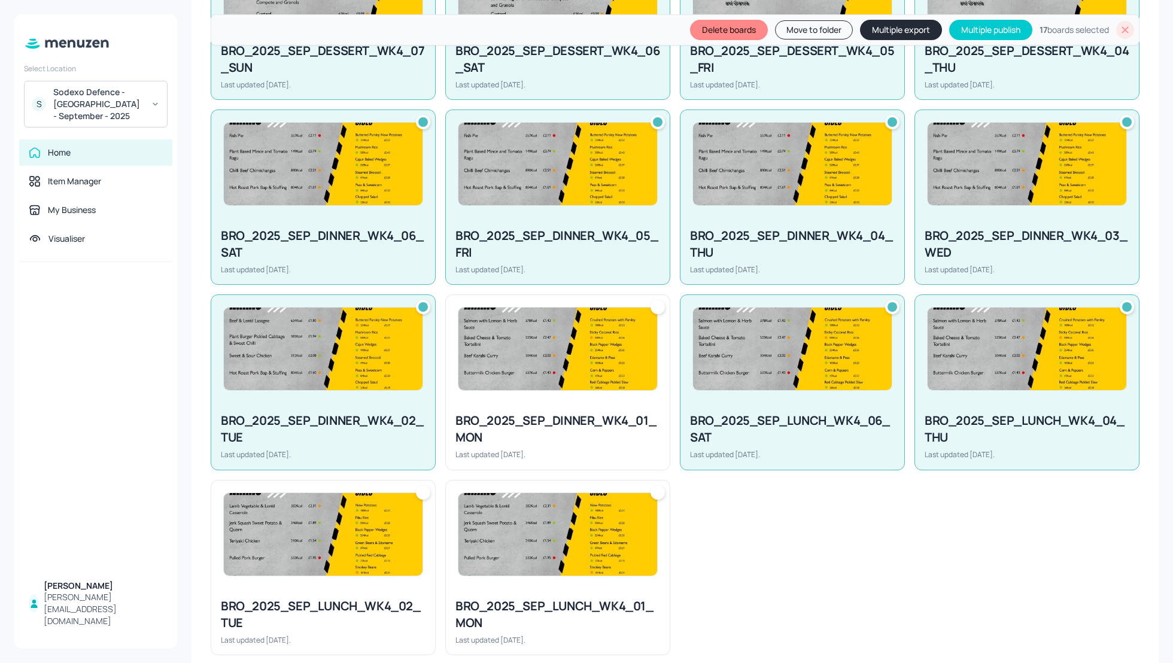
scroll to position [829, 0]
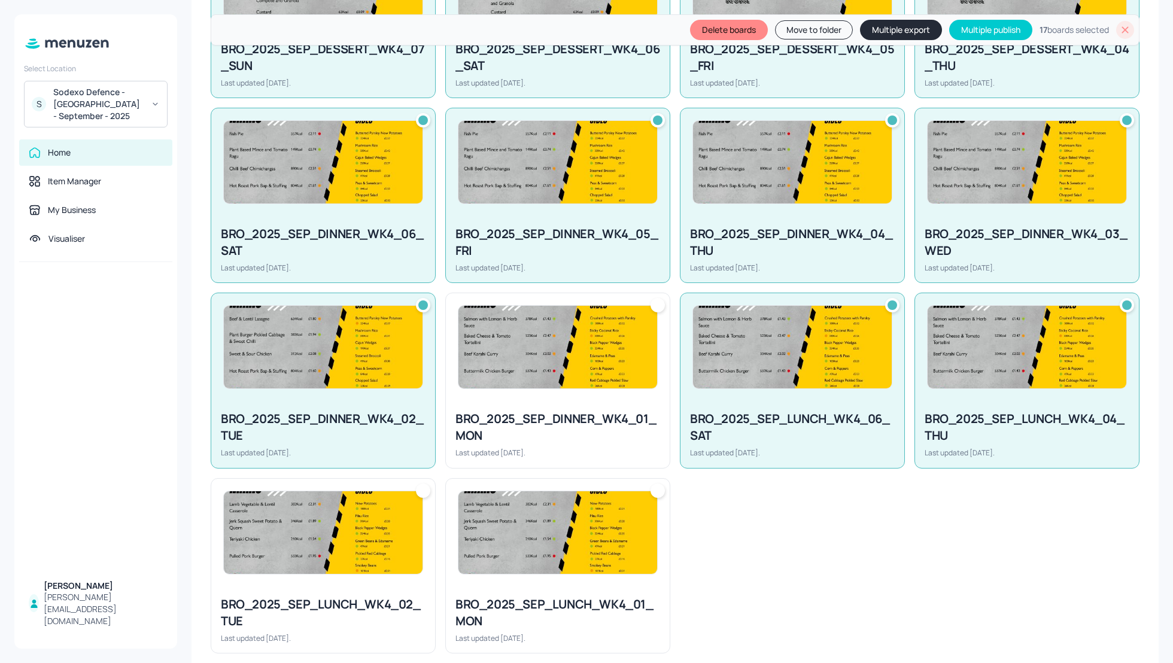
click at [375, 570] on img at bounding box center [323, 532] width 199 height 83
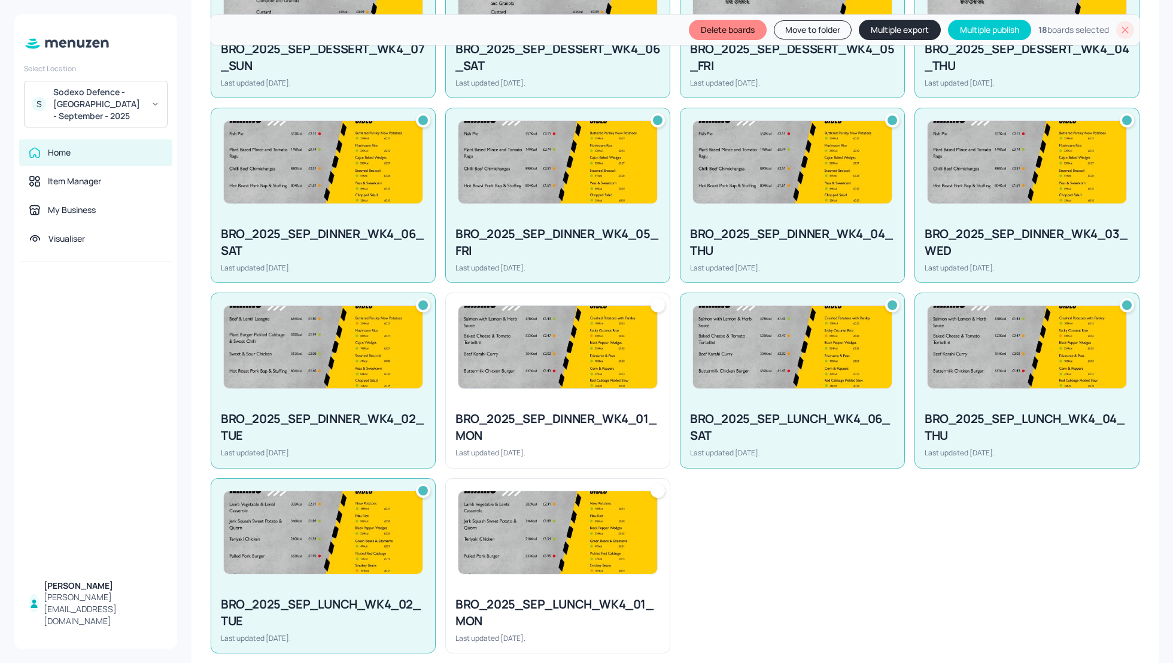
click at [881, 29] on button "Multiple export" at bounding box center [899, 30] width 82 height 20
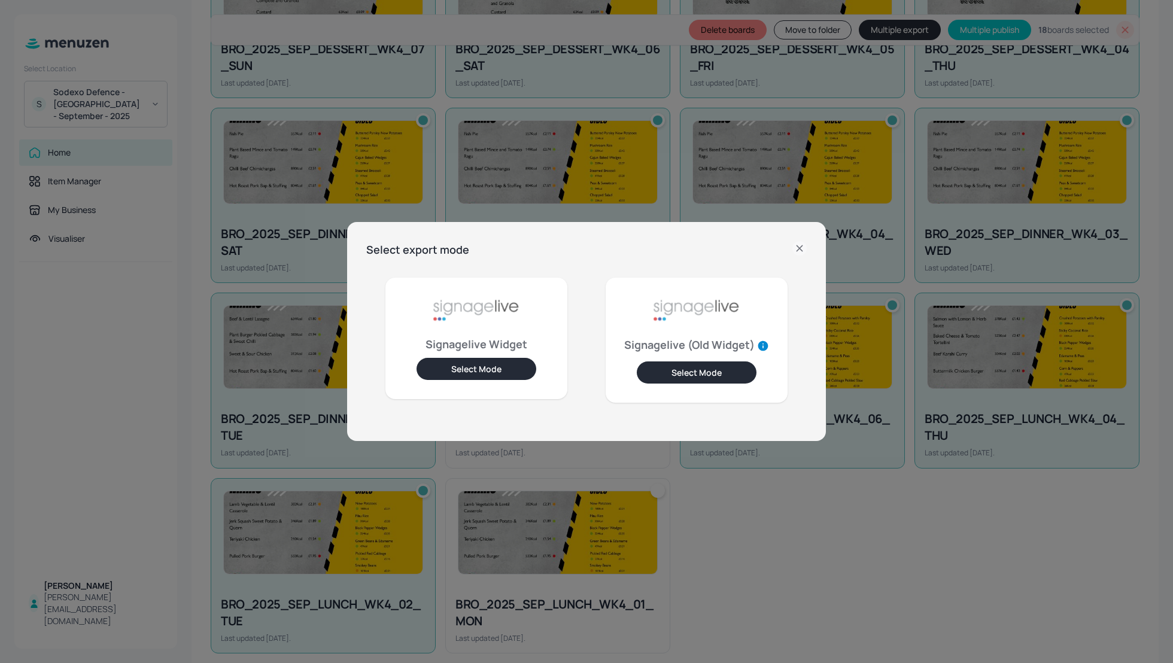
click at [473, 369] on button "Select Mode" at bounding box center [476, 369] width 120 height 22
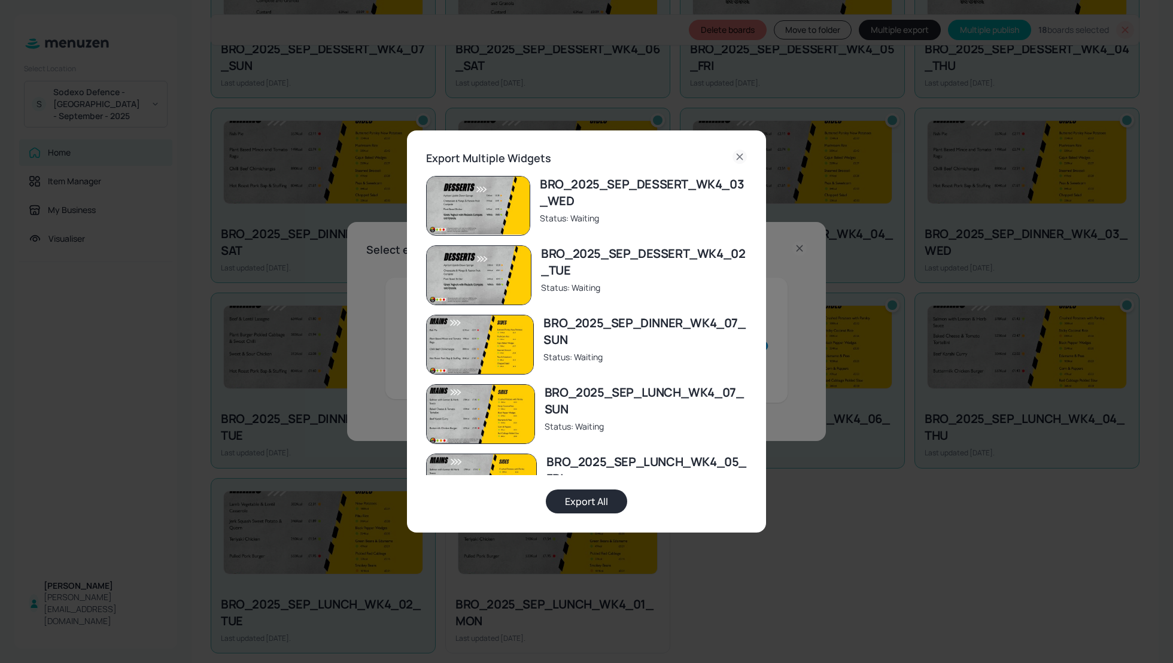
click at [587, 494] on button "Export All" at bounding box center [586, 501] width 81 height 24
click at [737, 156] on icon at bounding box center [739, 157] width 14 height 14
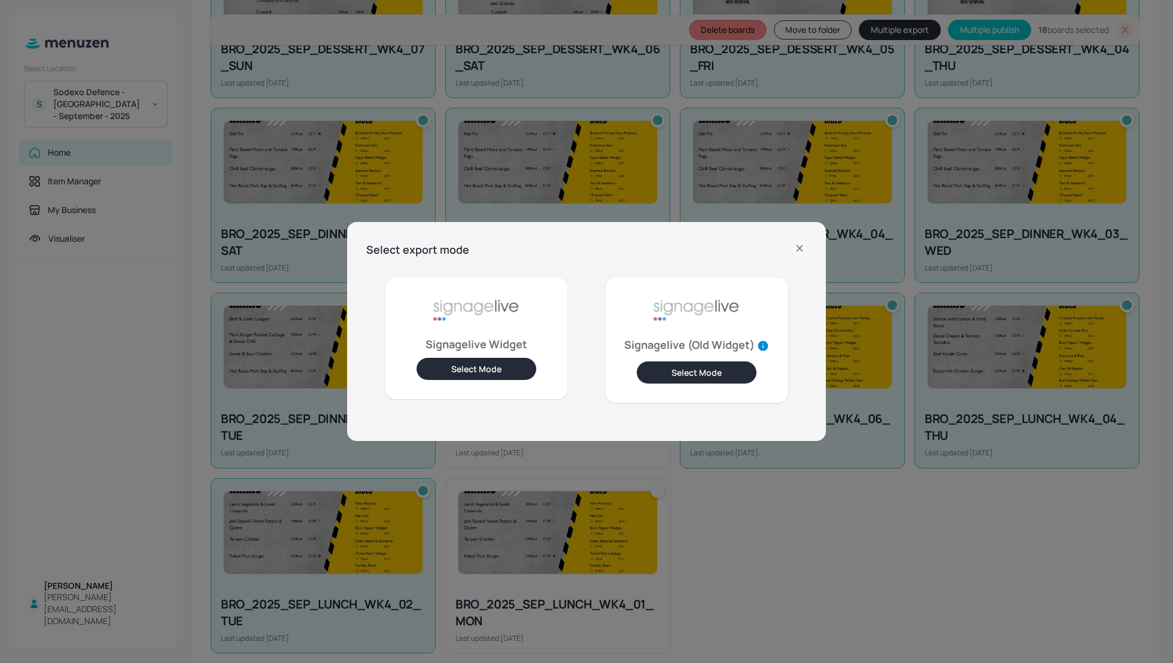
click at [799, 244] on icon at bounding box center [799, 248] width 14 height 14
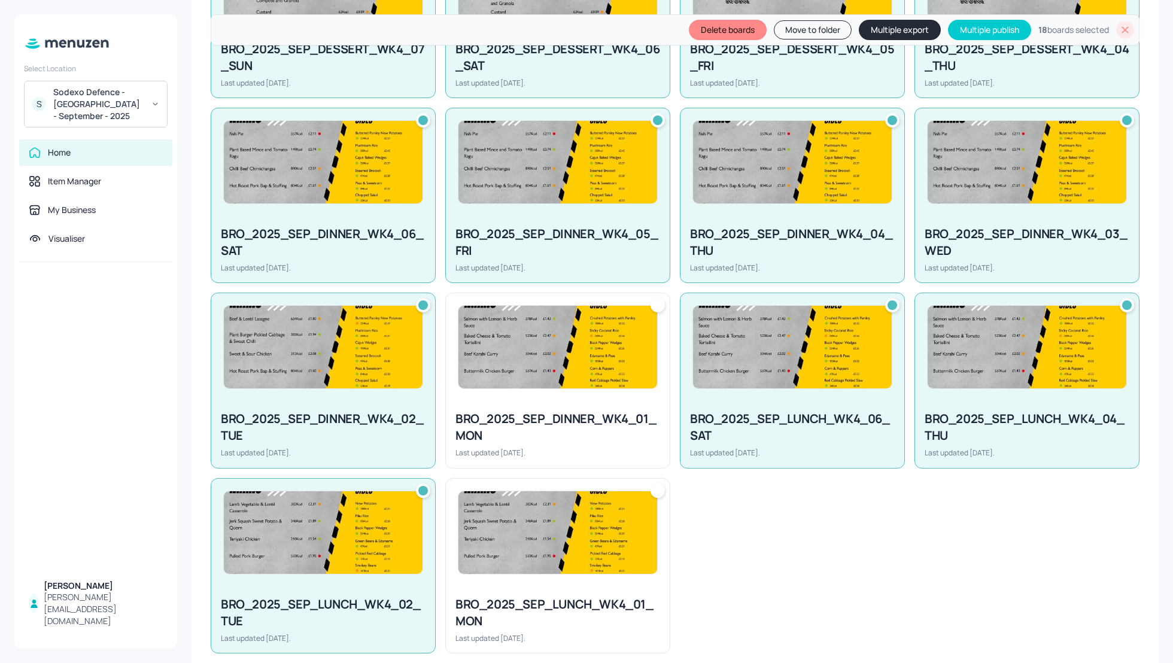
click at [1120, 31] on icon at bounding box center [1125, 30] width 12 height 12
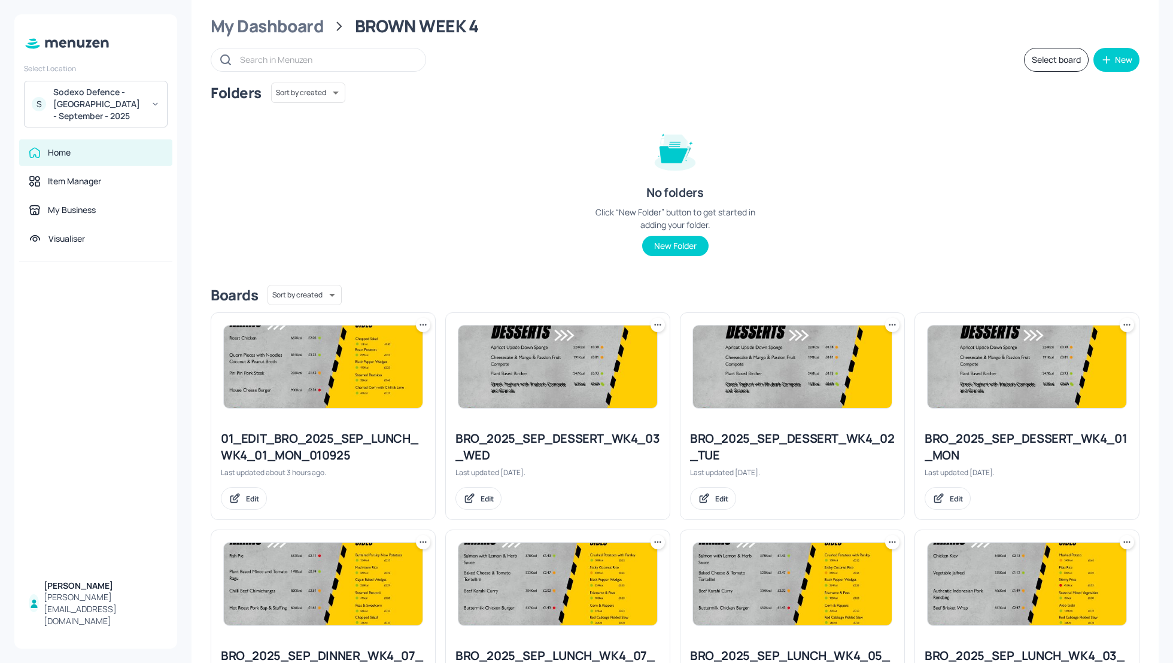
scroll to position [0, 0]
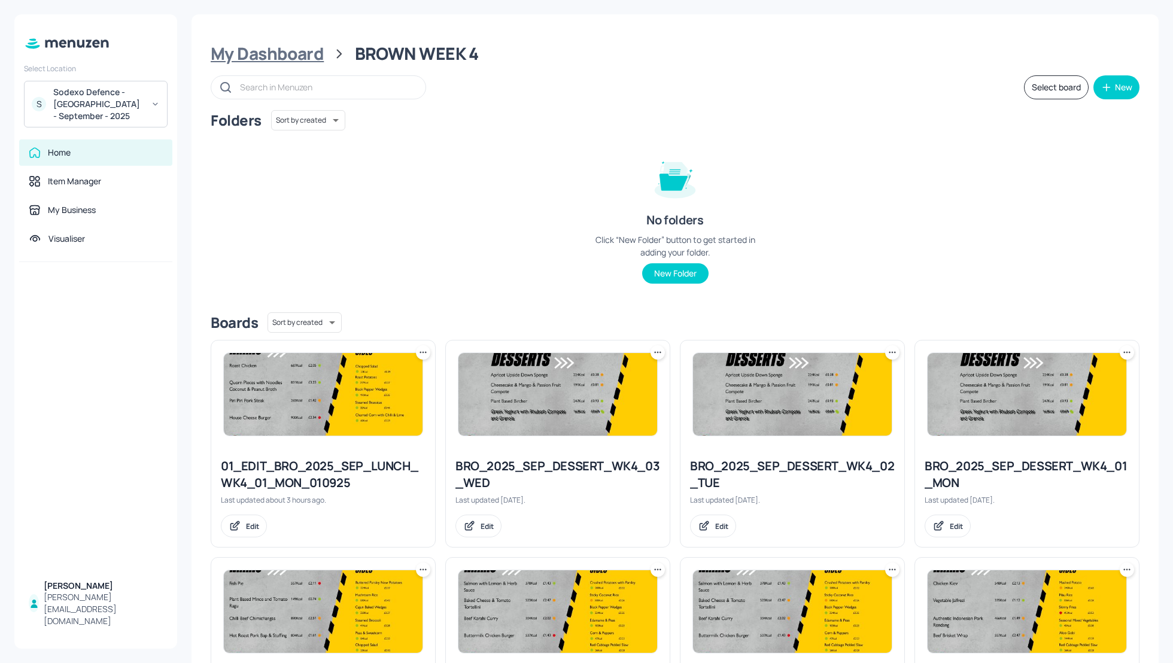
click at [266, 49] on div "My Dashboard" at bounding box center [267, 54] width 113 height 22
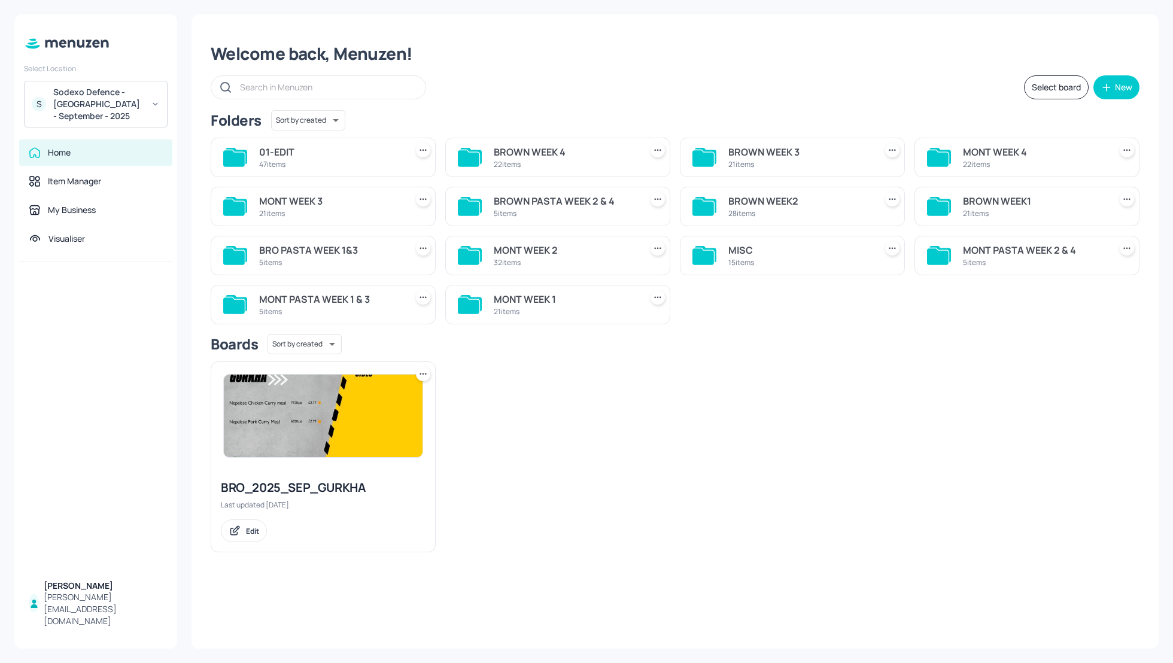
click at [623, 106] on div "Welcome back, Menuzen! Select board New Folders Sort by created id ​ 01-EDIT 47…" at bounding box center [674, 331] width 967 height 634
click at [830, 410] on div "BRO_2025_SEP_GURKHA Last updated [DATE]. Edit" at bounding box center [670, 452] width 938 height 200
click at [794, 312] on div "01-EDIT 47 items BROWN WEEK 4 22 items BROWN WEEK 3 21 items MONT WEEK 4 22 ite…" at bounding box center [670, 226] width 938 height 196
click at [564, 199] on div "BROWN PASTA WEEK 2 & 4" at bounding box center [565, 201] width 142 height 14
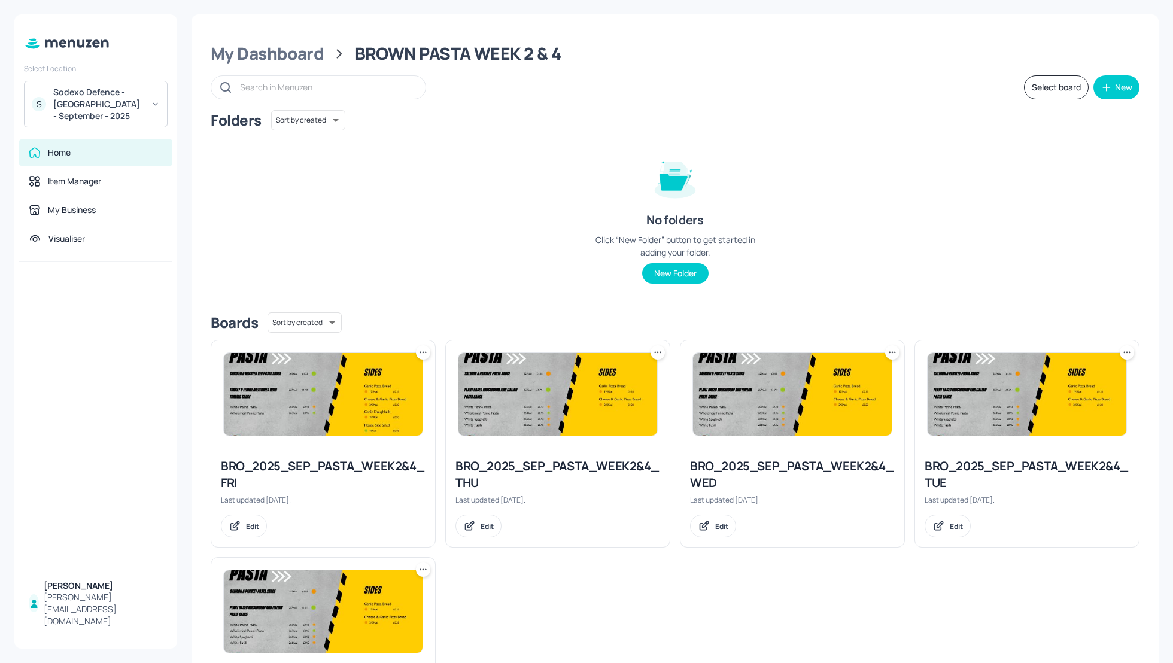
click at [1106, 220] on div "Folders Sort by created id ​ No folders Click “New Folder” button to get starte…" at bounding box center [675, 206] width 928 height 193
click at [1033, 89] on button "Select board" at bounding box center [1056, 87] width 65 height 24
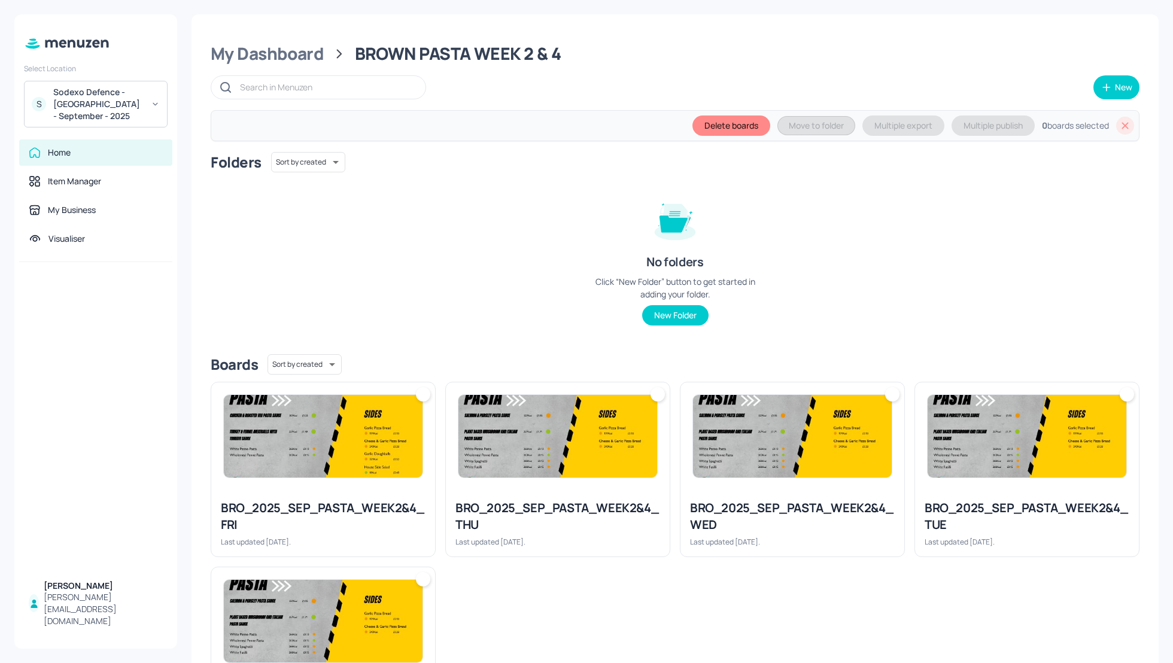
click at [520, 514] on div "BRO_2025_SEP_PASTA_WEEK2&4_THU" at bounding box center [557, 517] width 205 height 34
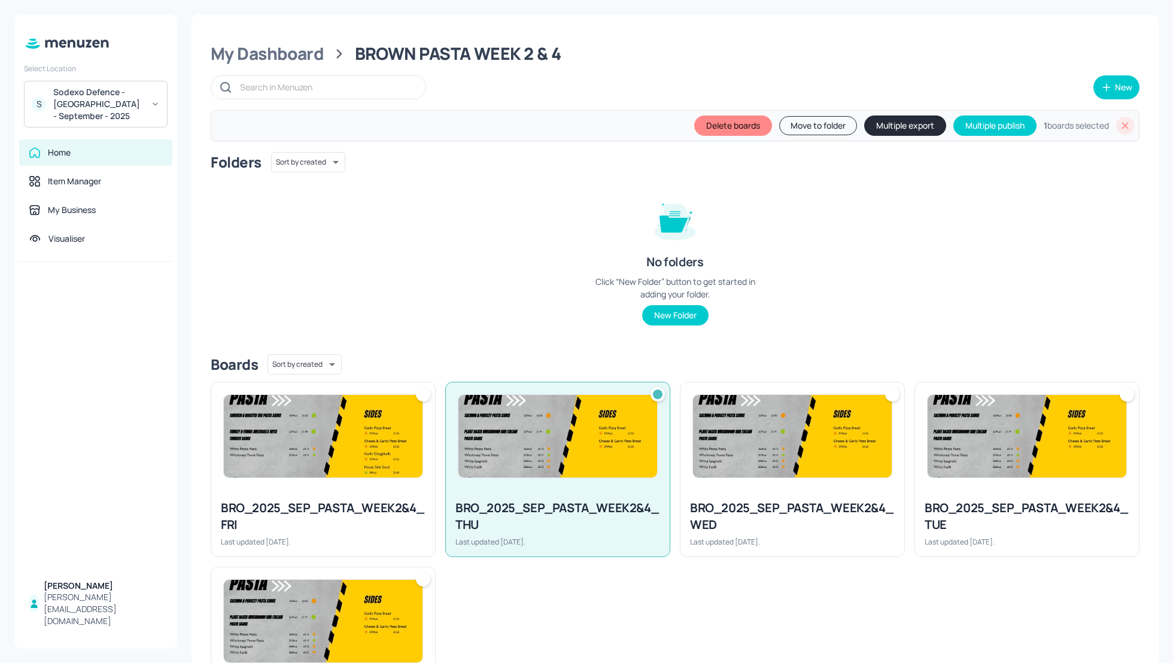
click at [270, 480] on div at bounding box center [323, 436] width 224 height 108
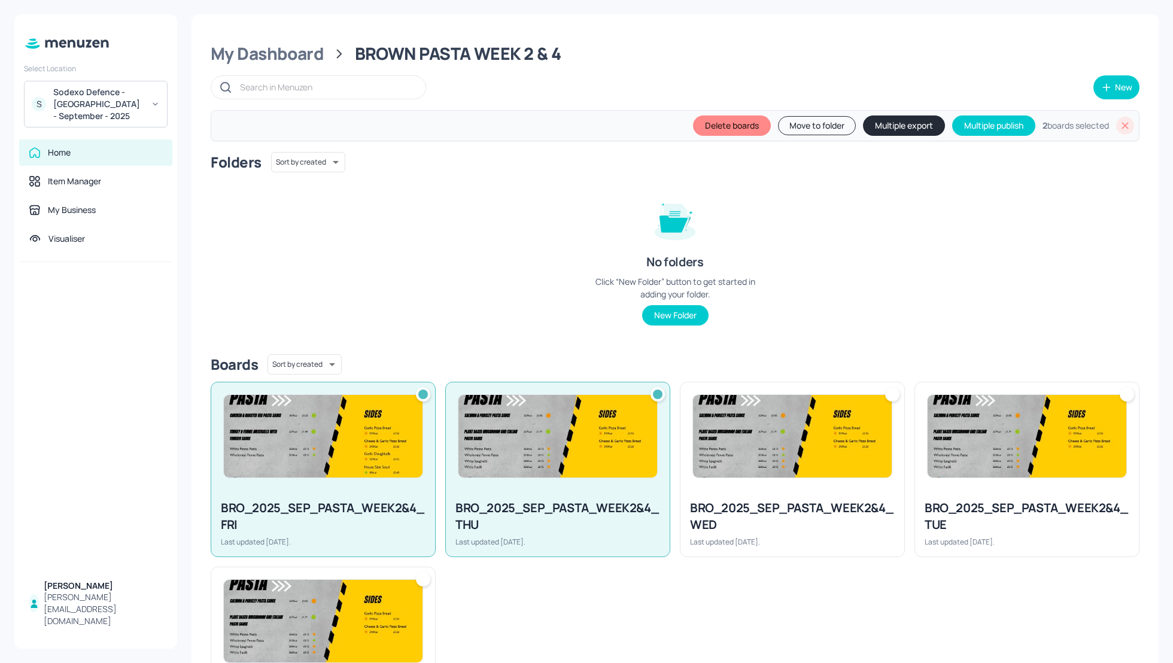
click at [809, 505] on div "BRO_2025_SEP_PASTA_WEEK2&4_WED" at bounding box center [792, 517] width 205 height 34
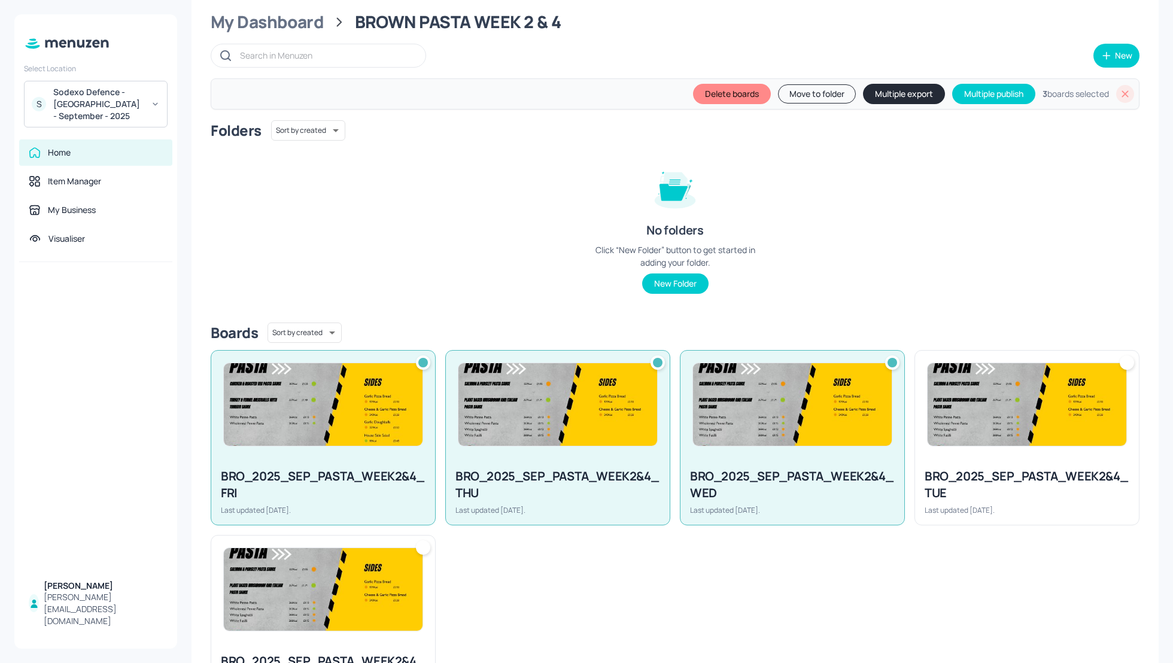
click at [997, 500] on div "BRO_2025_SEP_PASTA_WEEK2&4_TUE" at bounding box center [1026, 485] width 205 height 34
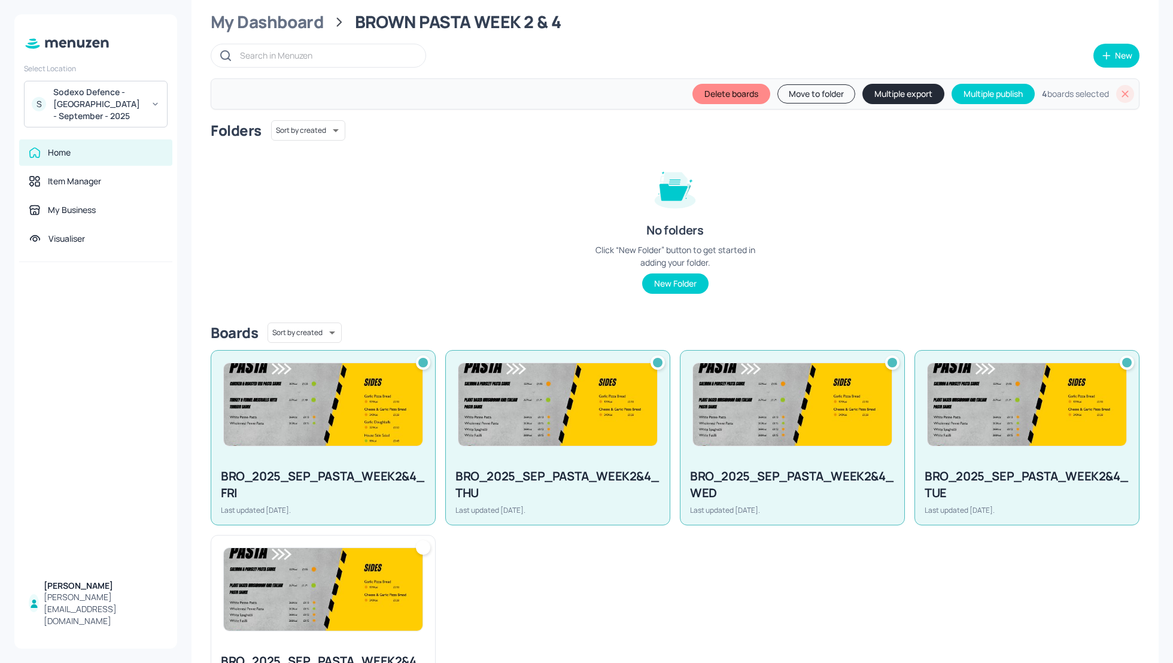
scroll to position [63, 0]
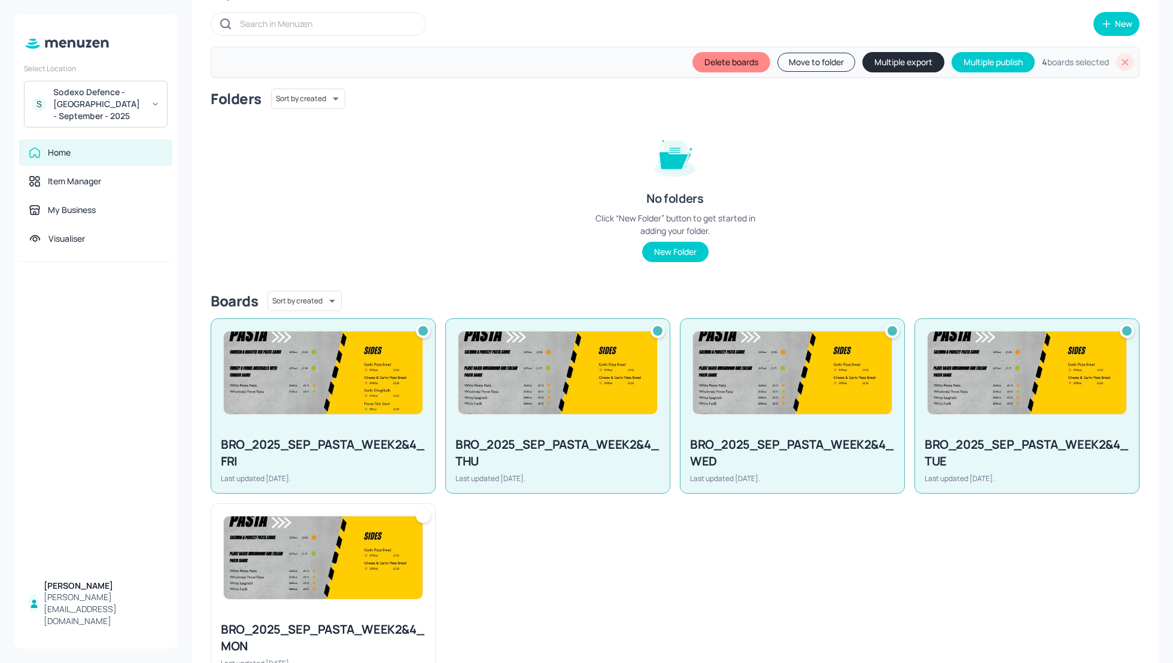
click at [883, 62] on button "Multiple export" at bounding box center [903, 62] width 82 height 20
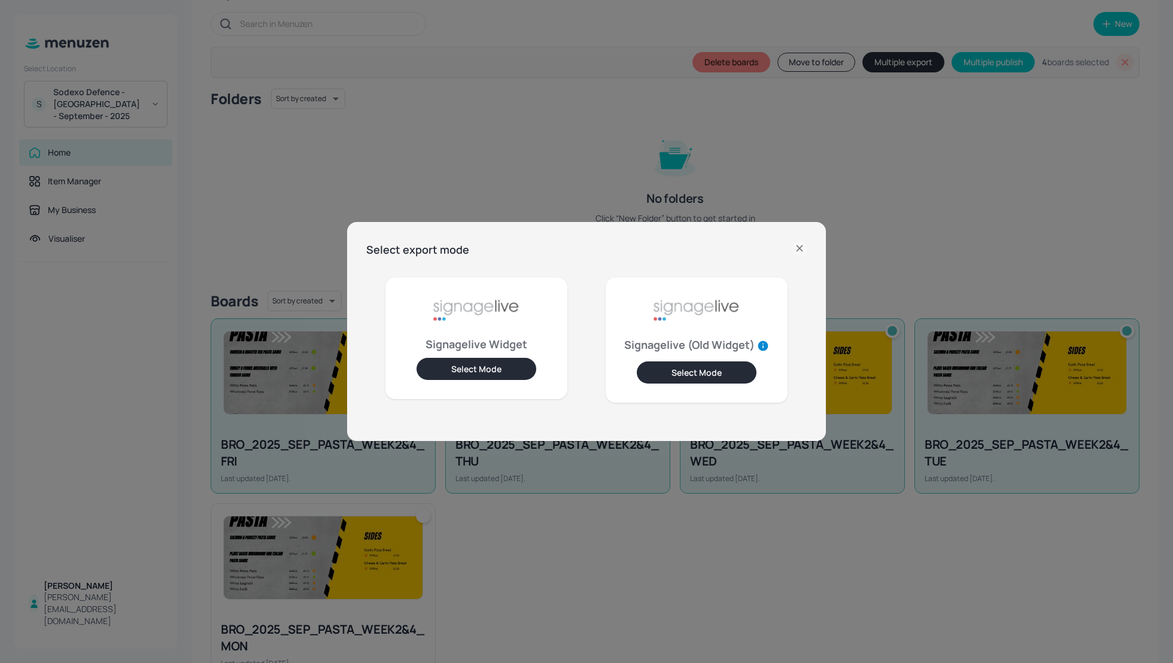
click at [498, 370] on button "Select Mode" at bounding box center [476, 369] width 120 height 22
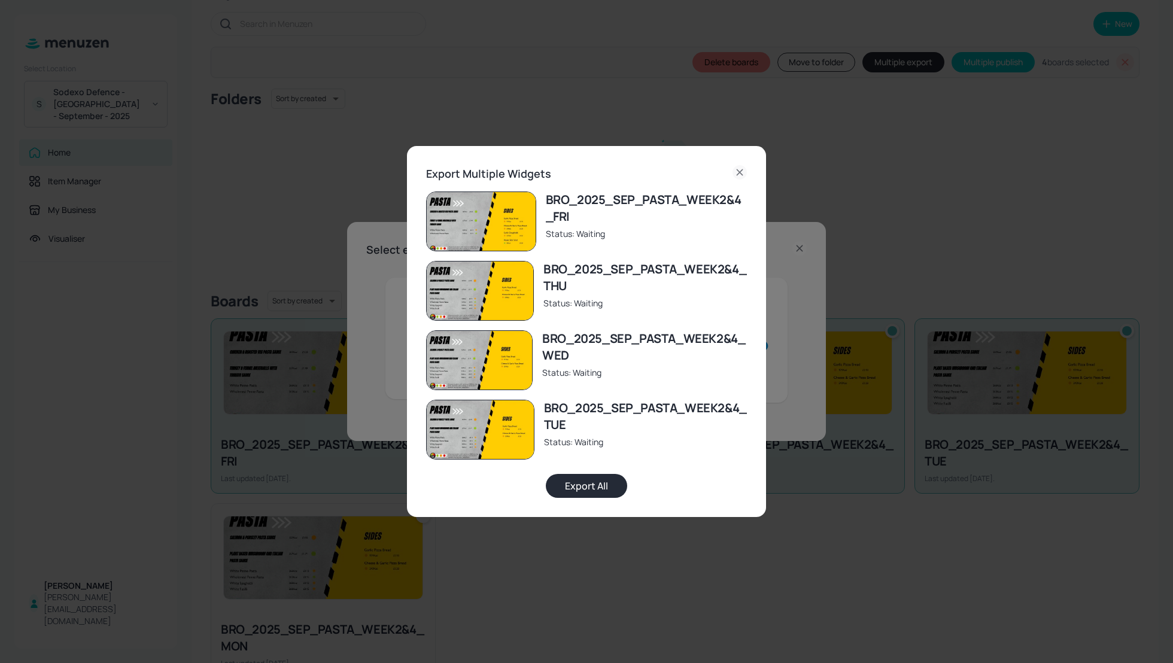
click at [598, 486] on button "Export All" at bounding box center [586, 486] width 81 height 24
click at [736, 165] on icon at bounding box center [739, 172] width 14 height 14
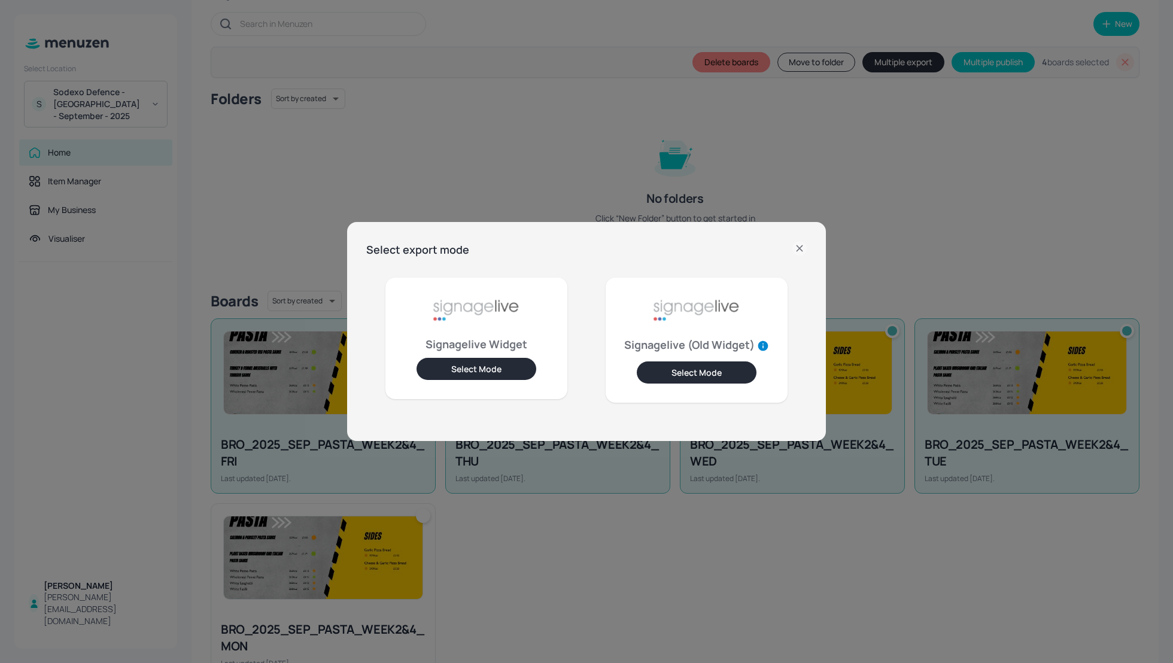
click at [804, 252] on icon at bounding box center [799, 248] width 14 height 14
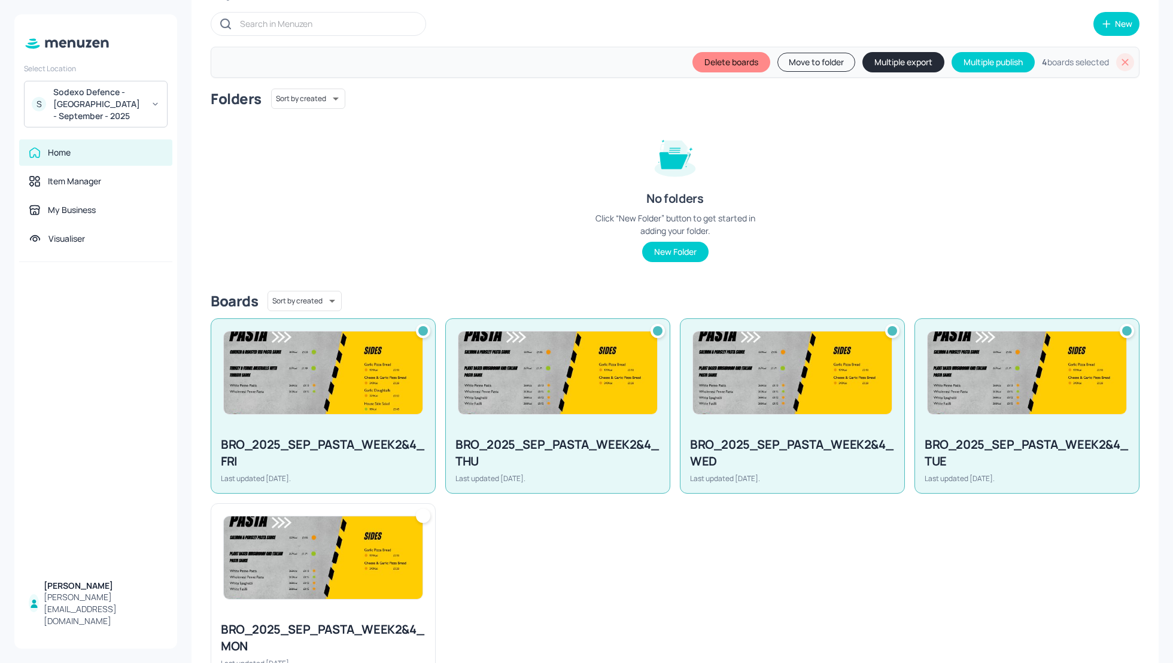
click at [289, 142] on div "Folders Sort by created id ​ No folders Click “New Folder” button to get starte…" at bounding box center [675, 185] width 928 height 193
click at [95, 99] on div "Sodexo Defence - [GEOGRAPHIC_DATA] - September - 2025" at bounding box center [98, 104] width 90 height 36
click at [952, 288] on div at bounding box center [586, 331] width 1173 height 663
click at [1009, 220] on div "Folders Sort by created id ​ No folders Click “New Folder” button to get starte…" at bounding box center [675, 185] width 928 height 193
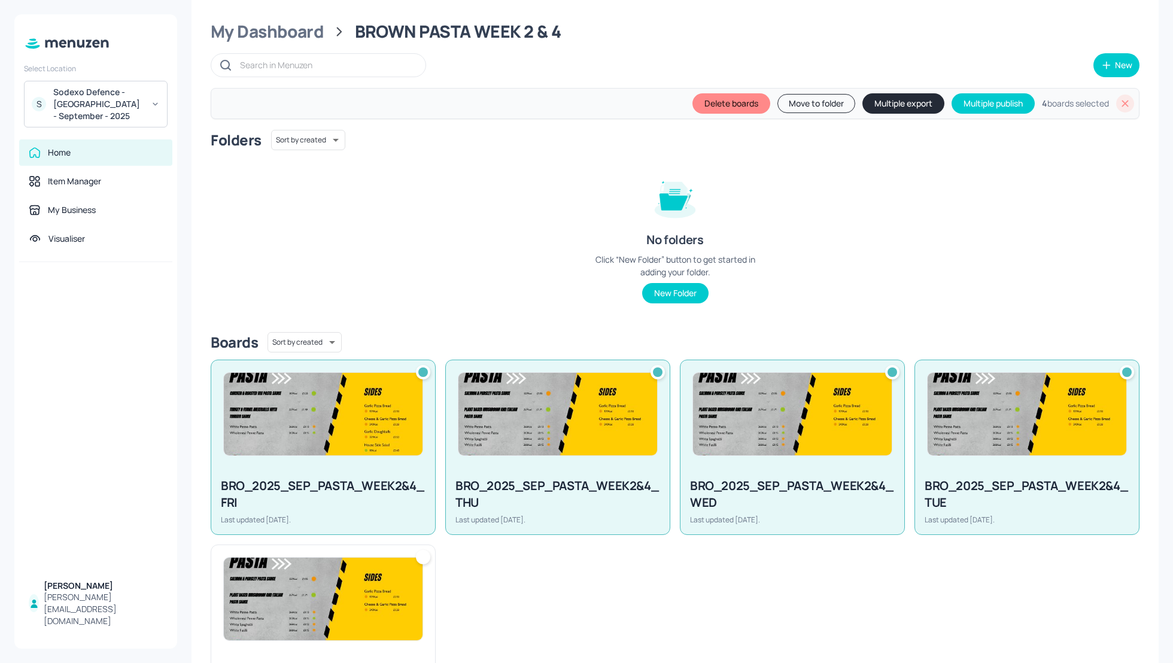
scroll to position [1, 0]
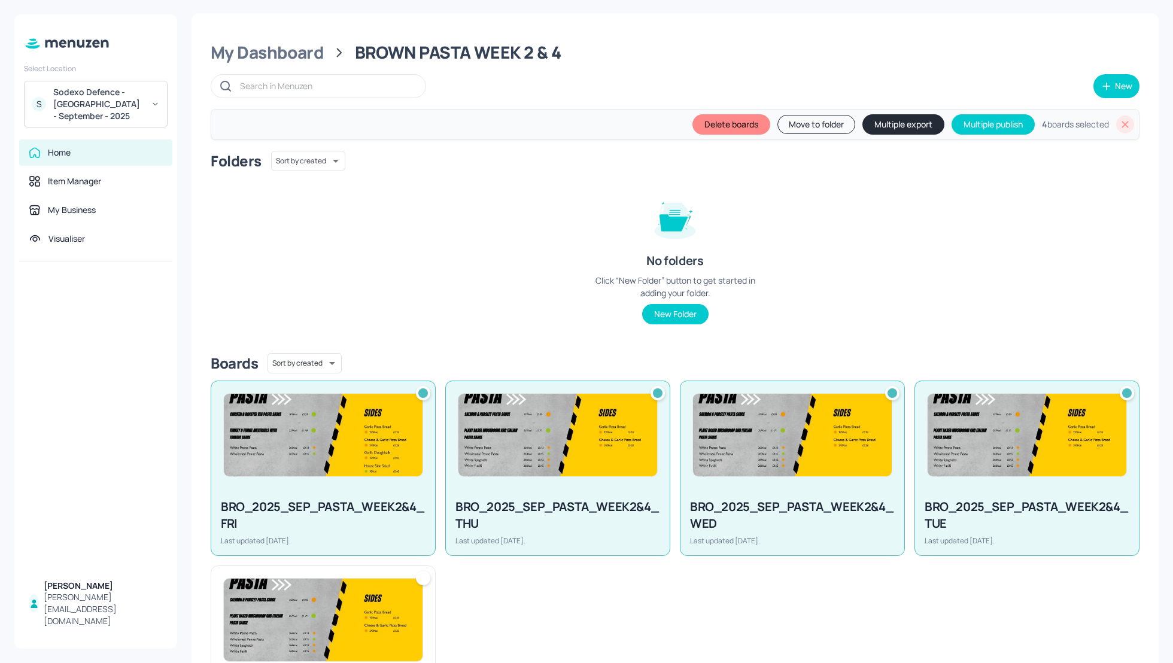
click at [1168, 117] on div "My Dashboard BROWN PASTA WEEK 2 & 4 New Delete boards Move to folder Multiple e…" at bounding box center [674, 331] width 995 height 663
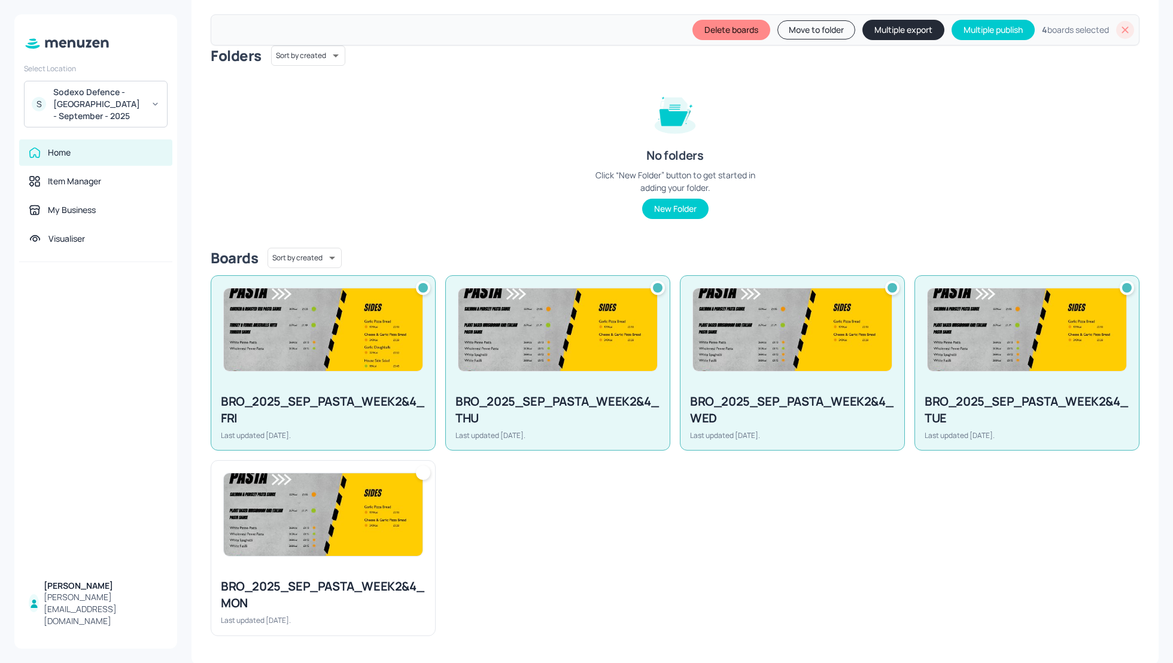
scroll to position [0, 0]
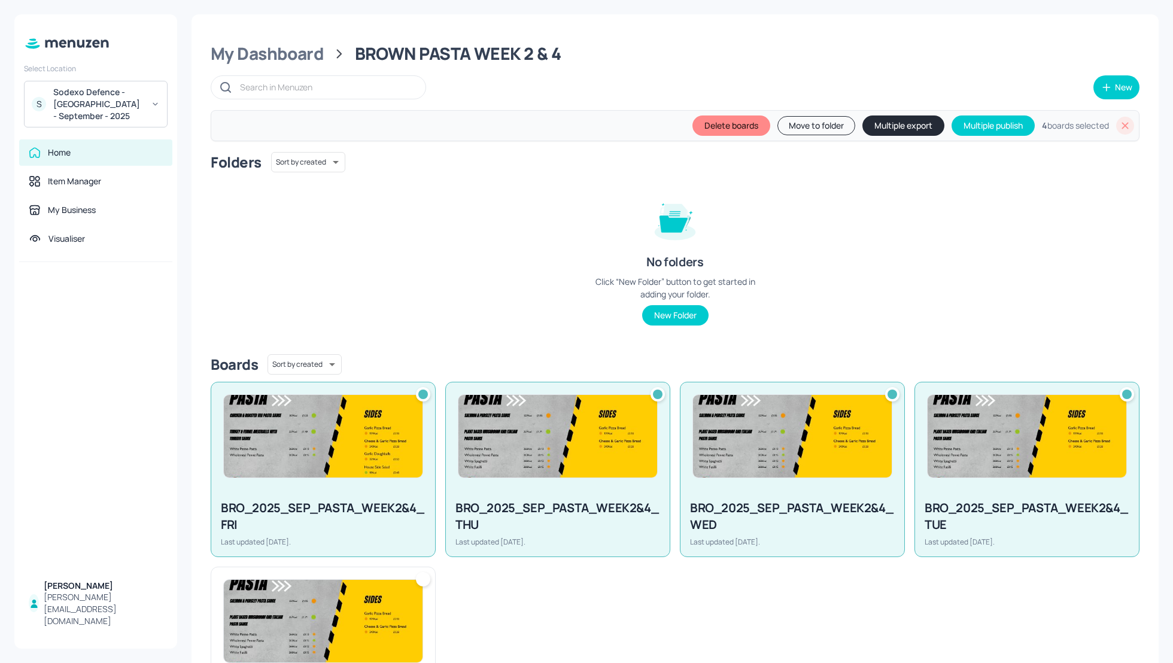
click at [1124, 127] on icon at bounding box center [1125, 126] width 12 height 12
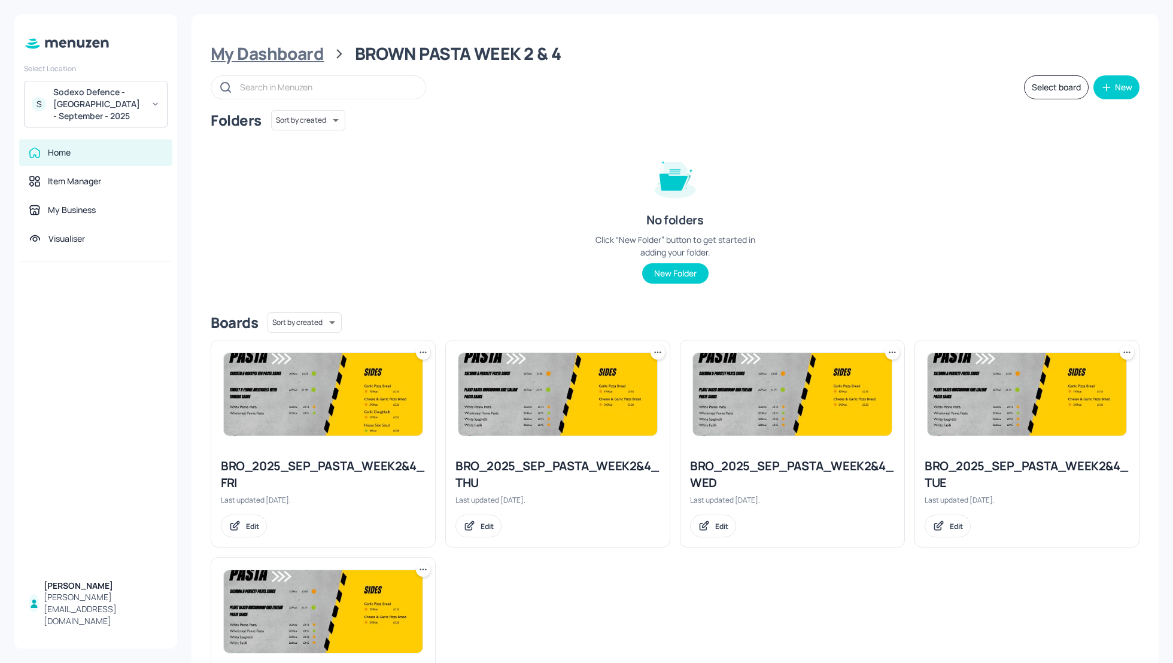
click at [281, 53] on div "My Dashboard" at bounding box center [267, 54] width 113 height 22
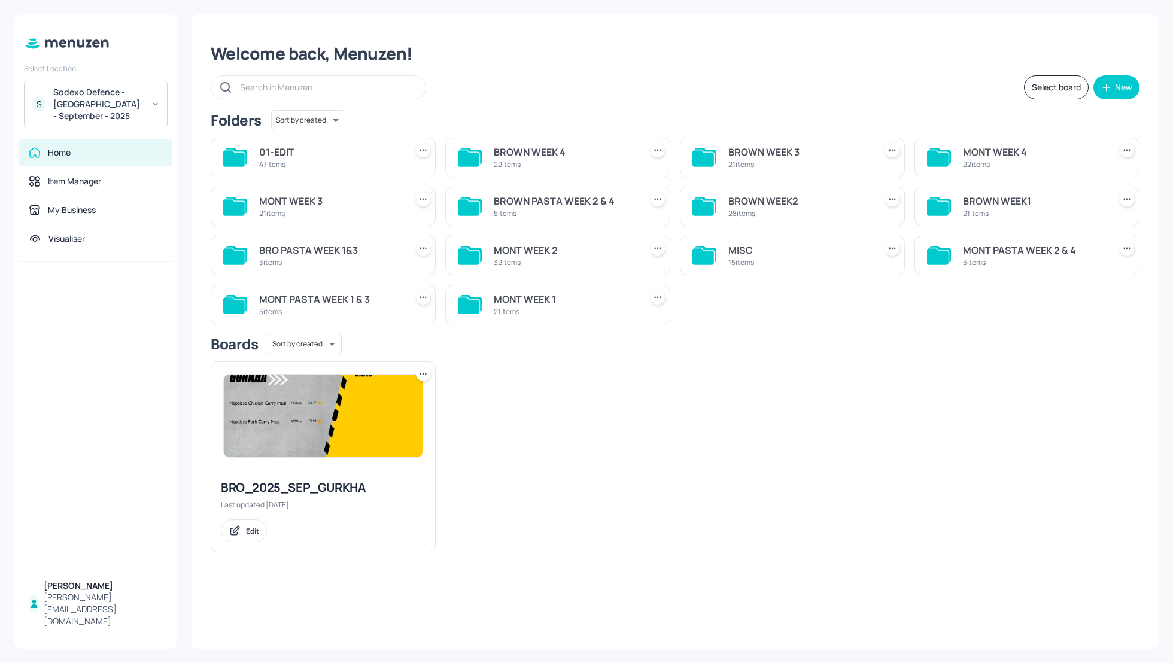
click at [103, 93] on div "Sodexo Defence - [GEOGRAPHIC_DATA] - September - 2025" at bounding box center [98, 104] width 90 height 36
click at [527, 87] on div at bounding box center [586, 331] width 1173 height 663
